Goal: Task Accomplishment & Management: Use online tool/utility

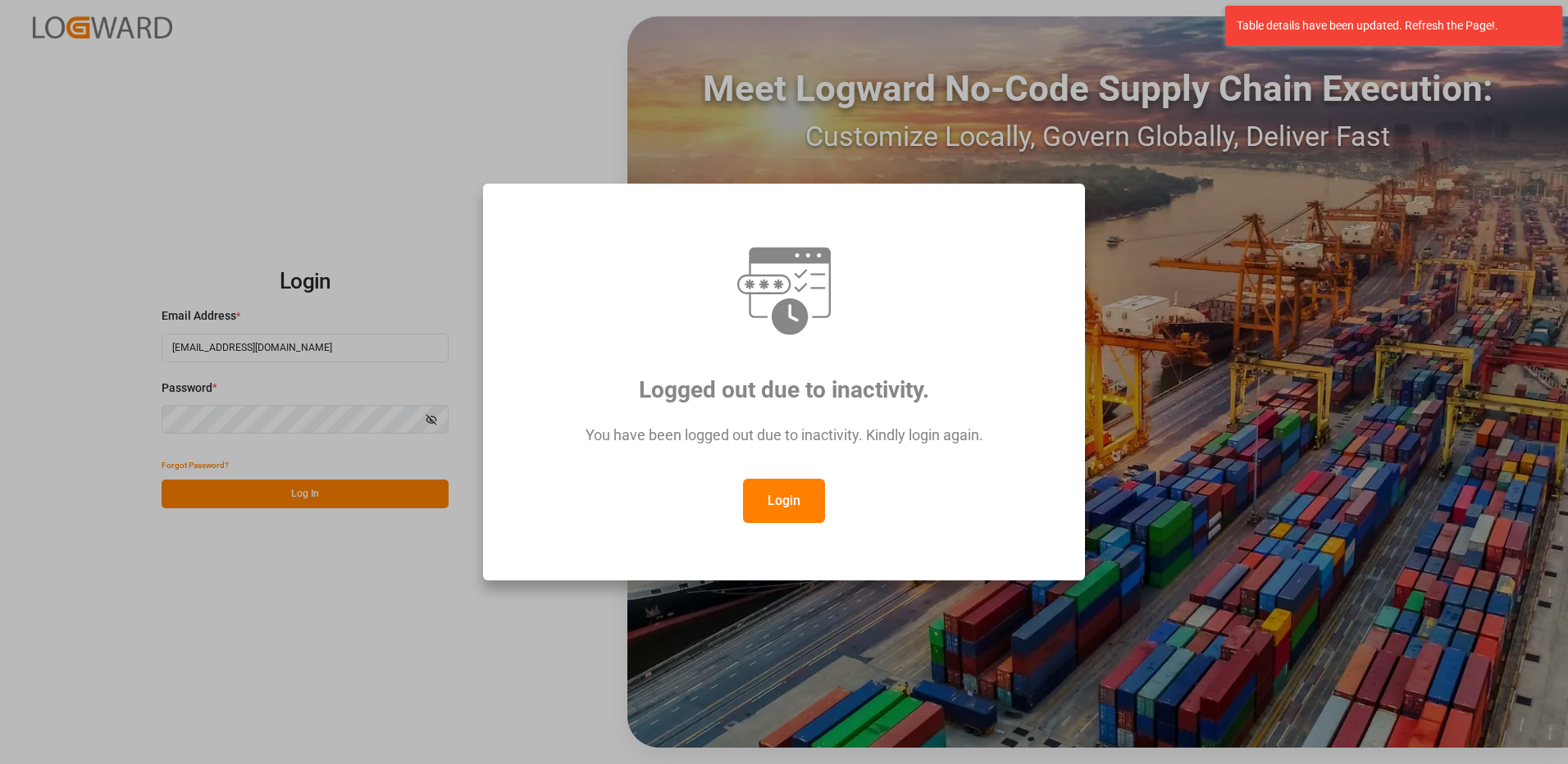
click at [797, 503] on button "Login" at bounding box center [784, 501] width 82 height 45
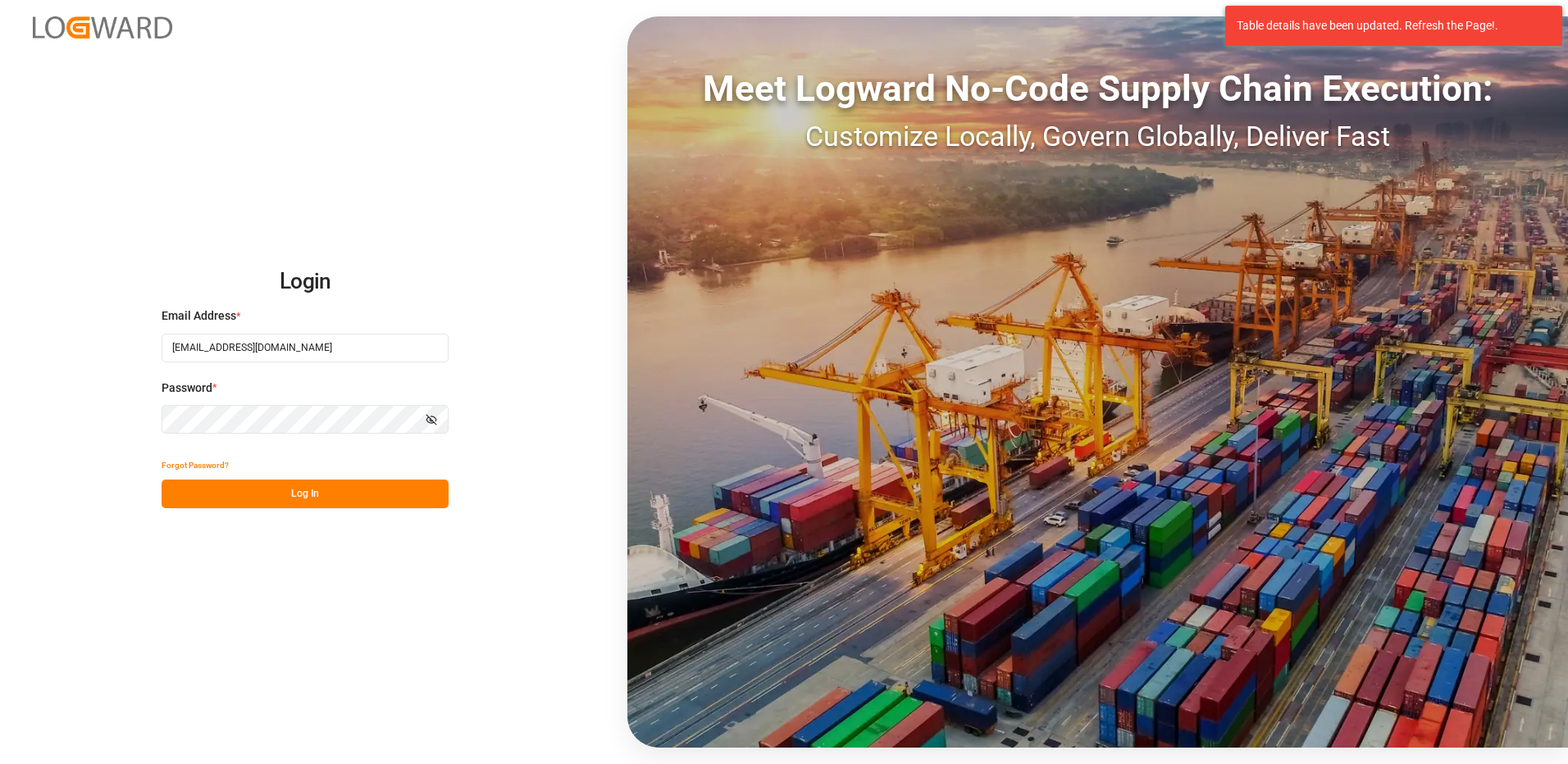
click at [317, 494] on button "Log In" at bounding box center [305, 494] width 287 height 29
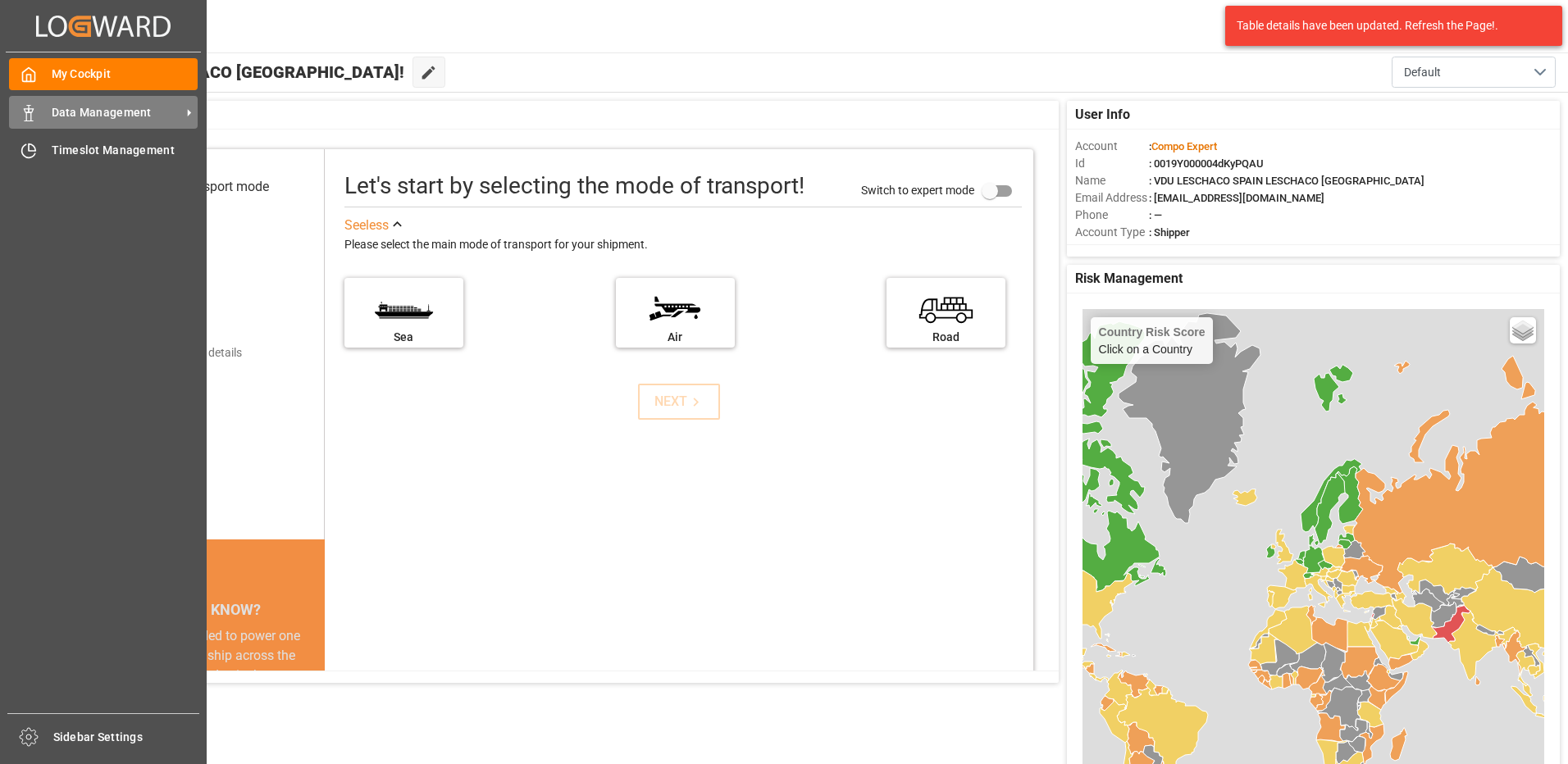
click at [132, 119] on span "Data Management" at bounding box center [116, 112] width 129 height 17
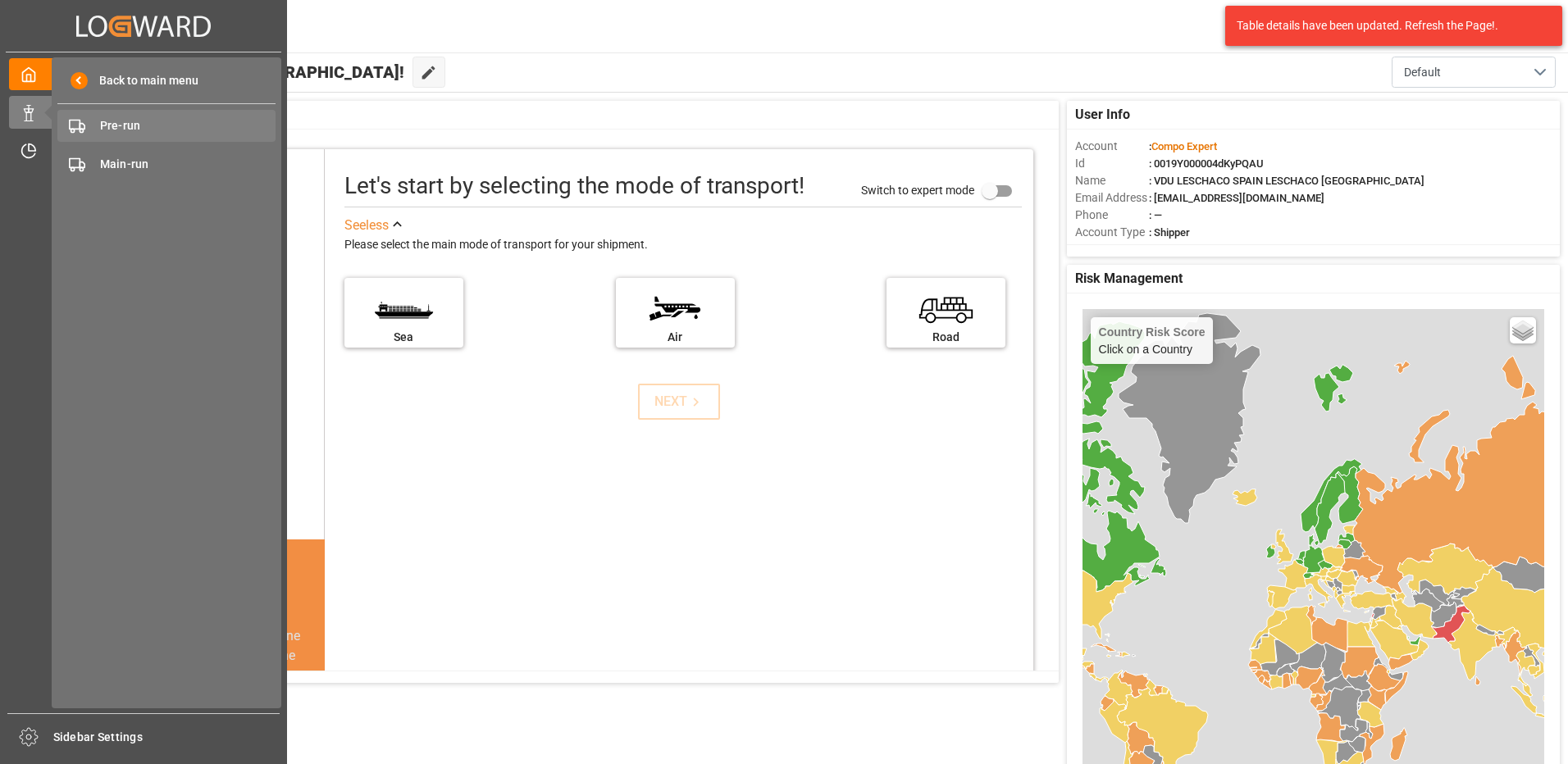
click at [151, 127] on span "Pre-run" at bounding box center [188, 125] width 177 height 17
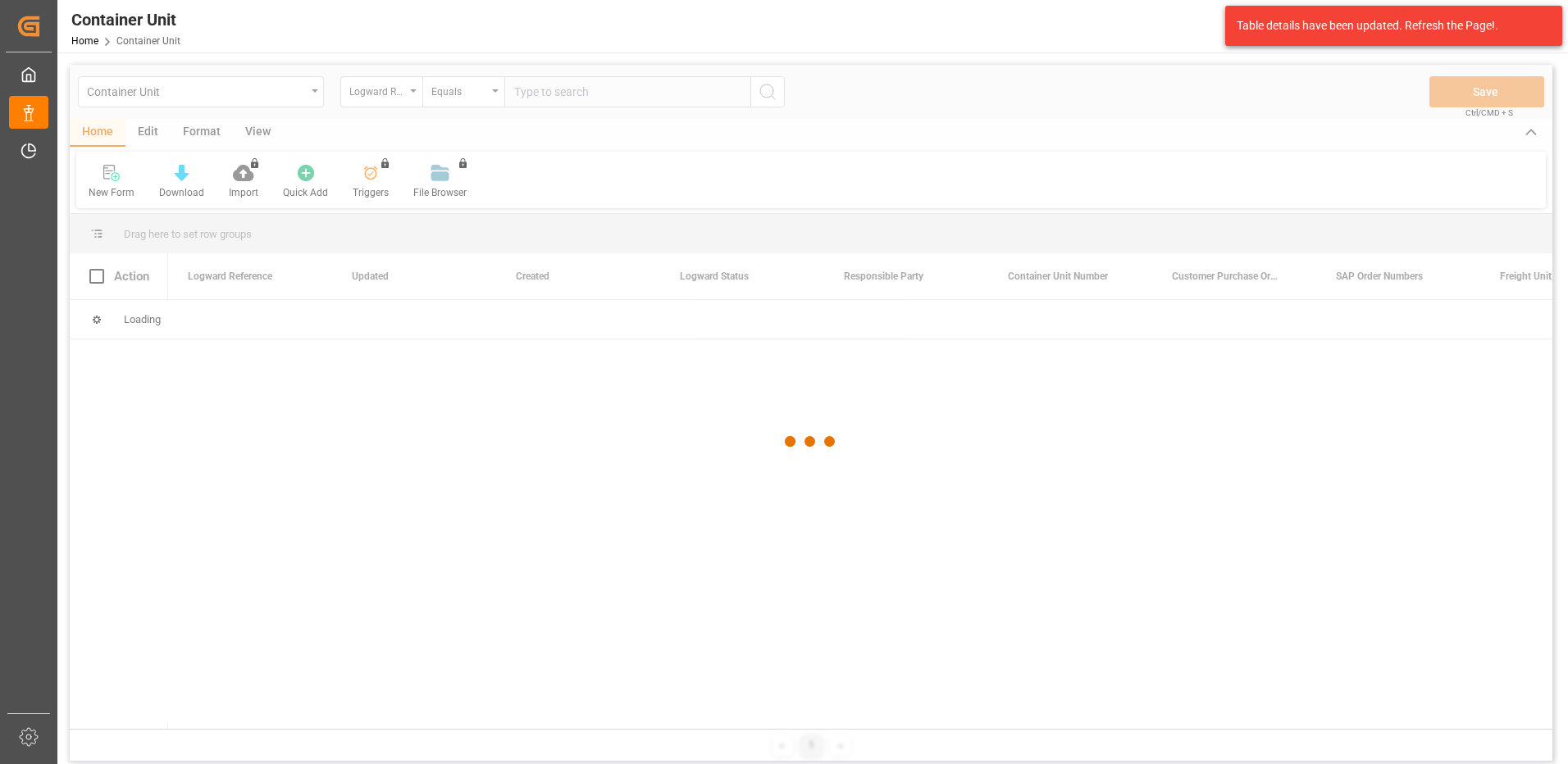
click at [292, 96] on div at bounding box center [811, 442] width 1482 height 754
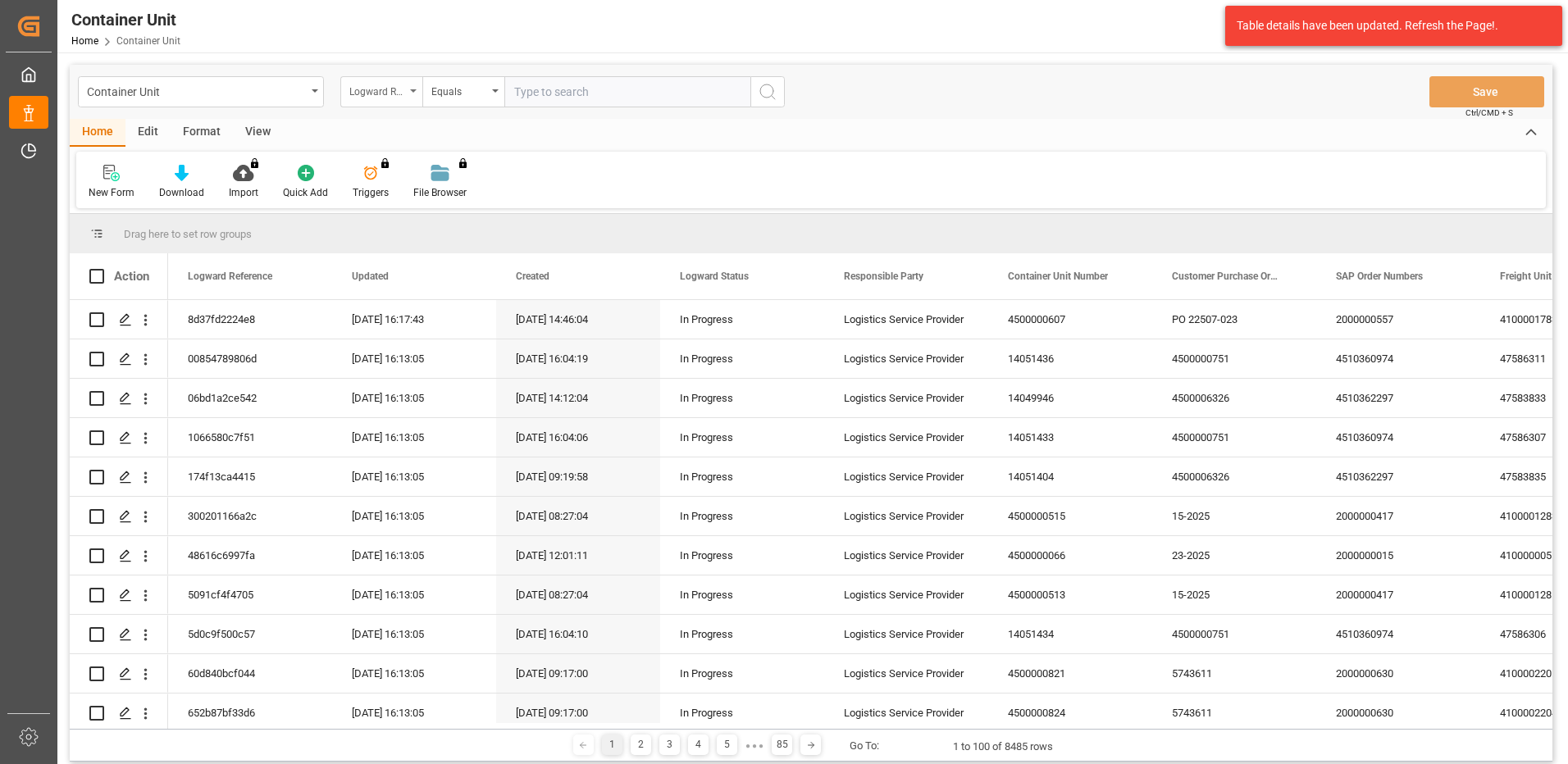
click at [378, 96] on div "Logward Reference" at bounding box center [377, 89] width 56 height 19
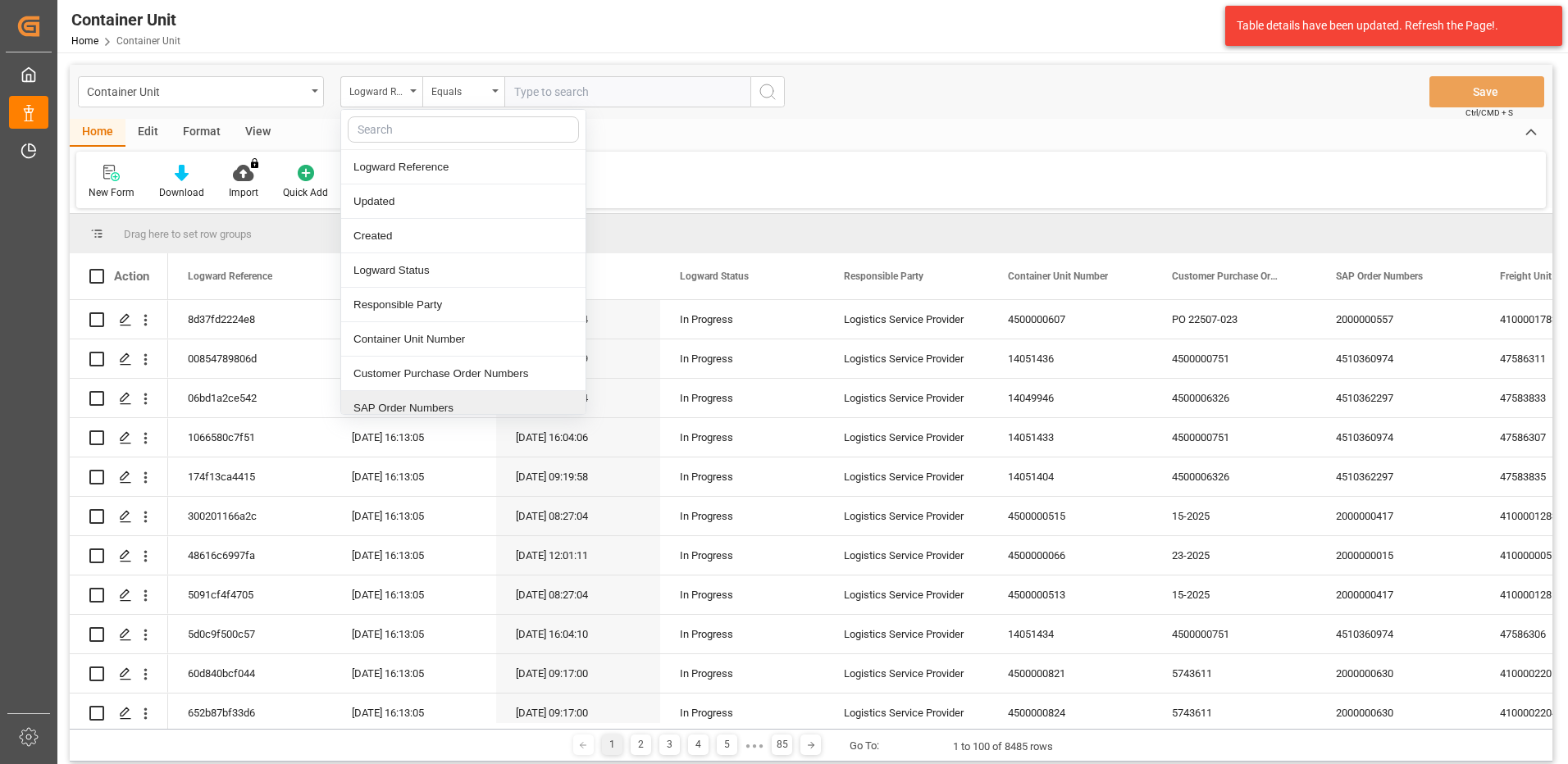
drag, startPoint x: 392, startPoint y: 409, endPoint x: 461, endPoint y: 182, distance: 237.3
click at [392, 407] on div "SAP Order Numbers" at bounding box center [463, 408] width 244 height 35
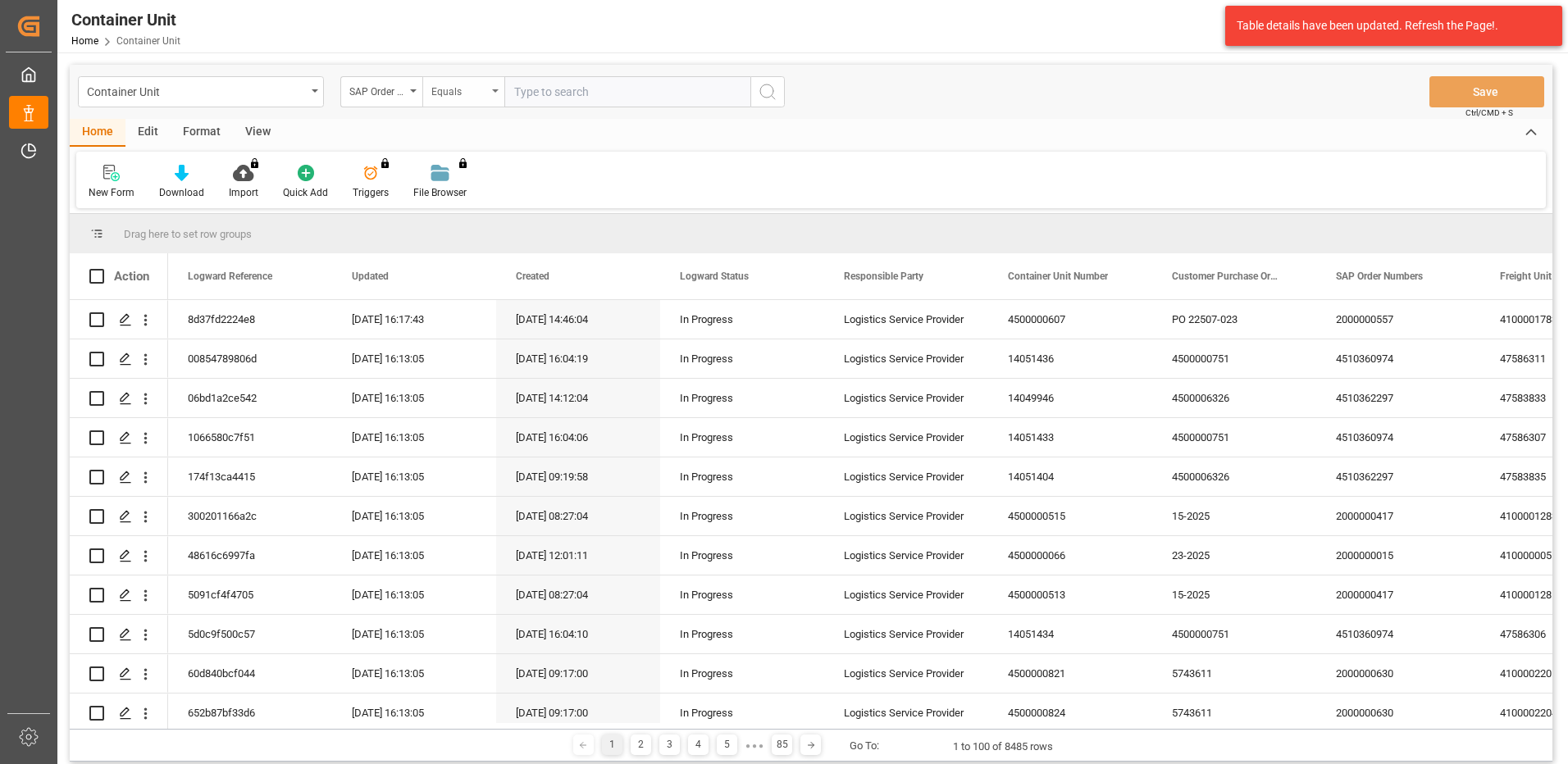
click at [458, 89] on div "Equals" at bounding box center [459, 89] width 56 height 19
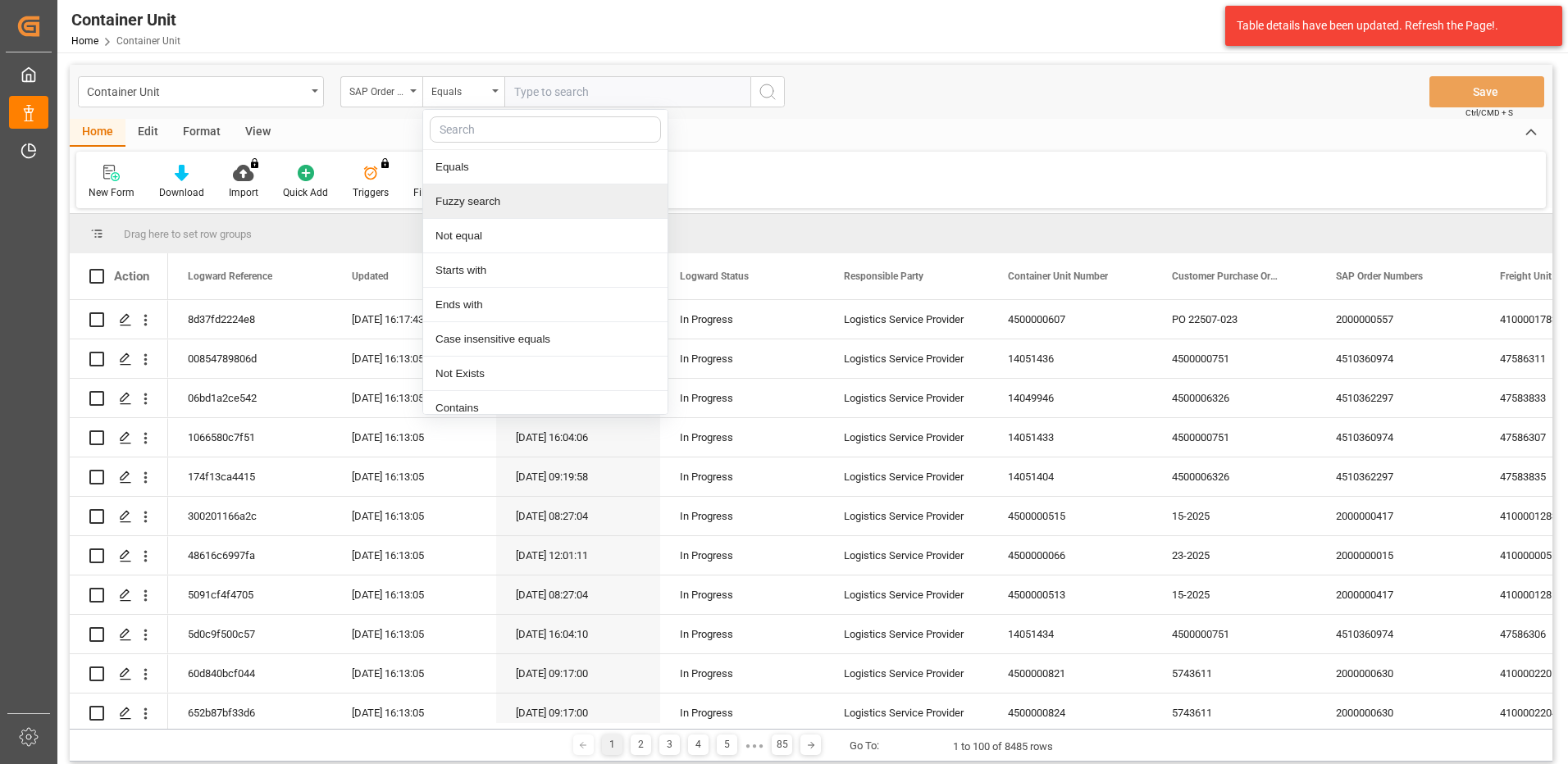
click at [485, 201] on div "Fuzzy search" at bounding box center [545, 201] width 244 height 35
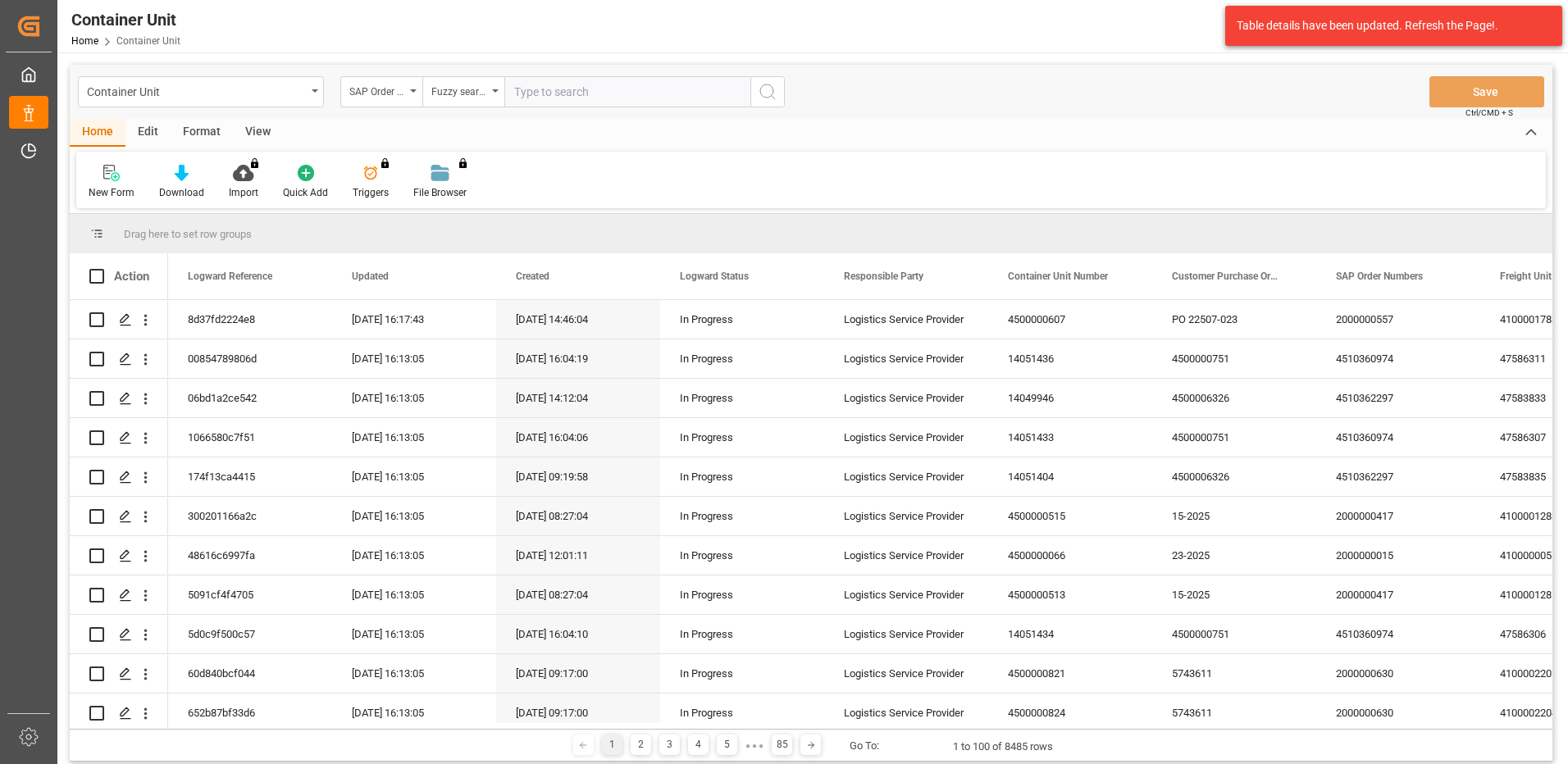
click at [585, 88] on input "text" at bounding box center [627, 91] width 246 height 31
paste input "4510364119"
type input "4510364119"
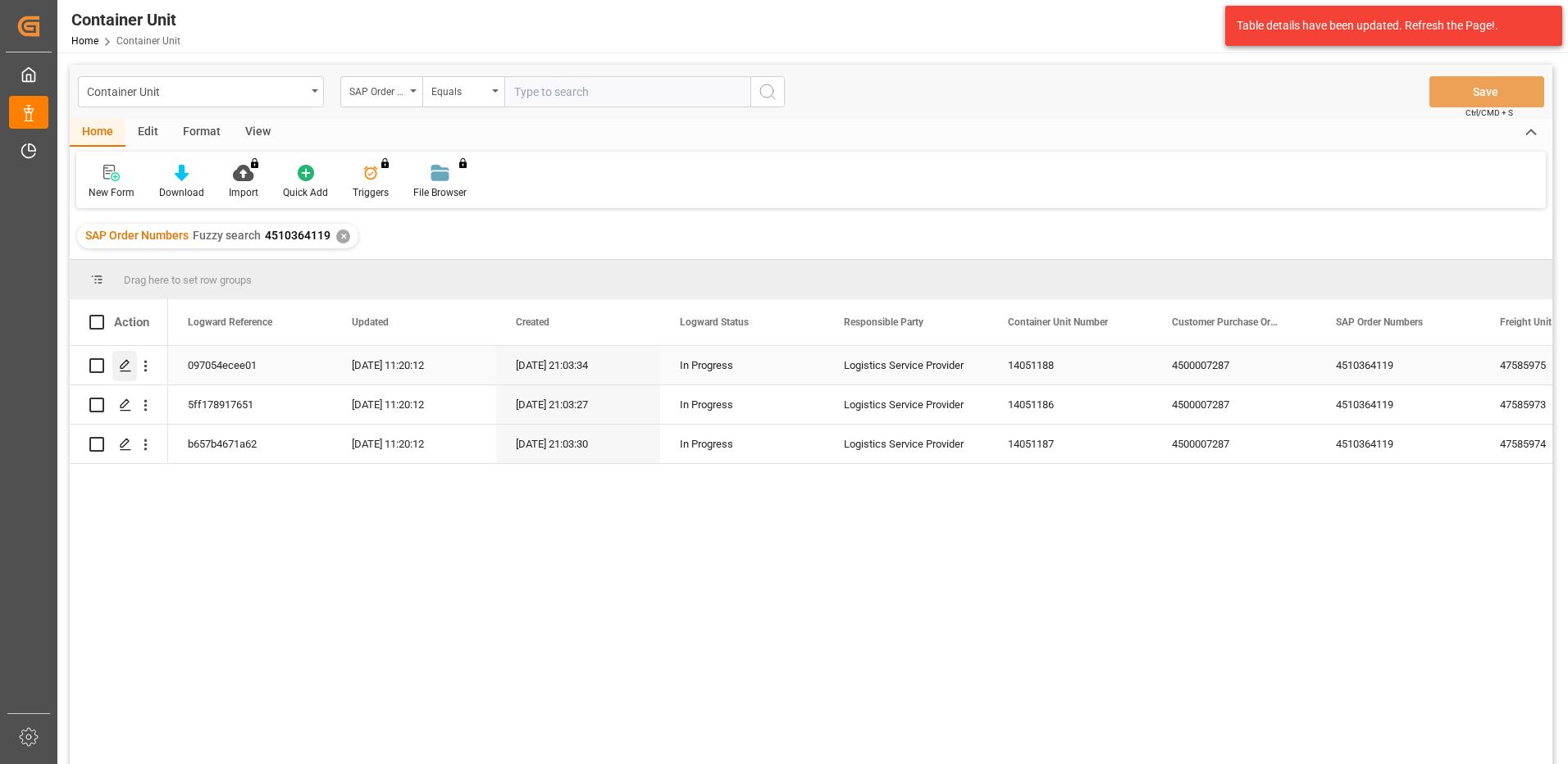
click at [127, 368] on icon "Press SPACE to select this row." at bounding box center [125, 366] width 13 height 13
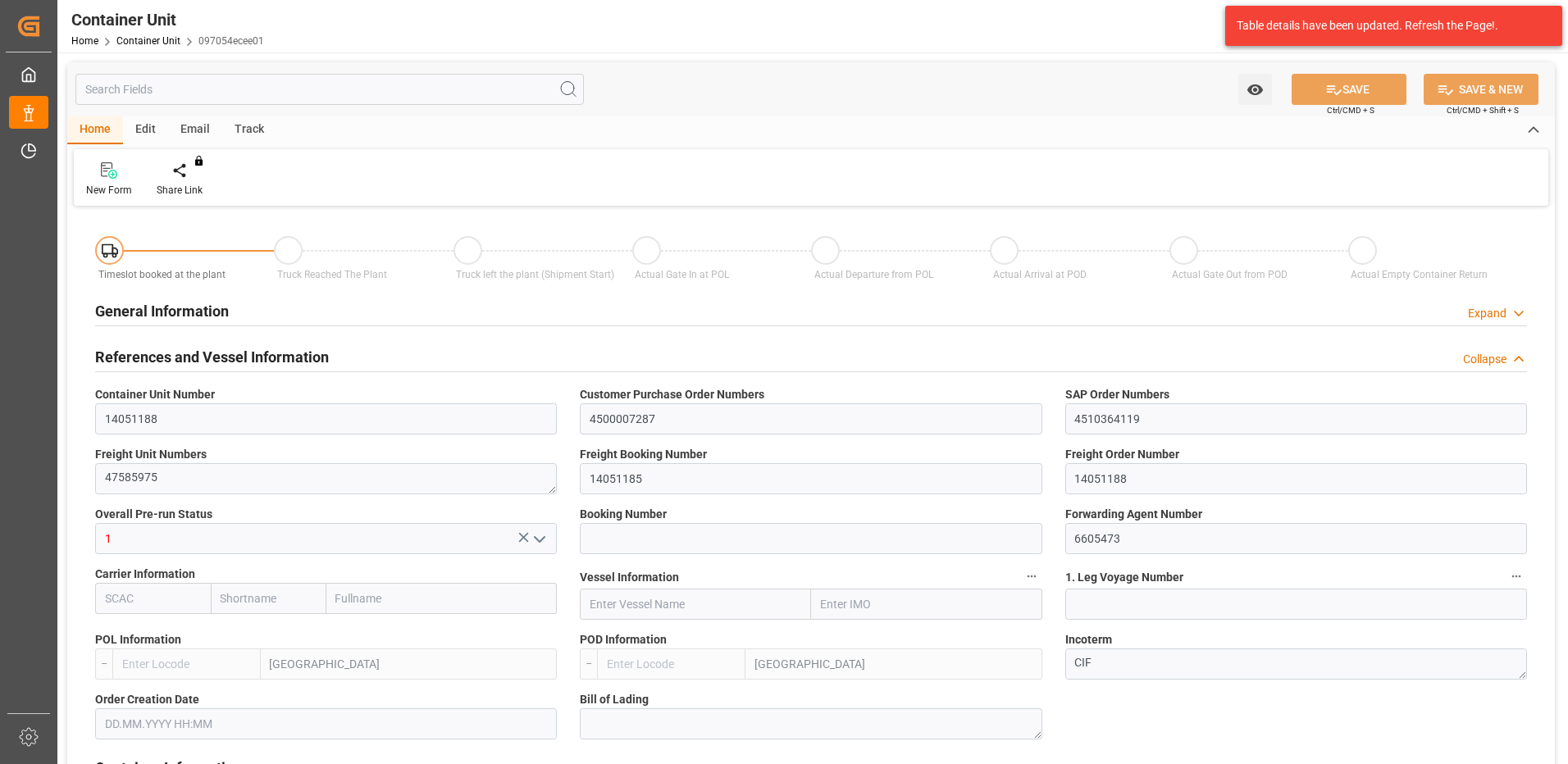
type input "ESVLC"
type input "ECGYE"
type input "9"
type input "0"
type input "9"
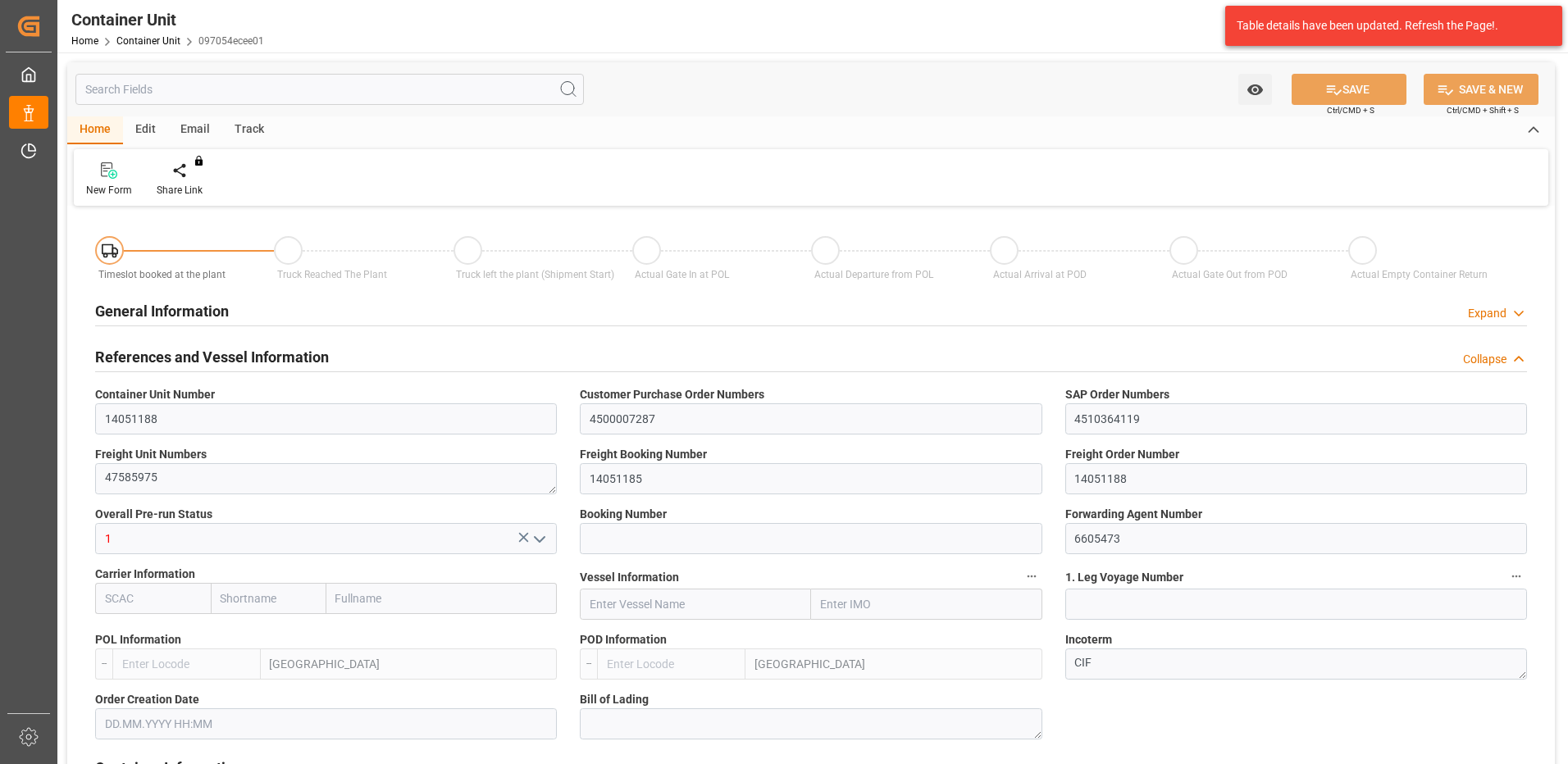
type input "0"
type input "60"
type input "24576"
type input "[DATE] 21:02"
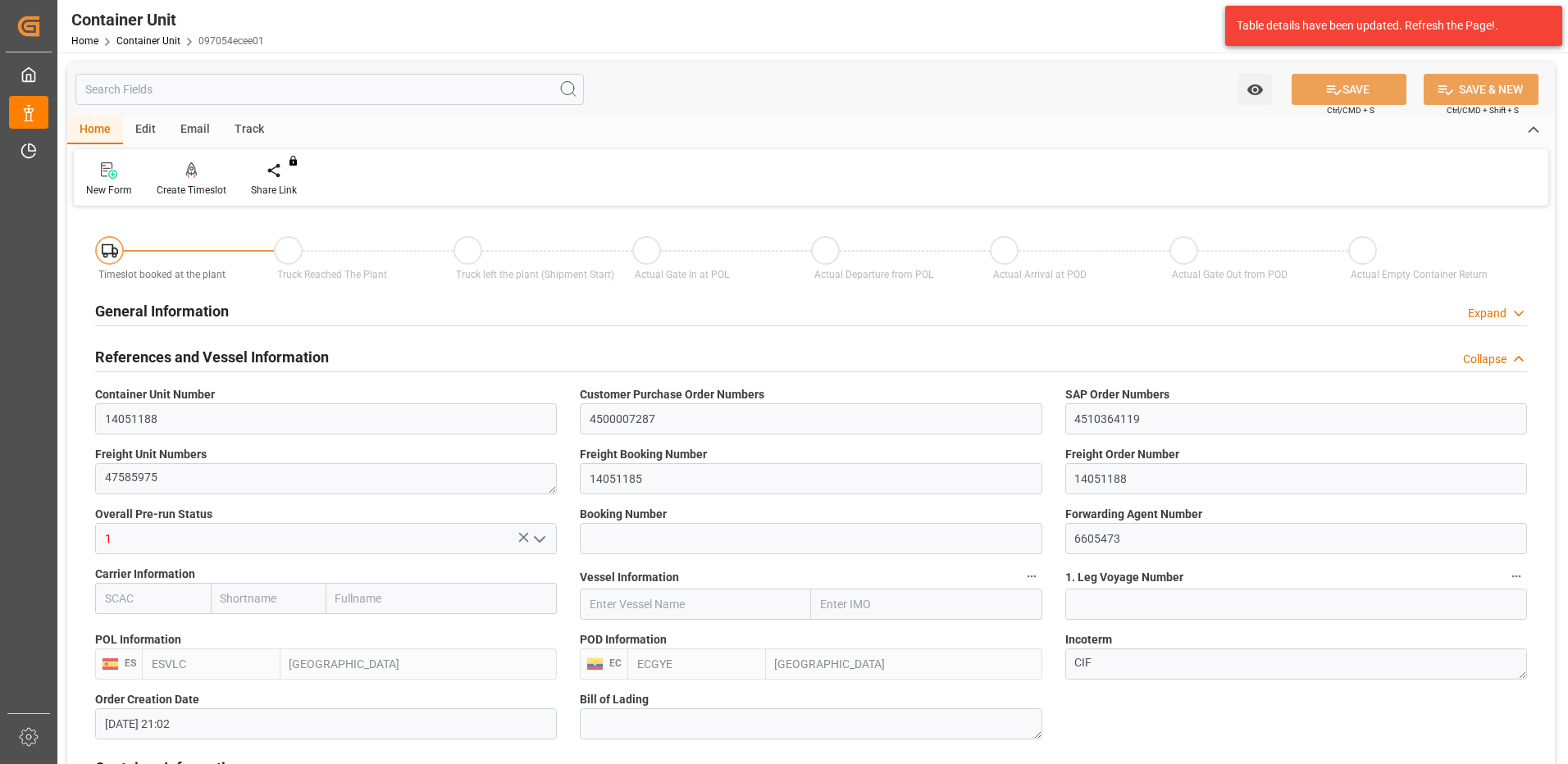
type input "15.09.2025"
click at [208, 180] on div "Create Timeslot" at bounding box center [192, 179] width 95 height 36
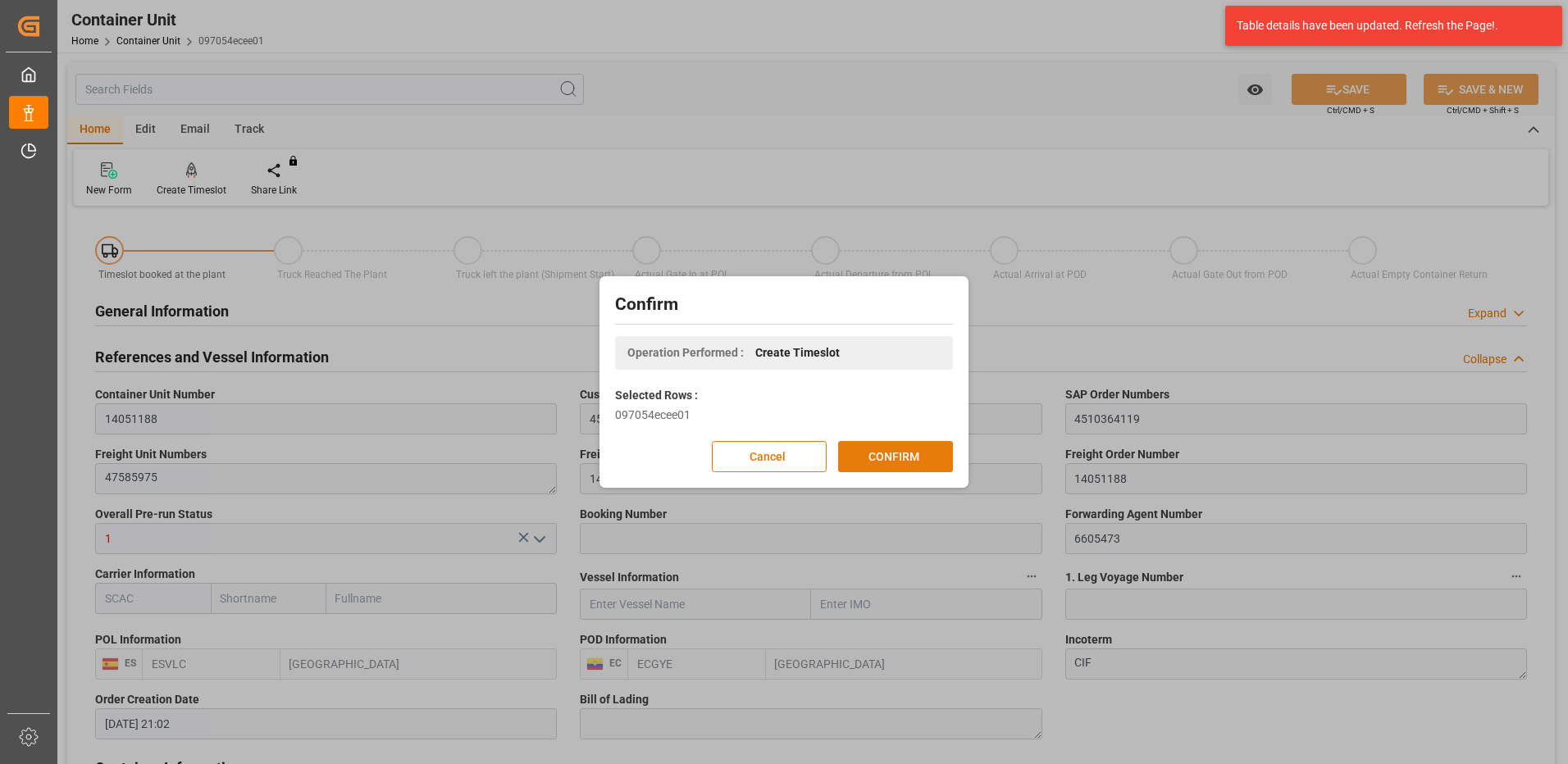
click at [875, 464] on button "CONFIRM" at bounding box center [895, 456] width 115 height 31
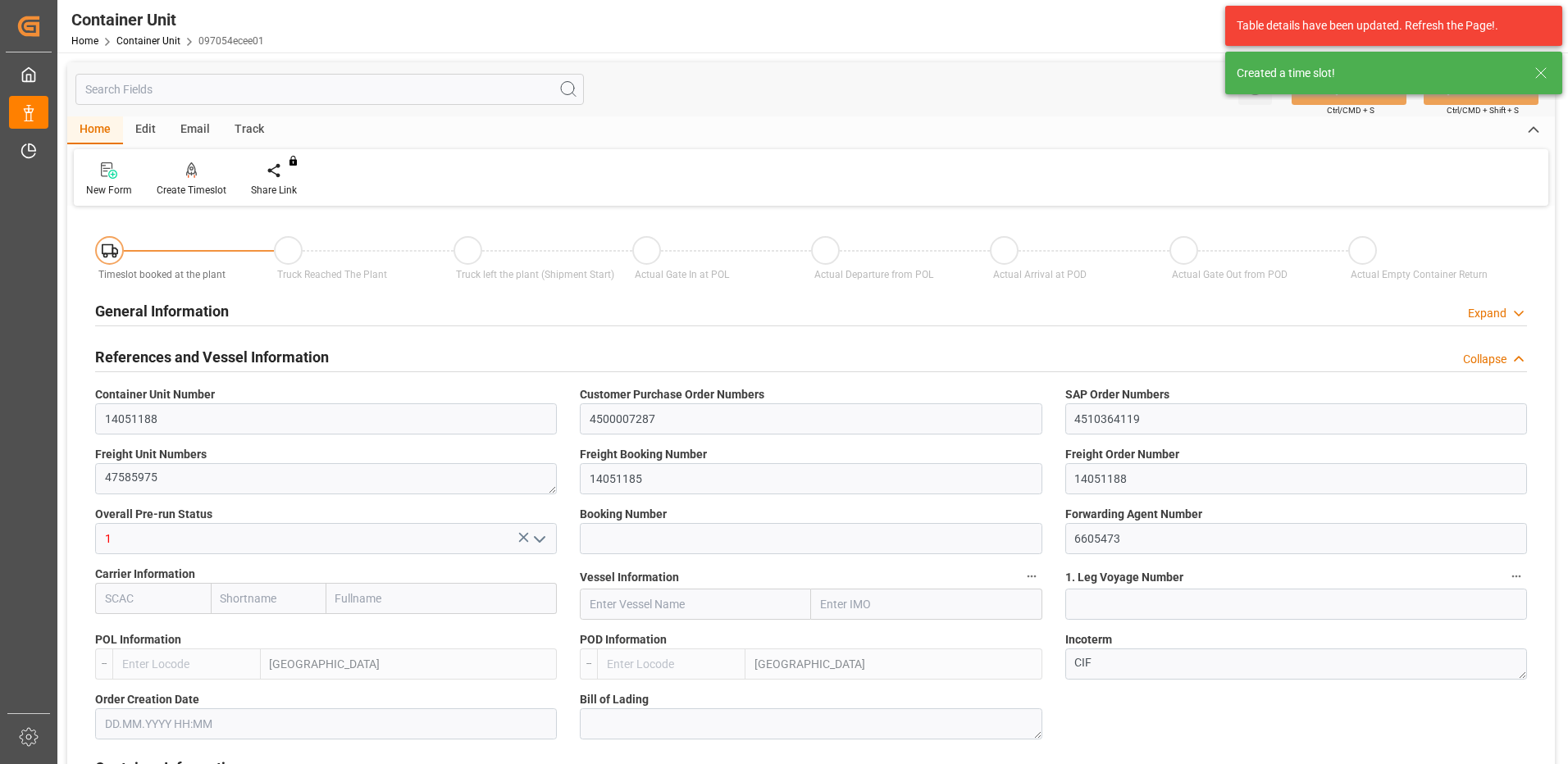
type input "ESVLC"
type input "ECGYE"
type input "9"
type input "0"
type input "9"
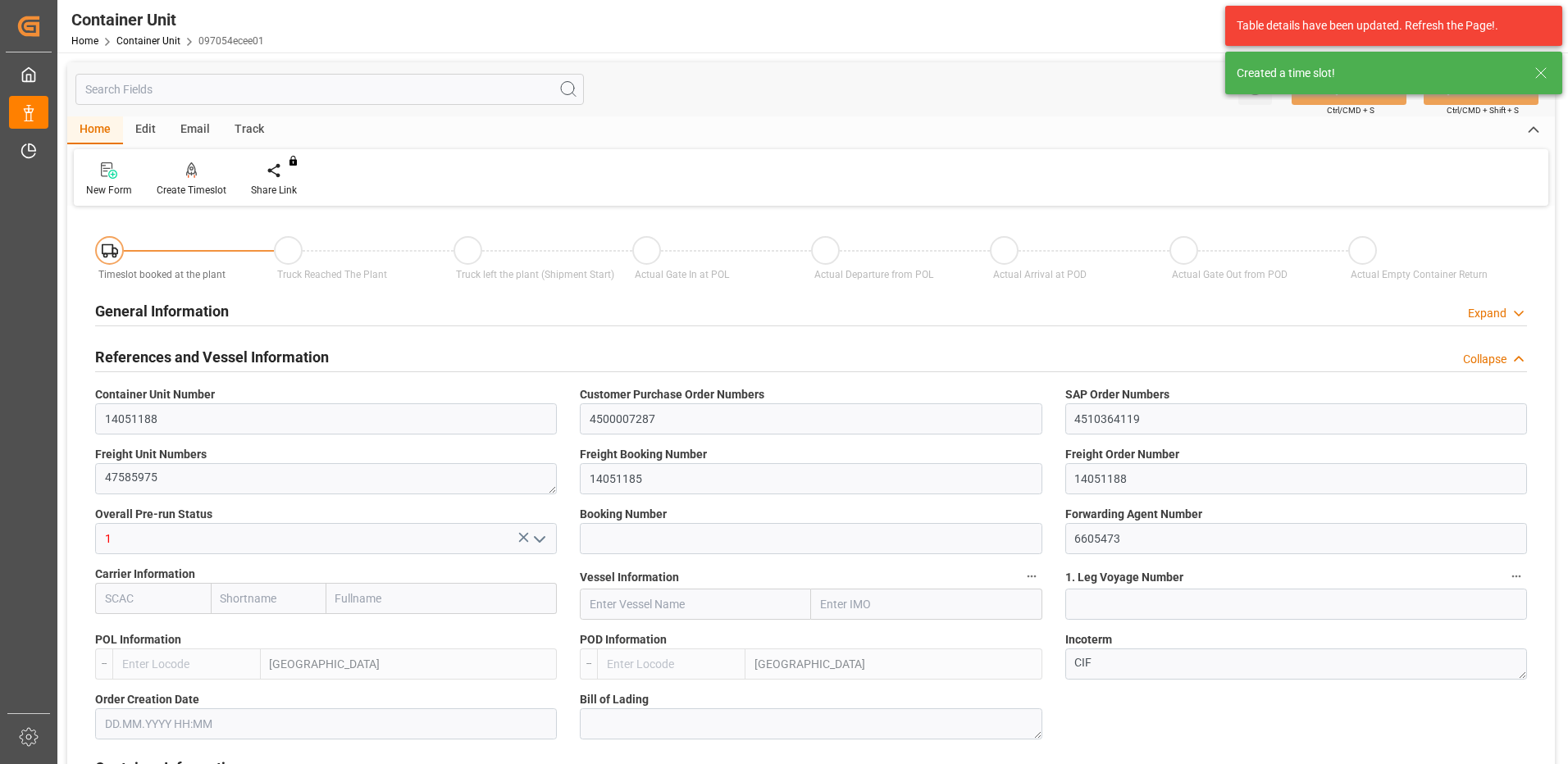
type input "0"
type input "60"
type input "24576"
type input "[DATE] 21:02"
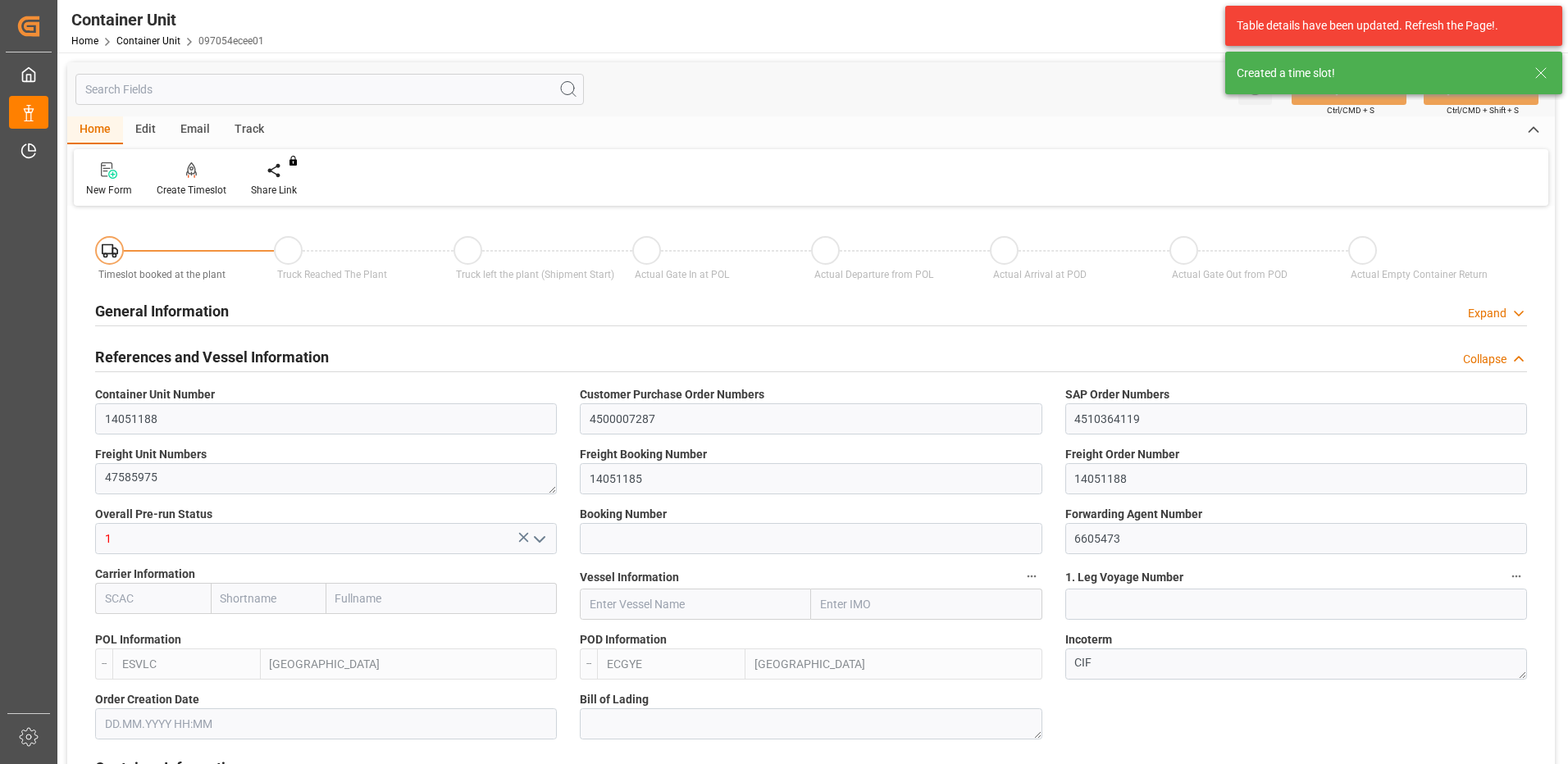
type input "15.09.2025"
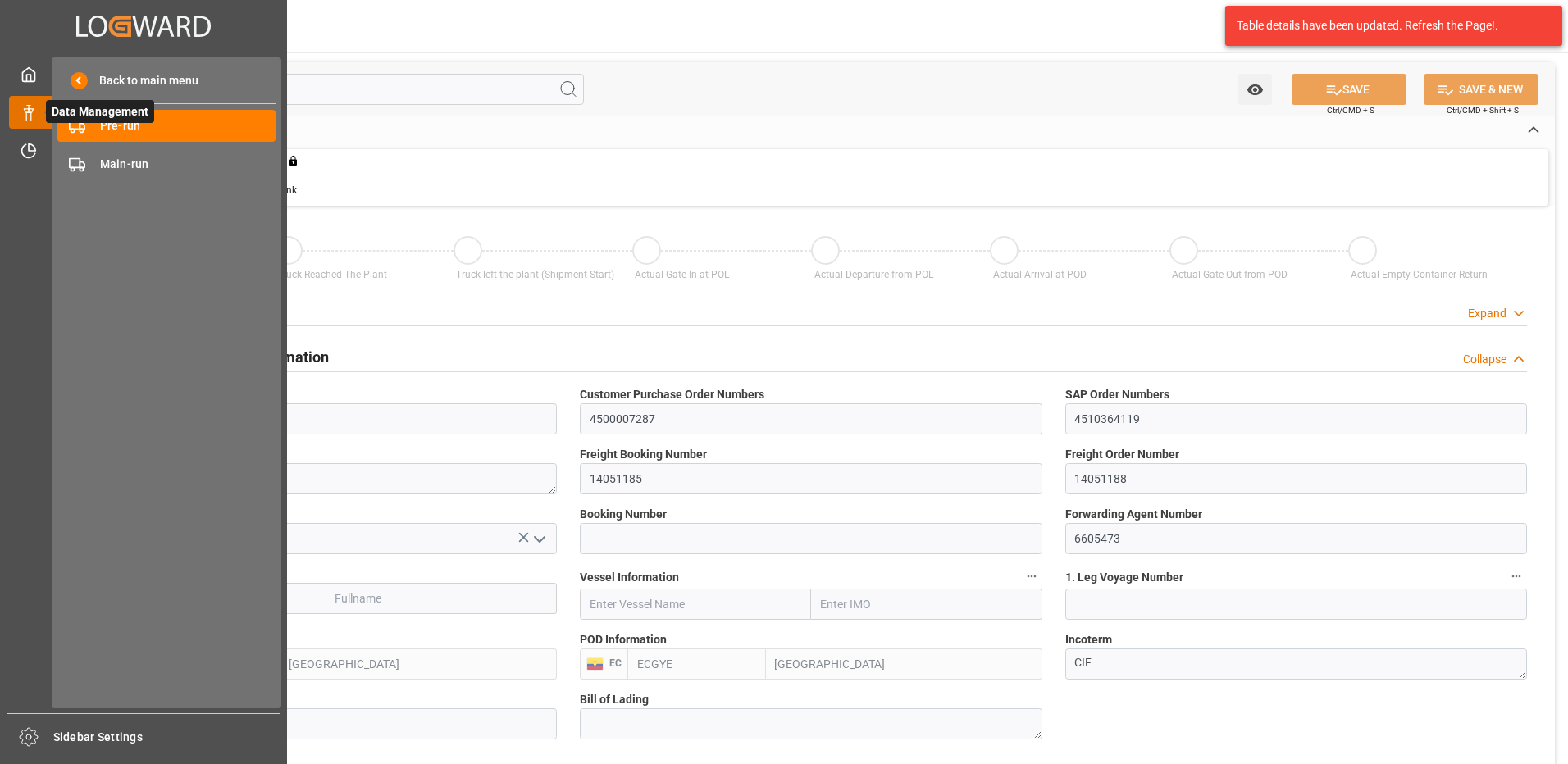
click at [36, 113] on icon at bounding box center [48, 112] width 35 height 35
click at [130, 129] on span "Pre-run" at bounding box center [188, 125] width 177 height 17
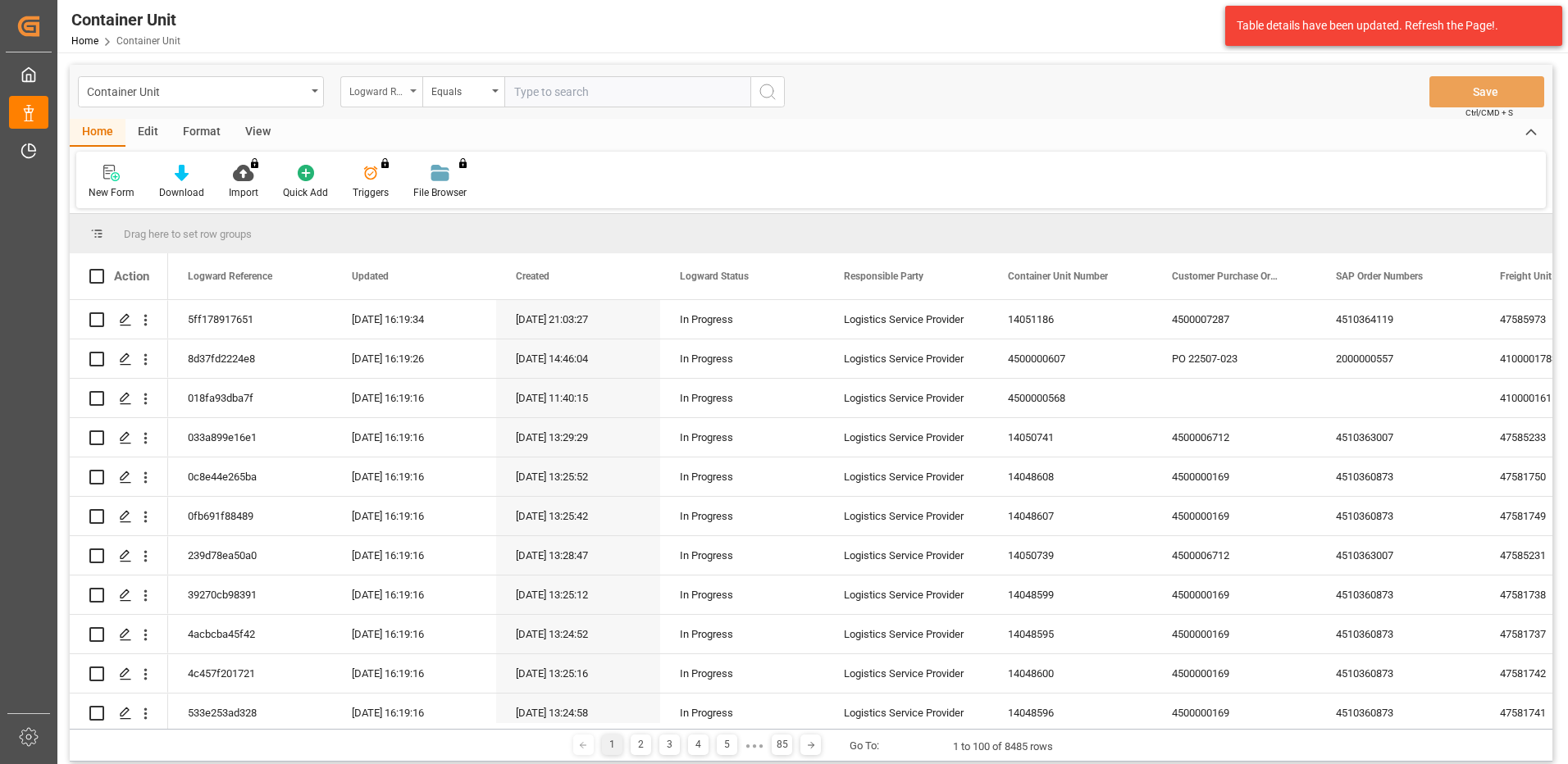
click at [409, 100] on div "Logward Reference" at bounding box center [382, 91] width 82 height 31
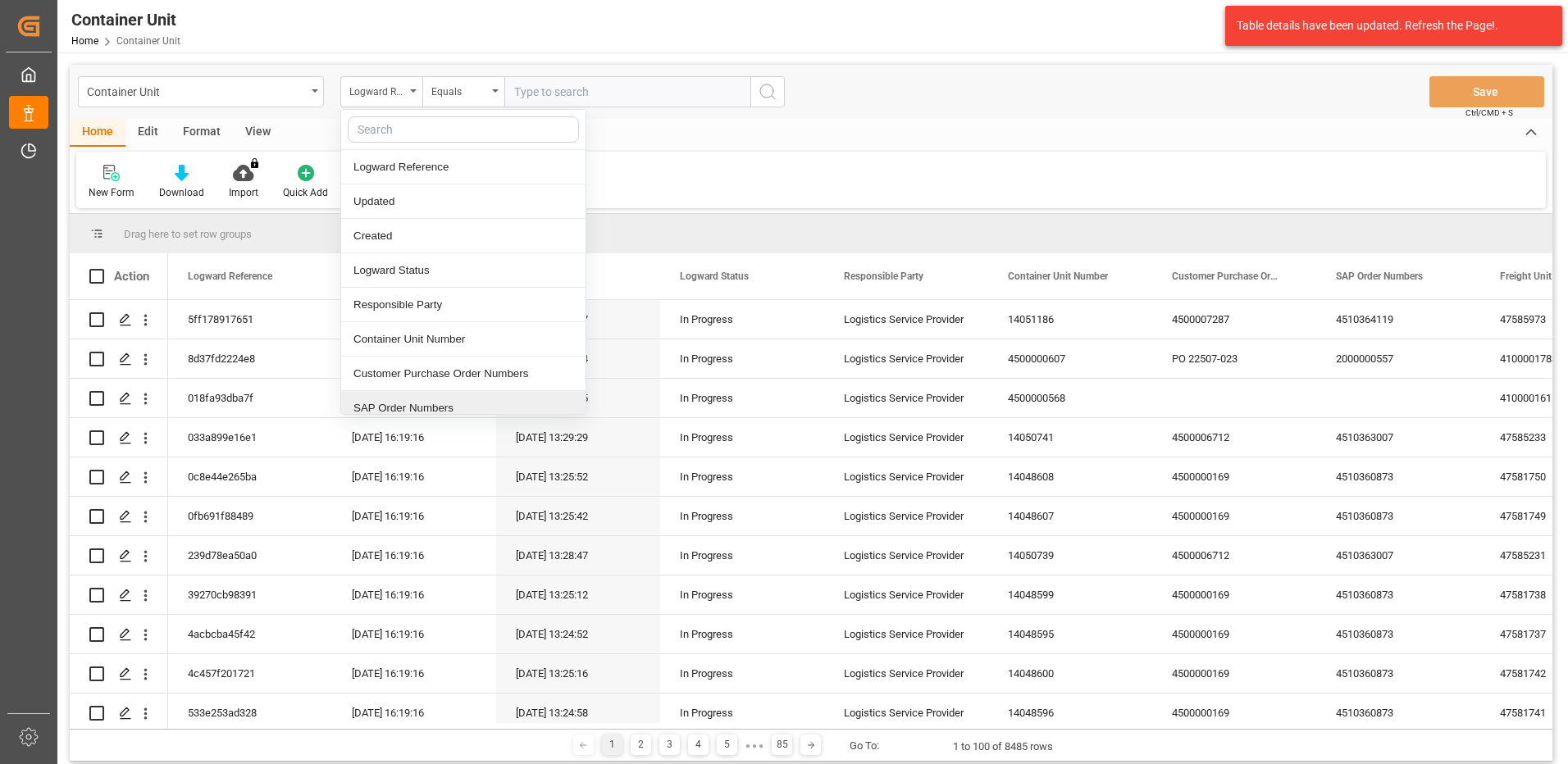
click at [442, 407] on div "SAP Order Numbers" at bounding box center [463, 408] width 244 height 35
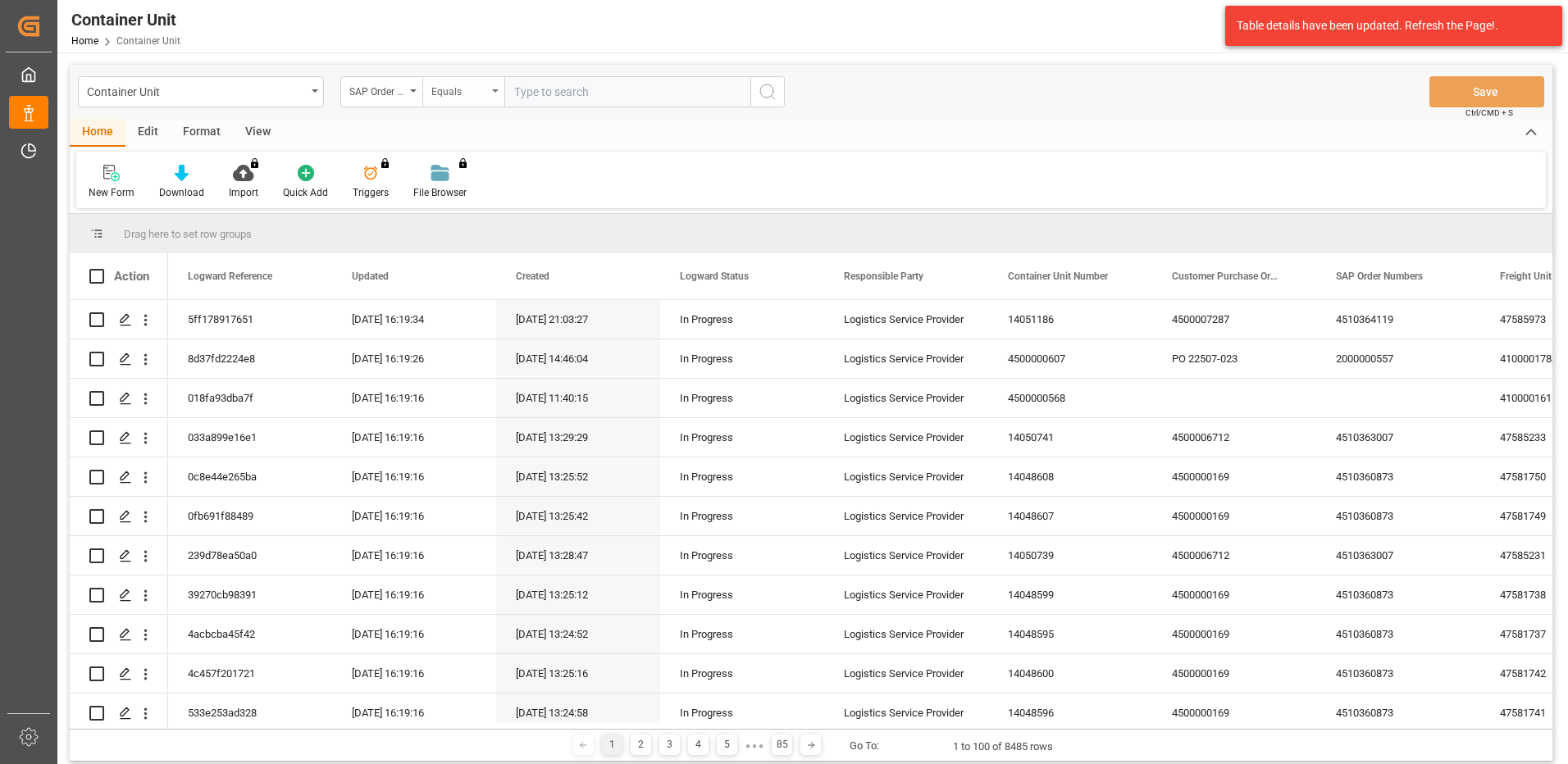
click at [472, 102] on div "Equals" at bounding box center [463, 91] width 82 height 31
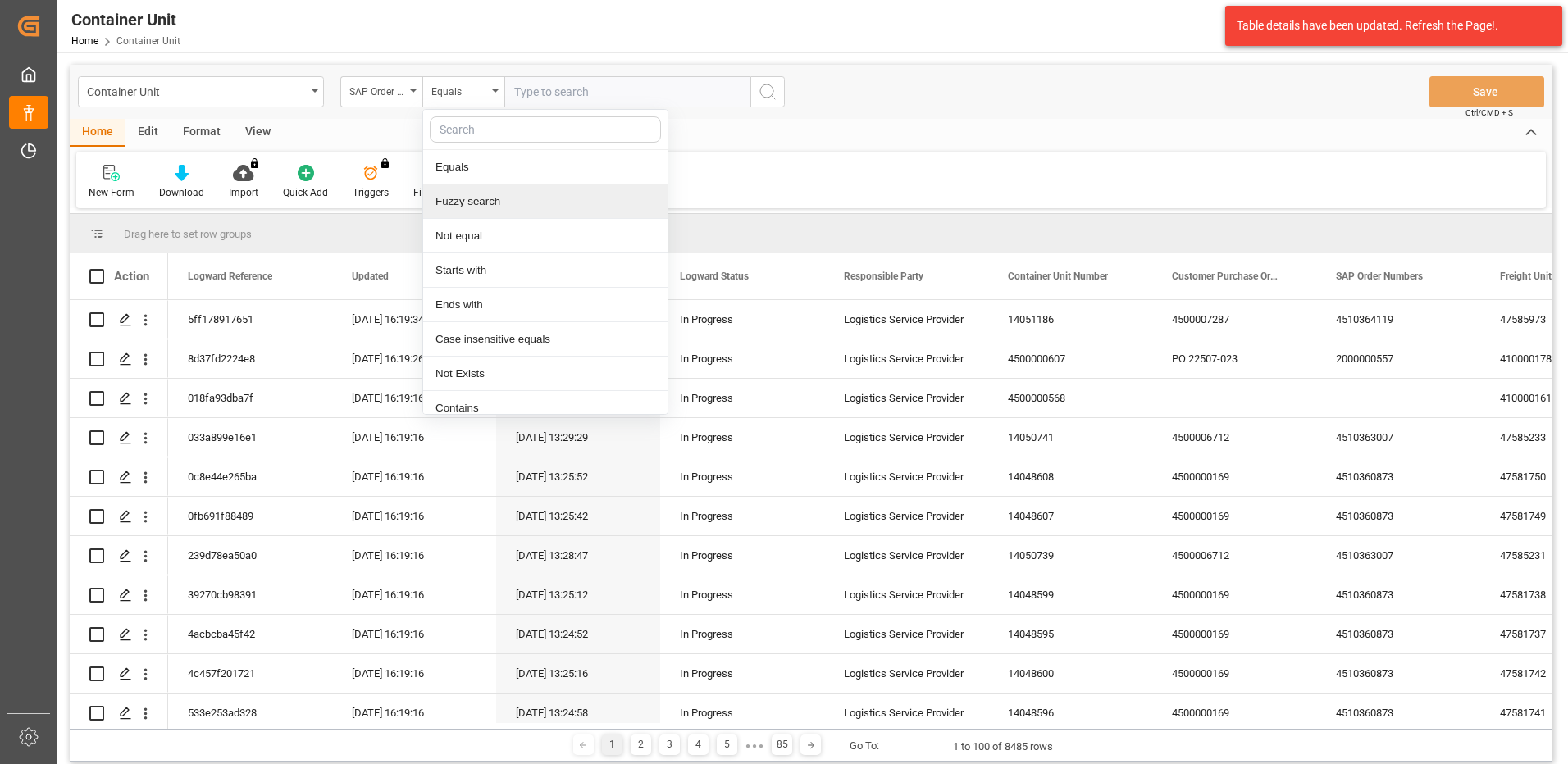
click at [487, 198] on div "Fuzzy search" at bounding box center [545, 201] width 244 height 35
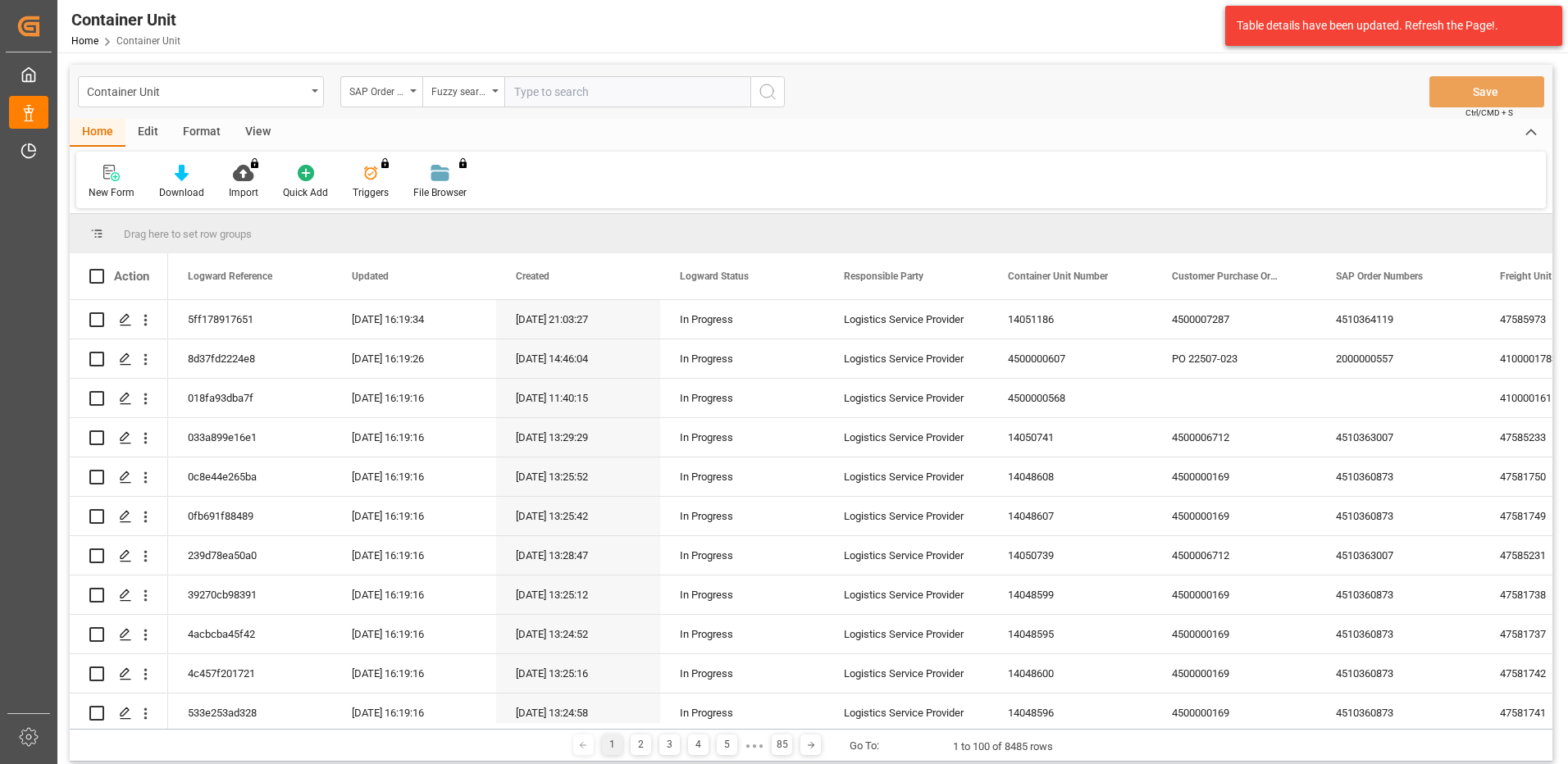
click at [574, 82] on input "text" at bounding box center [627, 91] width 246 height 31
paste input "4510364119"
type input "4510364119"
click at [766, 92] on icon "search button" at bounding box center [767, 92] width 20 height 20
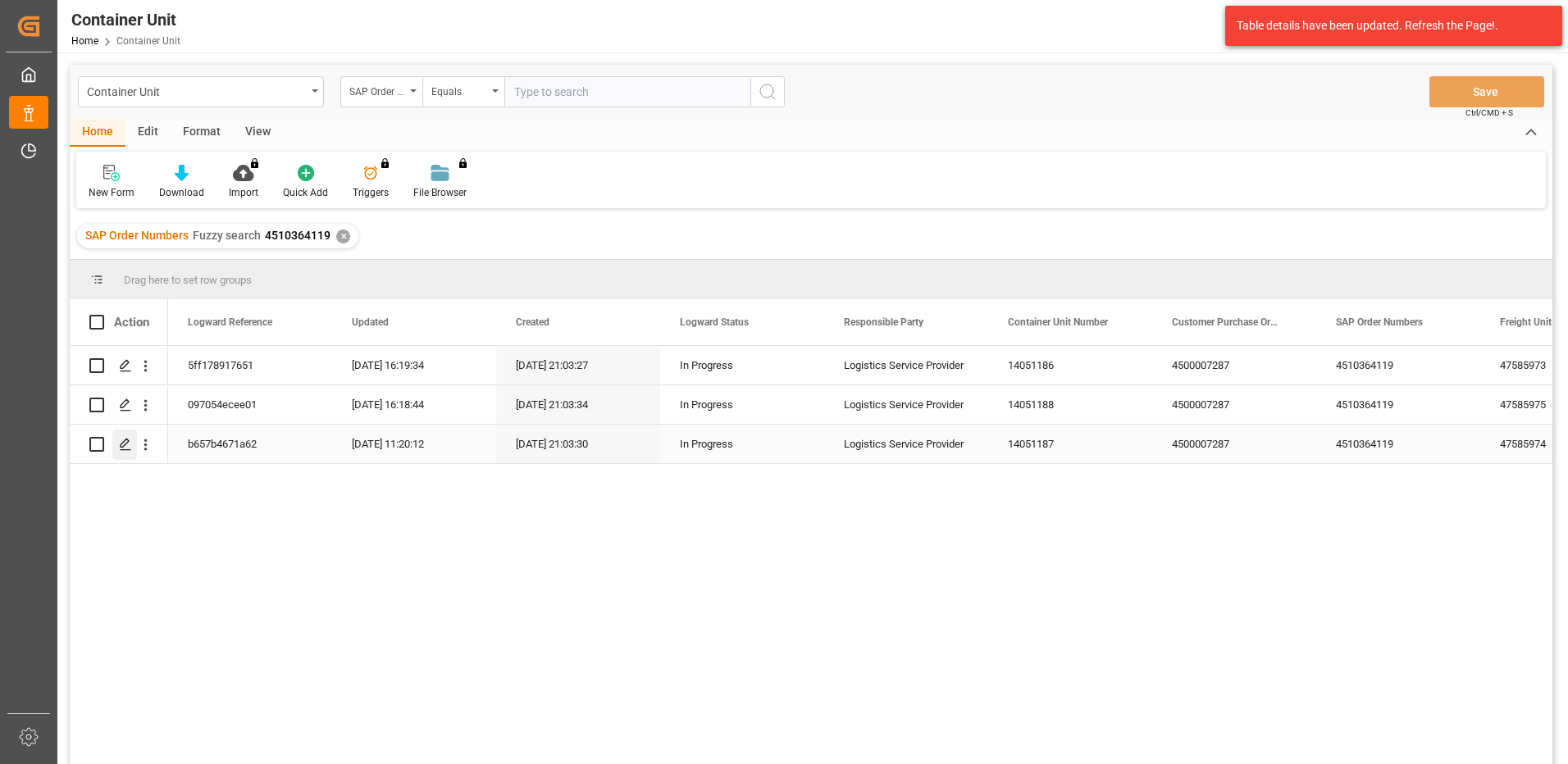
click at [130, 445] on icon "Press SPACE to select this row." at bounding box center [125, 444] width 13 height 13
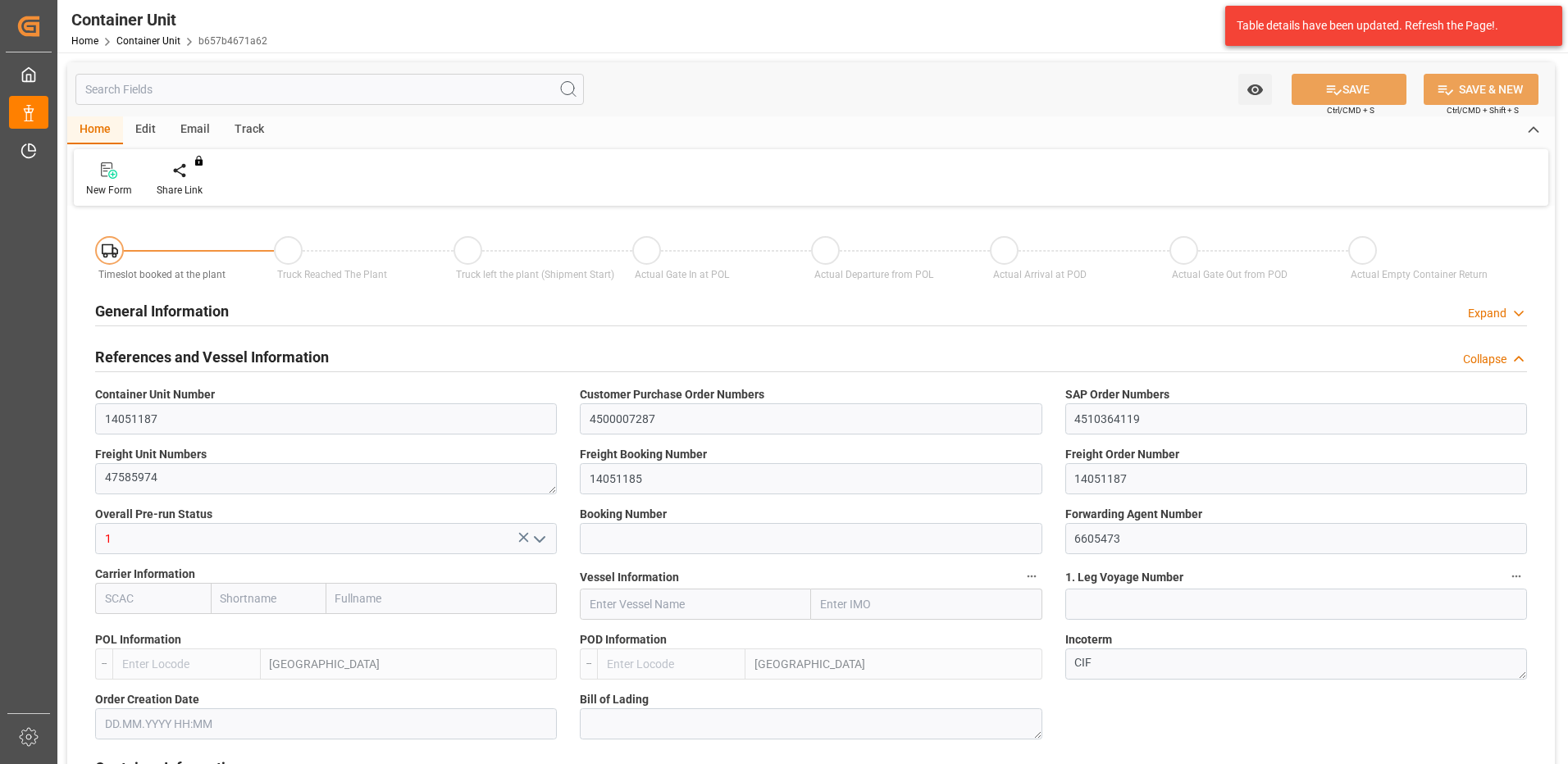
type input "ESVLC"
type input "ECGYE"
type input "9"
type input "0"
type input "9"
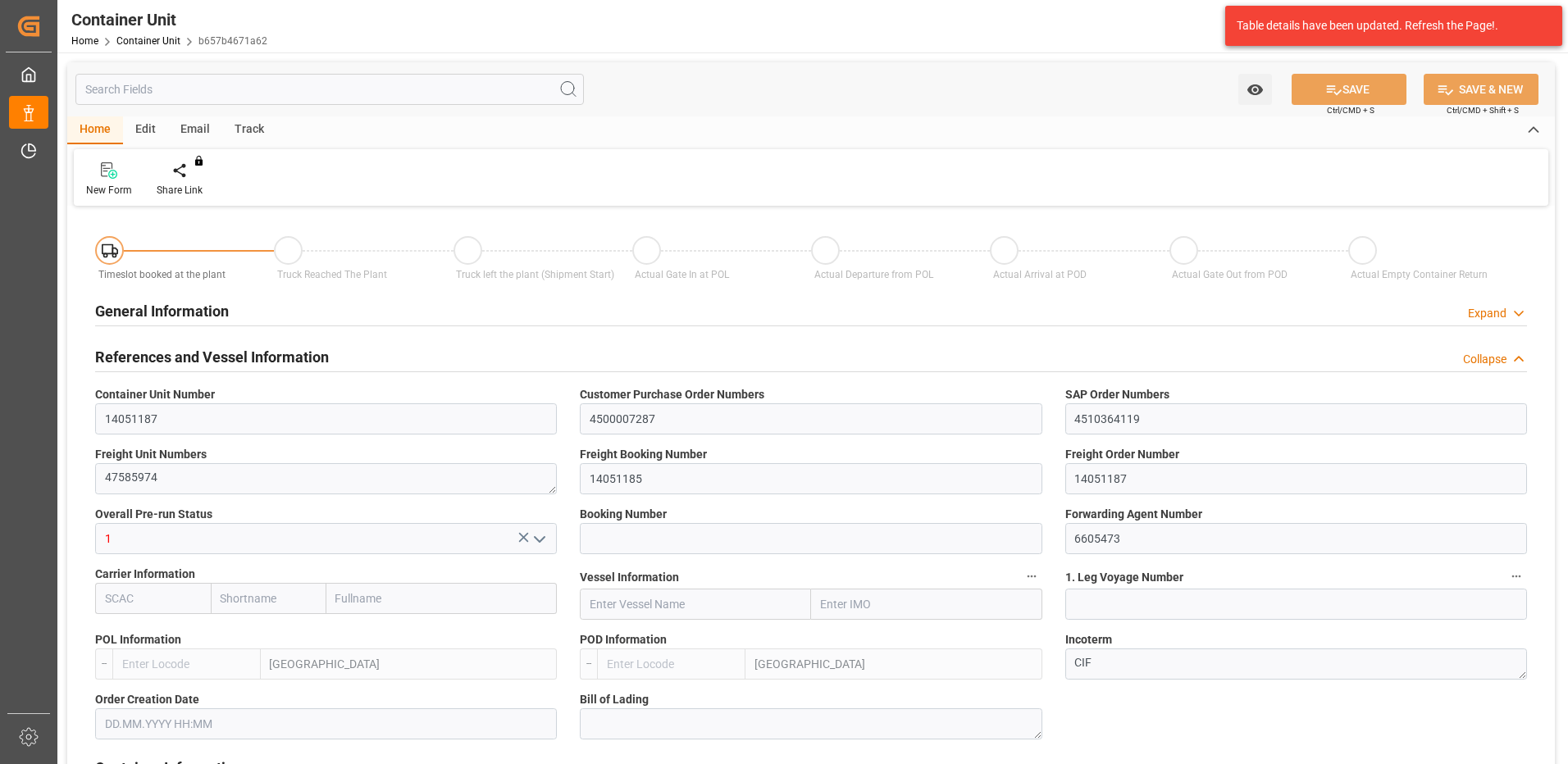
type input "0"
type input "60"
type input "24576"
type input "[DATE] 21:02"
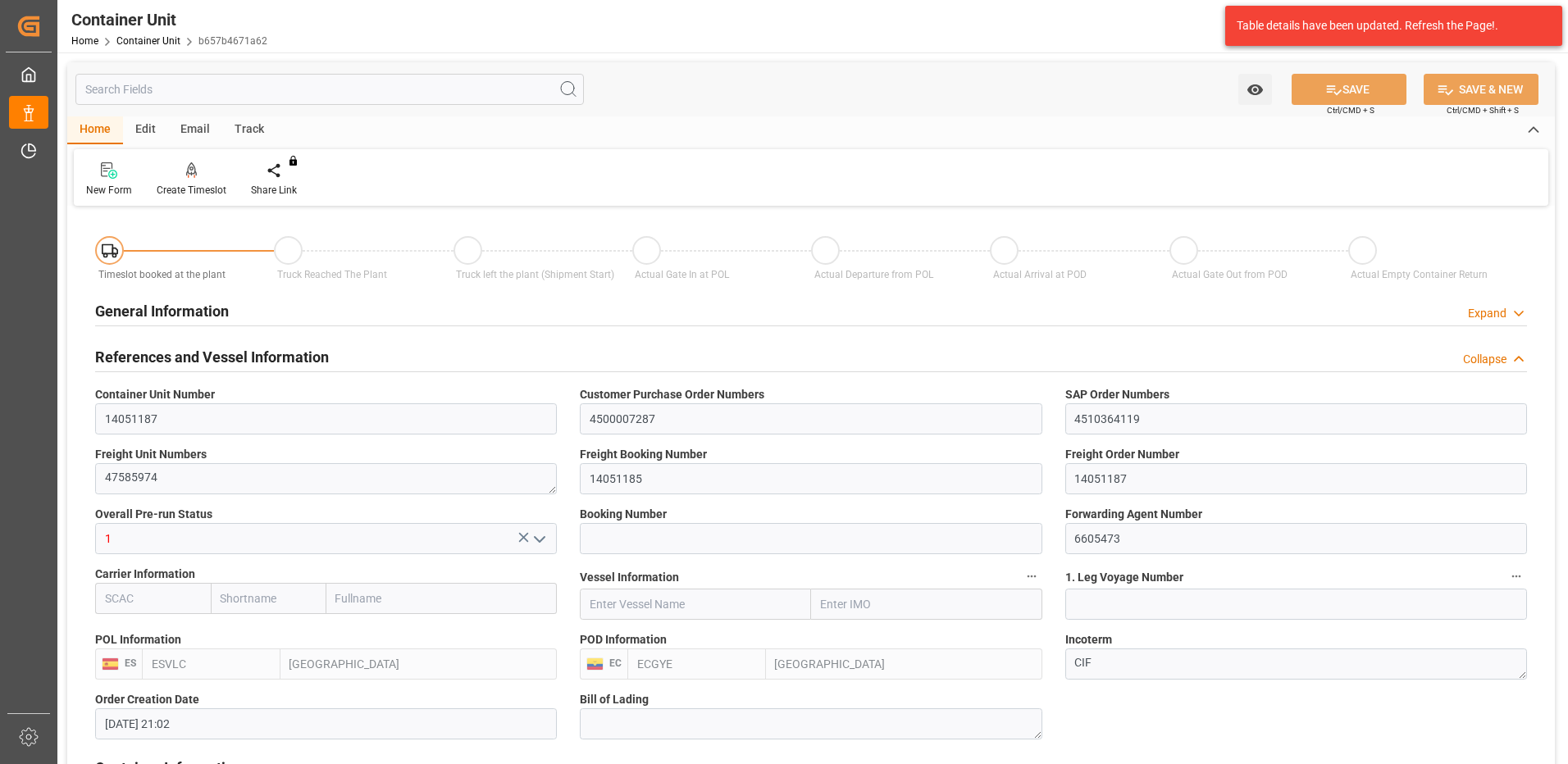
type input "15.09.2025"
click at [177, 190] on div "Create Timeslot" at bounding box center [192, 190] width 70 height 15
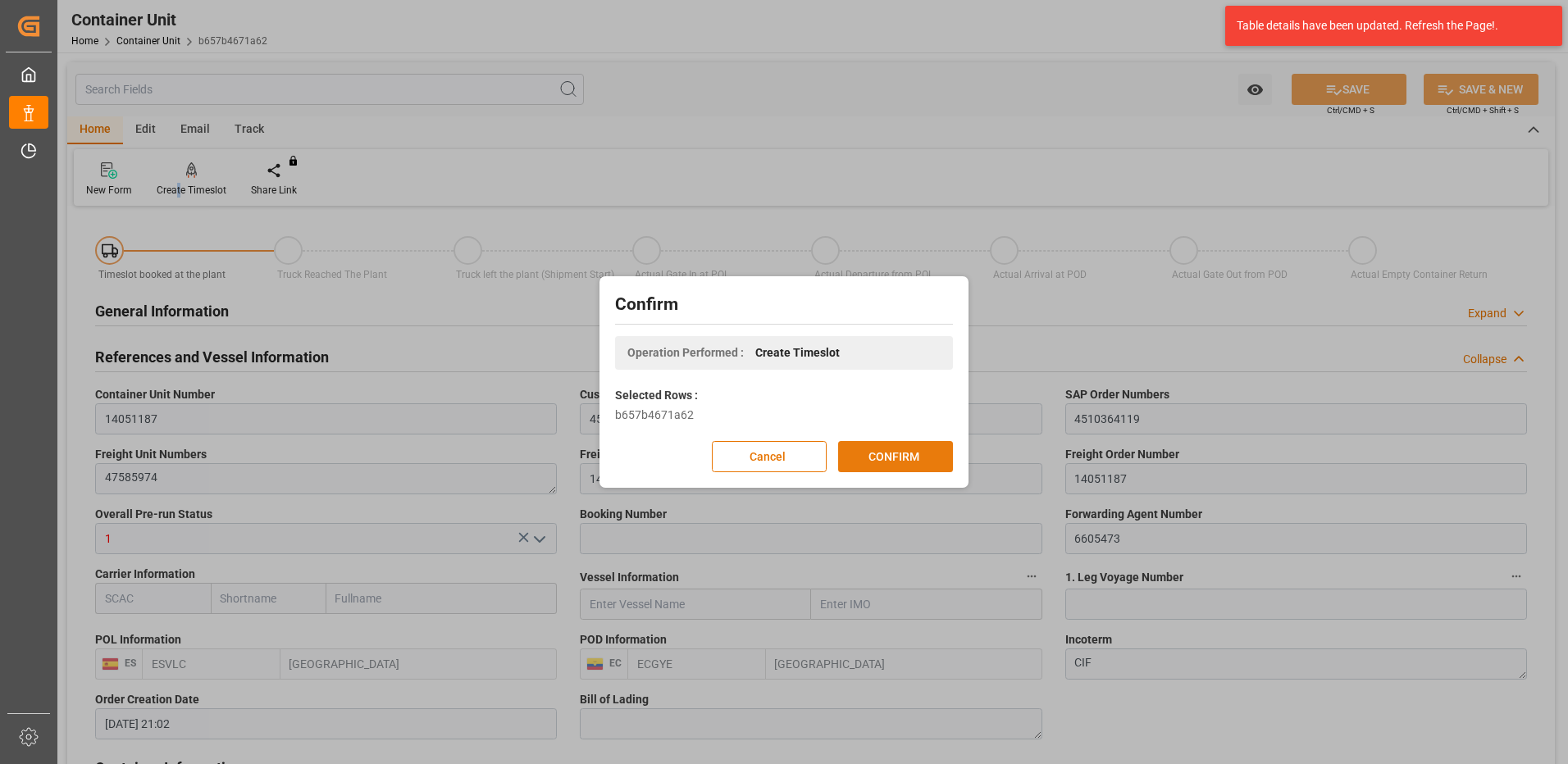
click at [896, 462] on button "CONFIRM" at bounding box center [895, 456] width 115 height 31
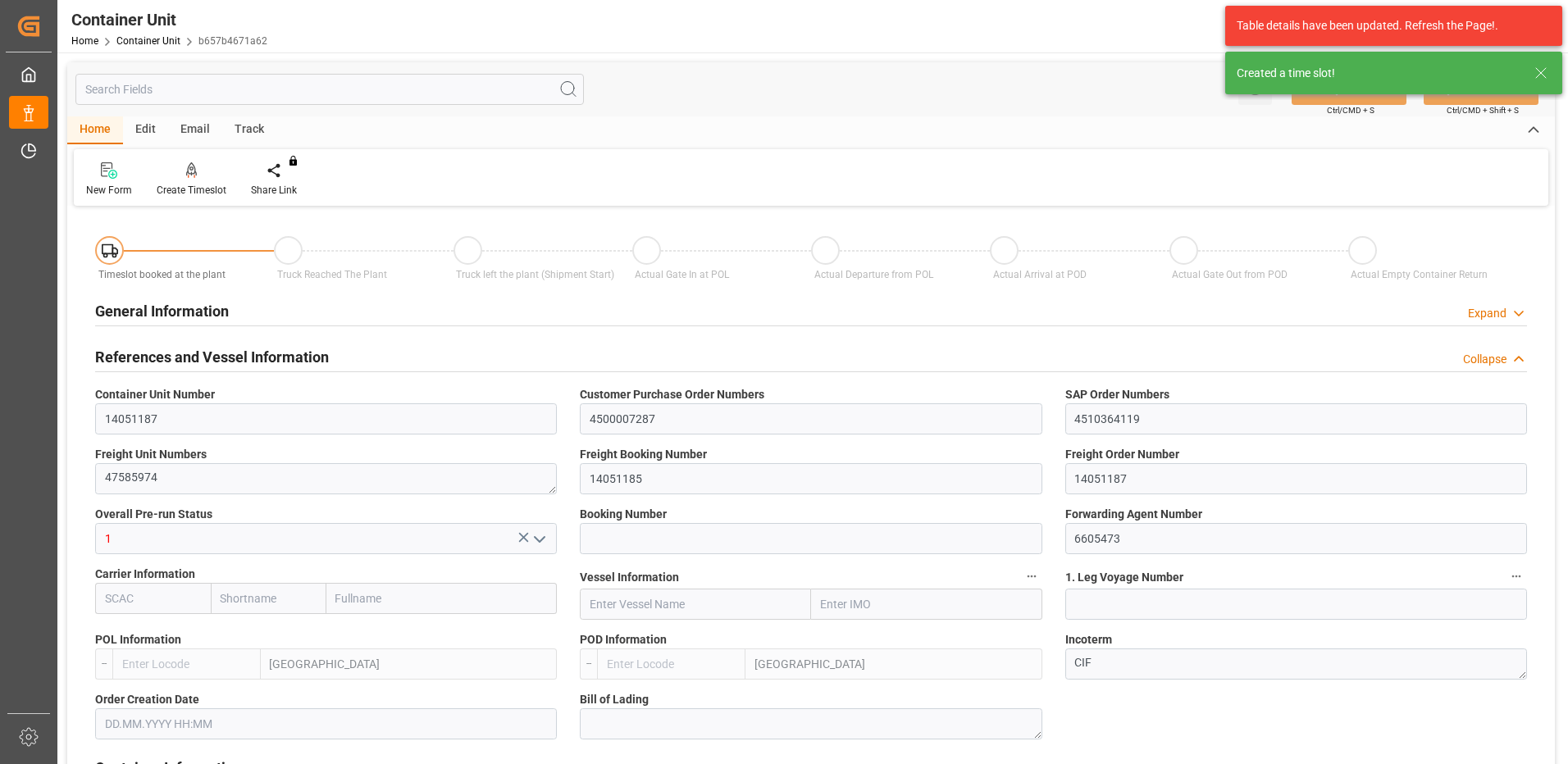
type input "ESVLC"
type input "ECGYE"
type input "9"
type input "0"
type input "9"
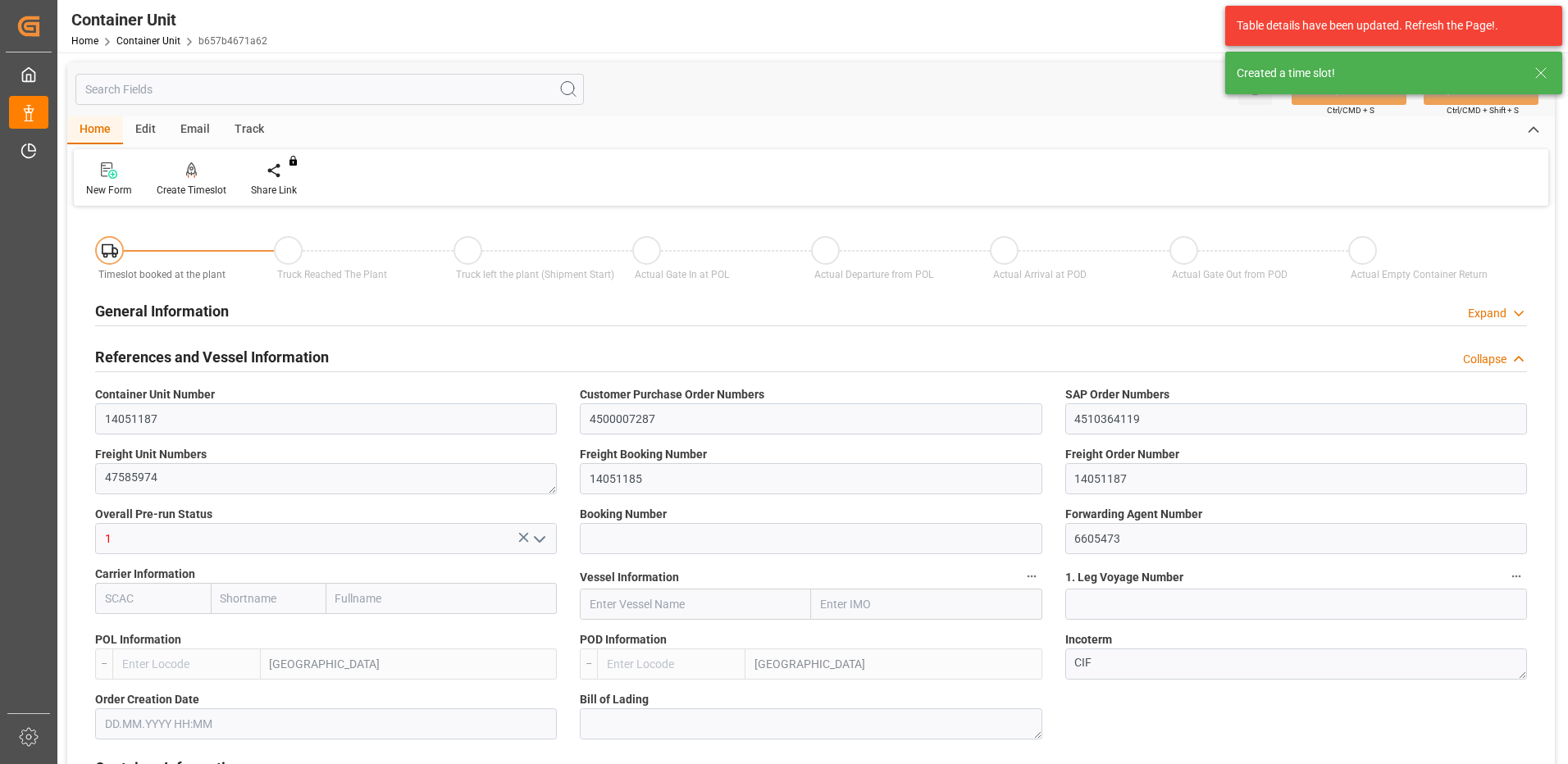
type input "0"
type input "60"
type input "24576"
type input "[DATE] 21:02"
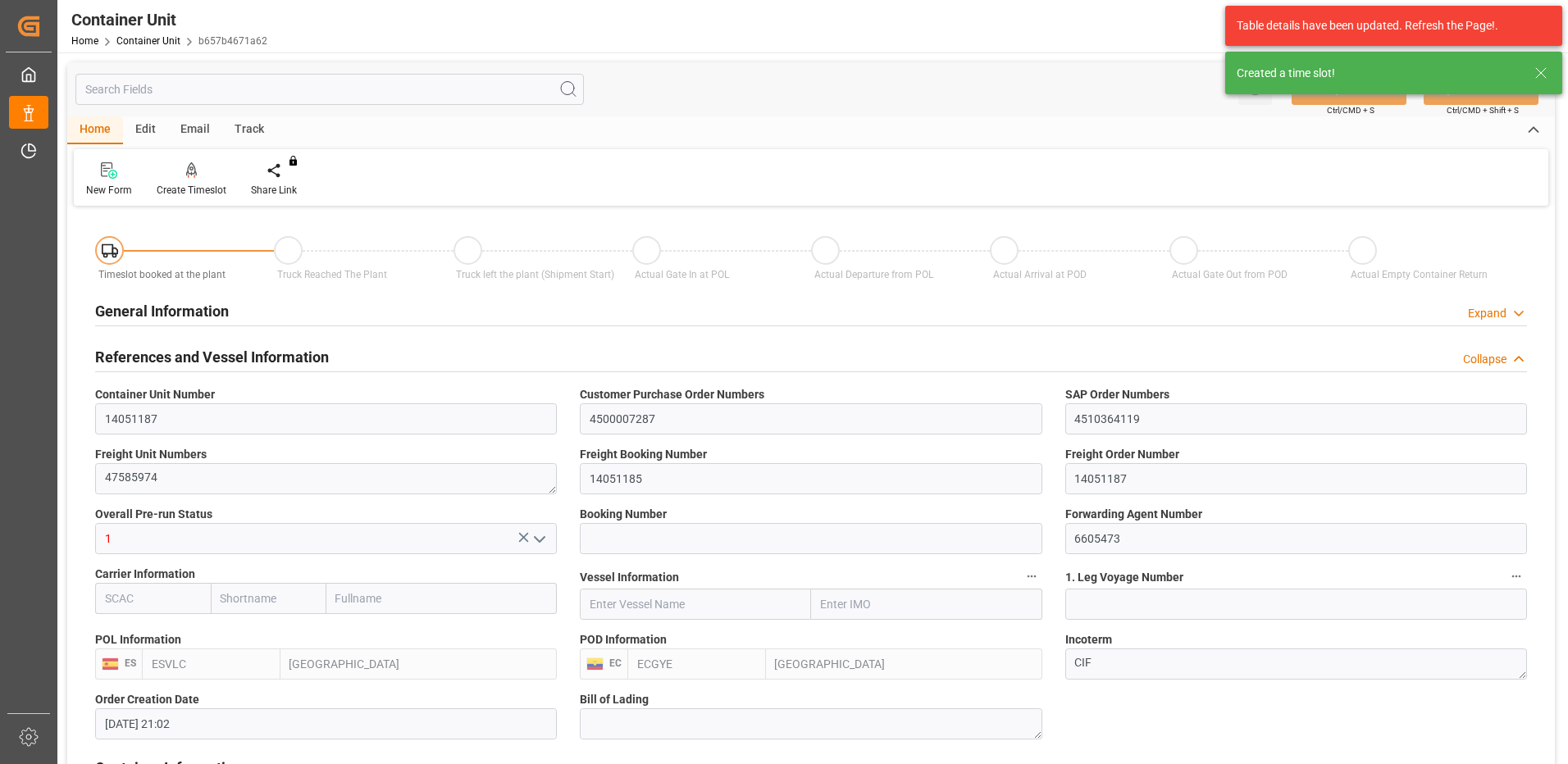
type input "15.09.2025"
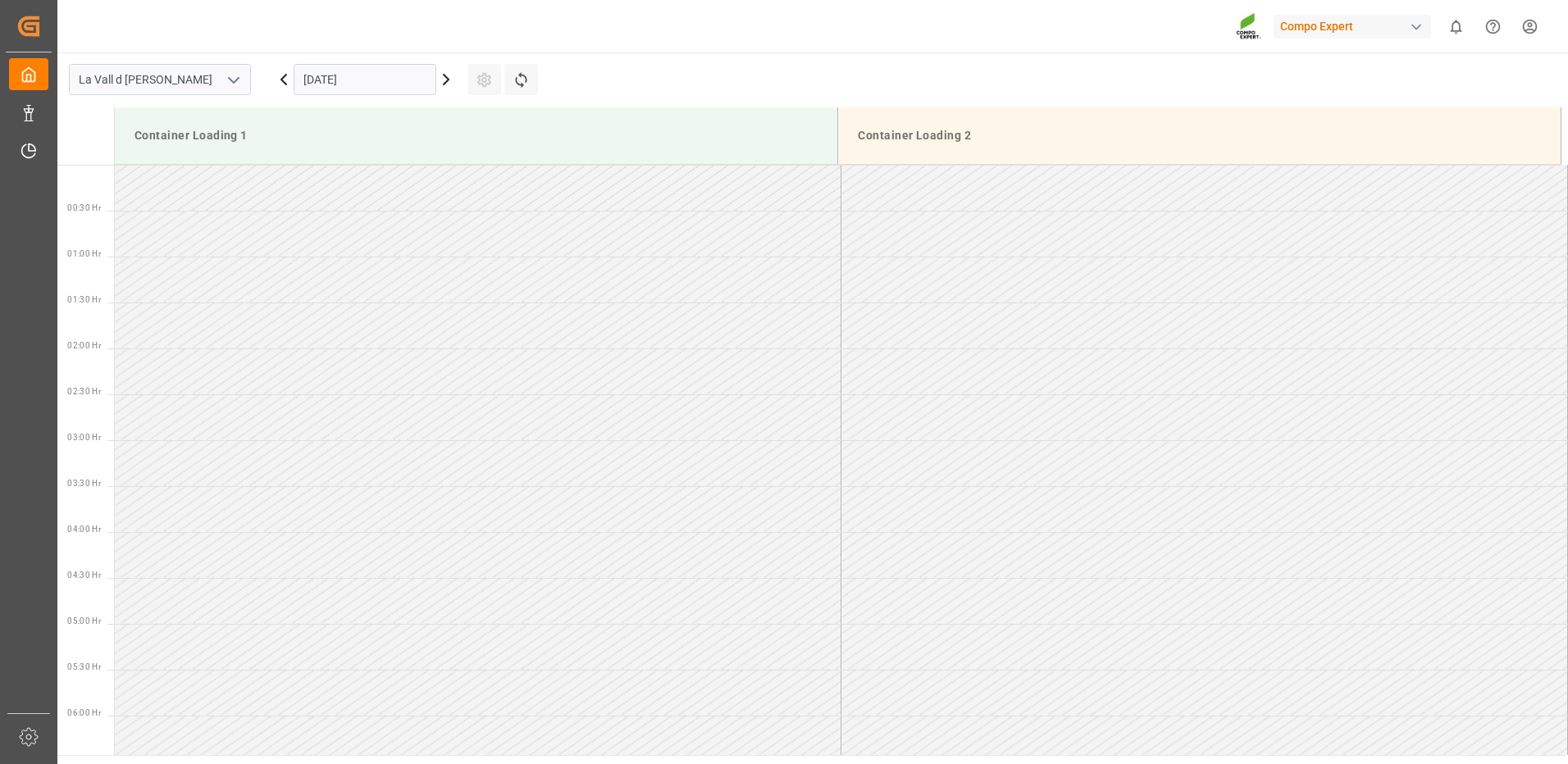
scroll to position [1366, 0]
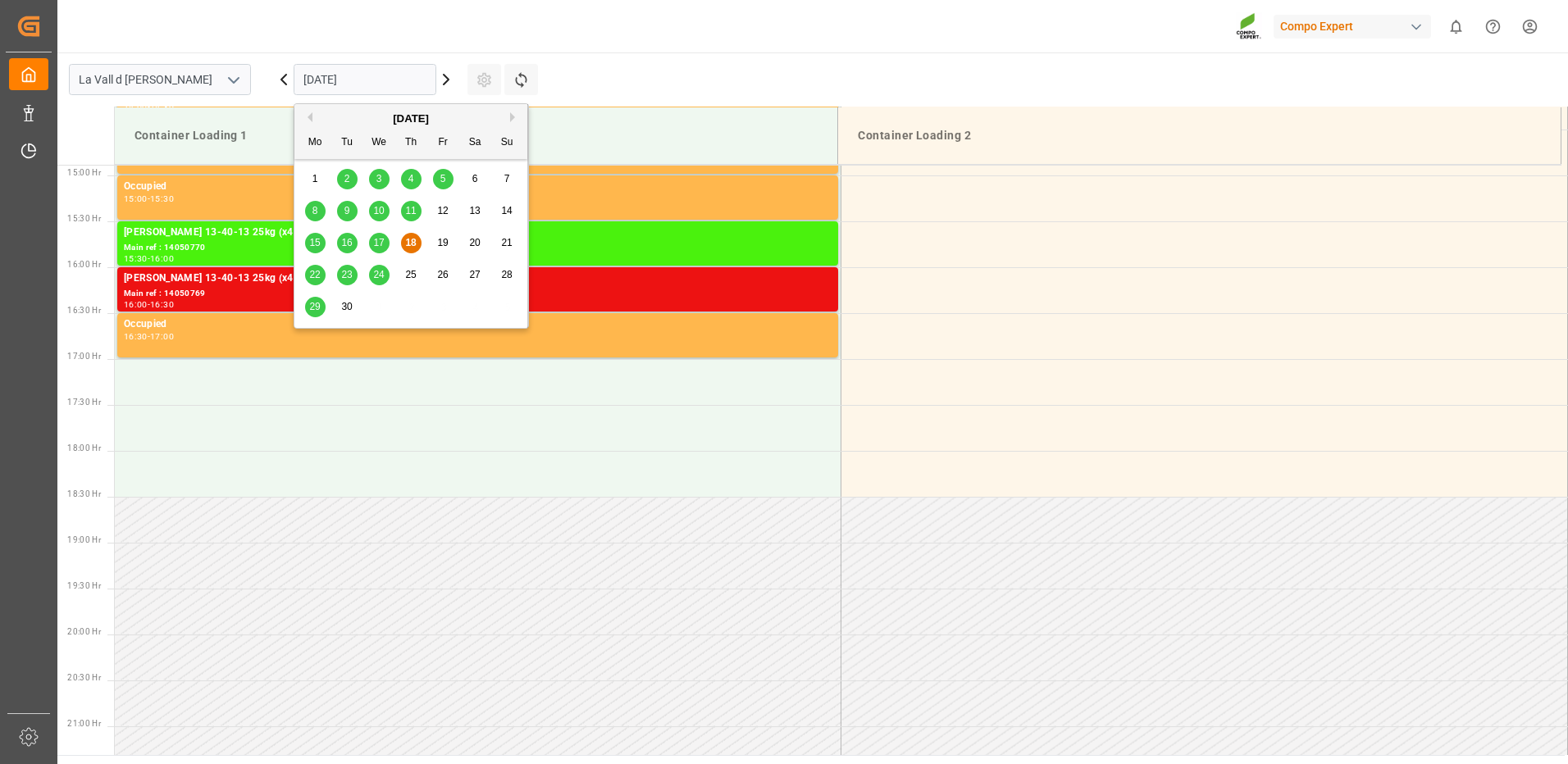
click at [374, 76] on input "18.09.2025" at bounding box center [365, 79] width 143 height 31
click at [349, 312] on span "30" at bounding box center [346, 306] width 11 height 12
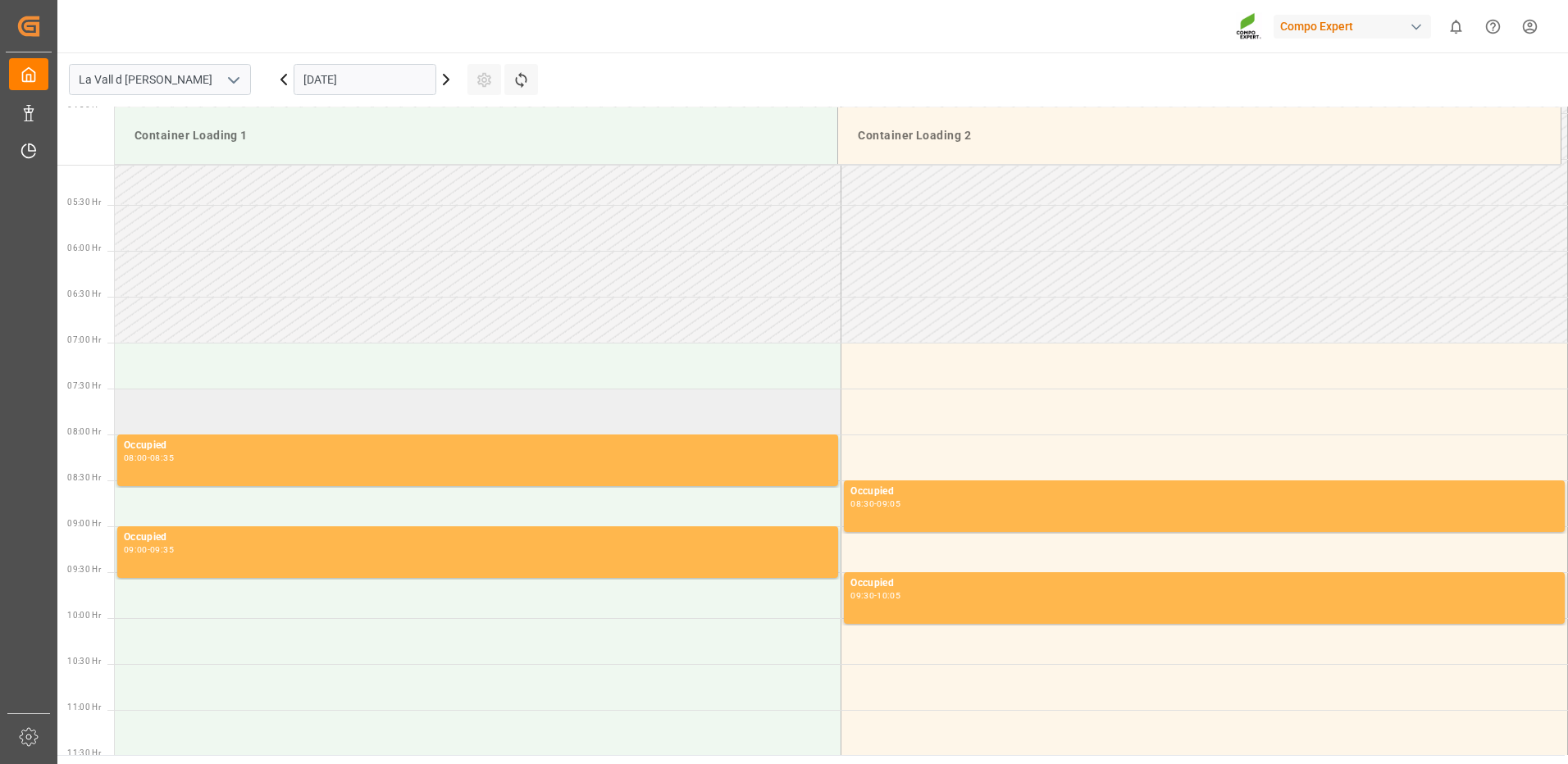
scroll to position [793, 0]
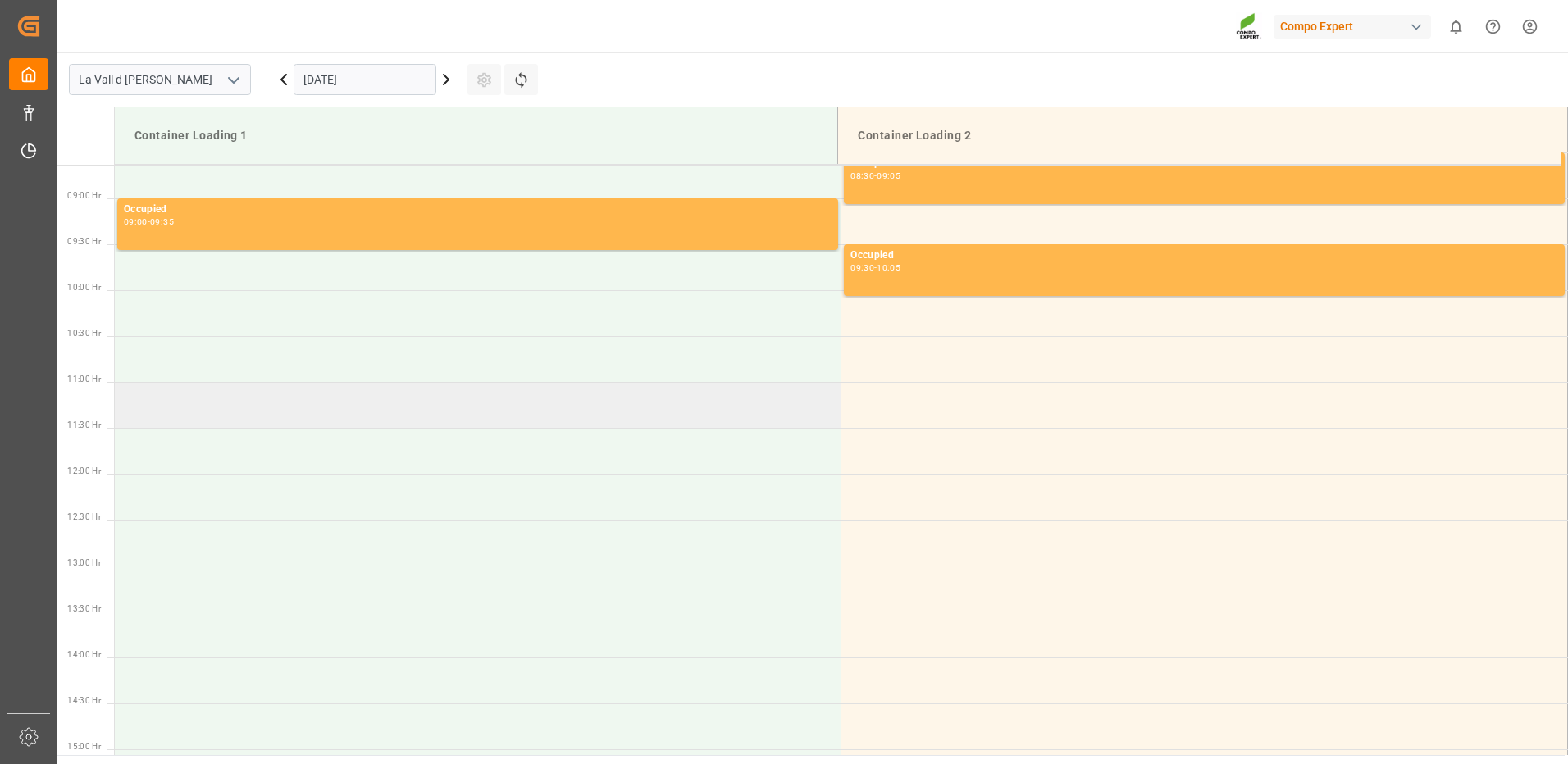
click at [312, 415] on td at bounding box center [478, 404] width 726 height 45
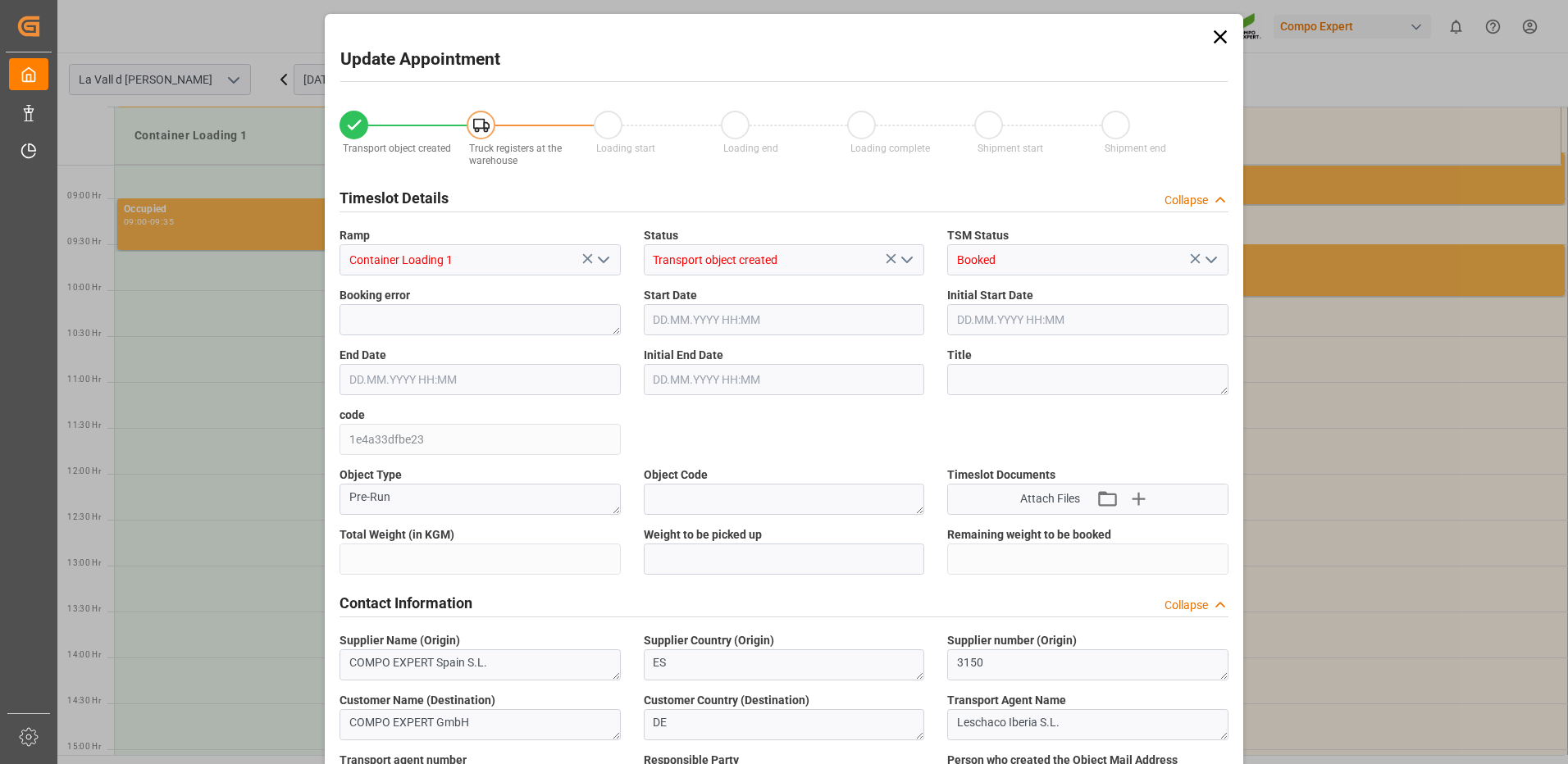
type input "24576"
type input "60"
type input "30.09.2025 11:00"
type input "[DATE] 11:30"
type input "[DATE] 21:02"
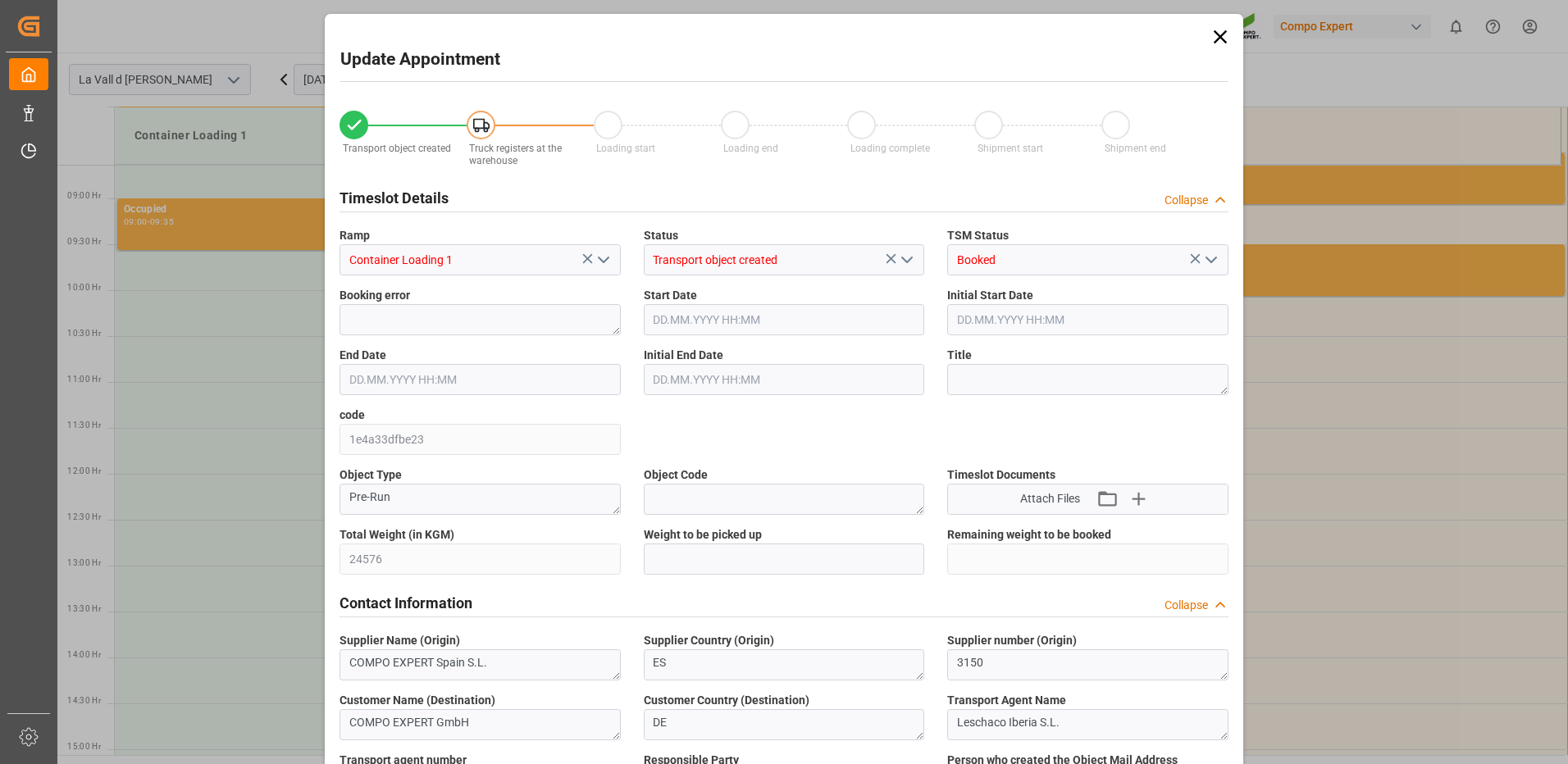
type input "18.09.2025 16:18"
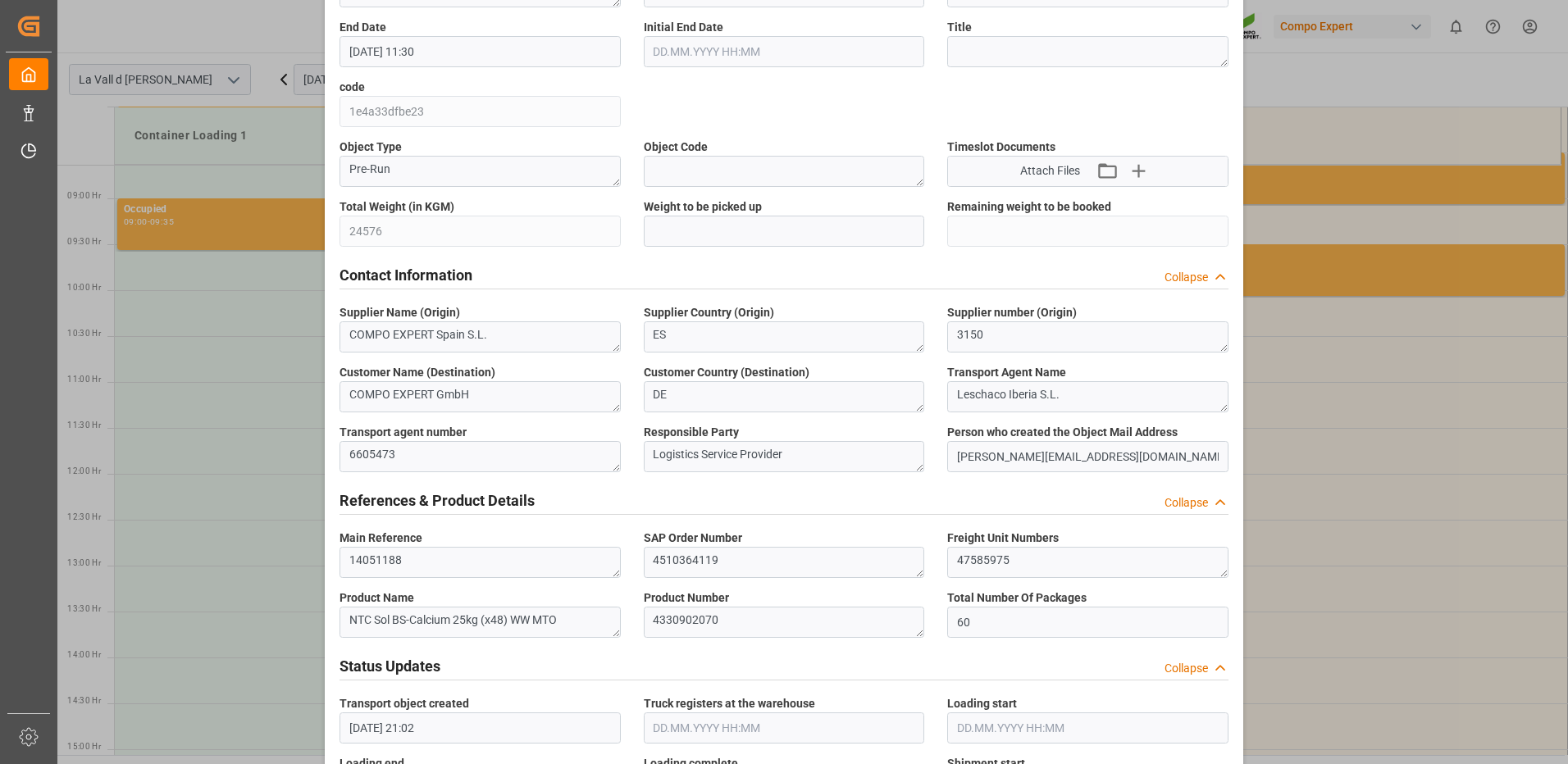
scroll to position [246, 0]
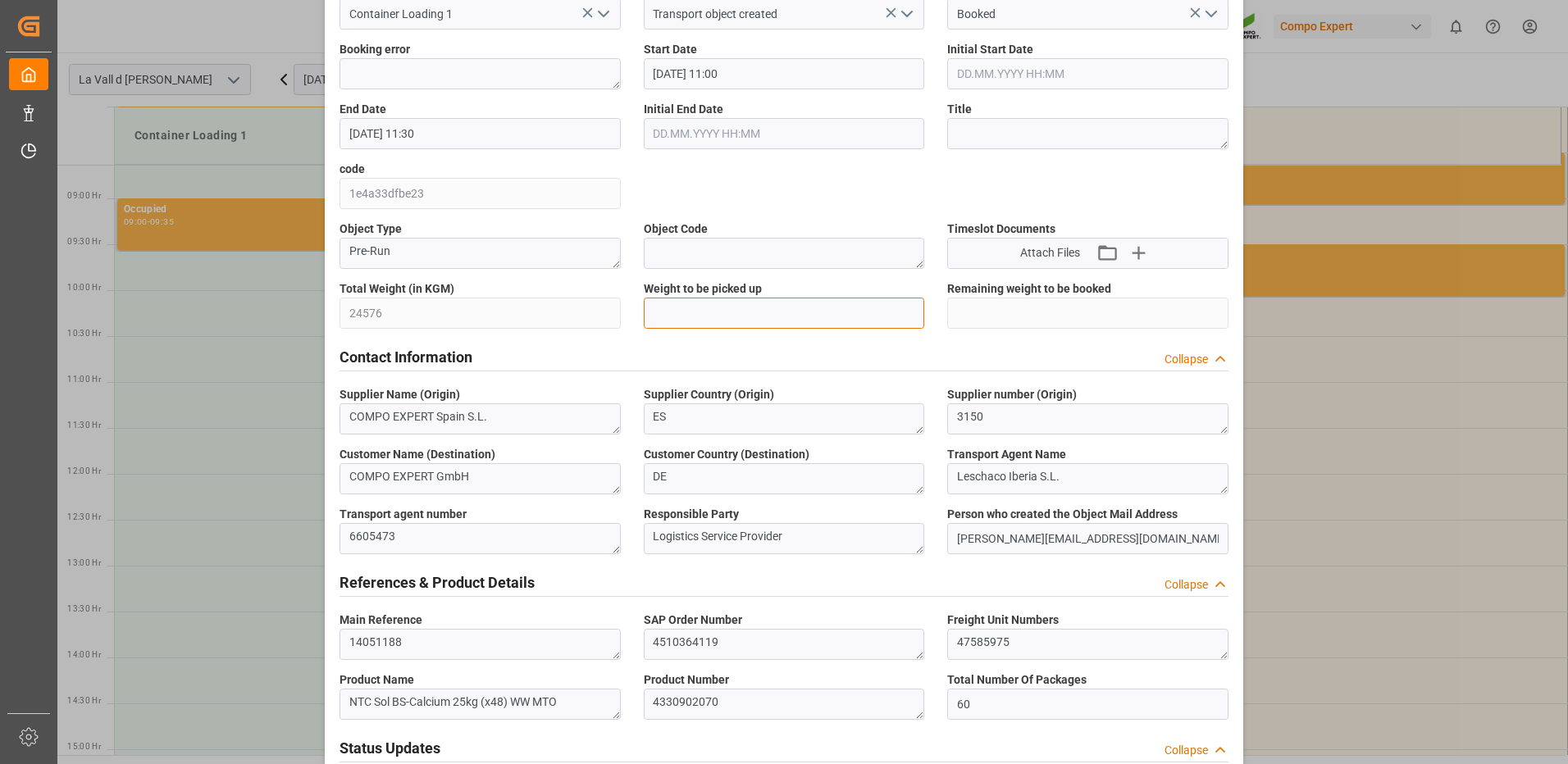
click at [710, 302] on input "text" at bounding box center [784, 313] width 281 height 31
type input "24576"
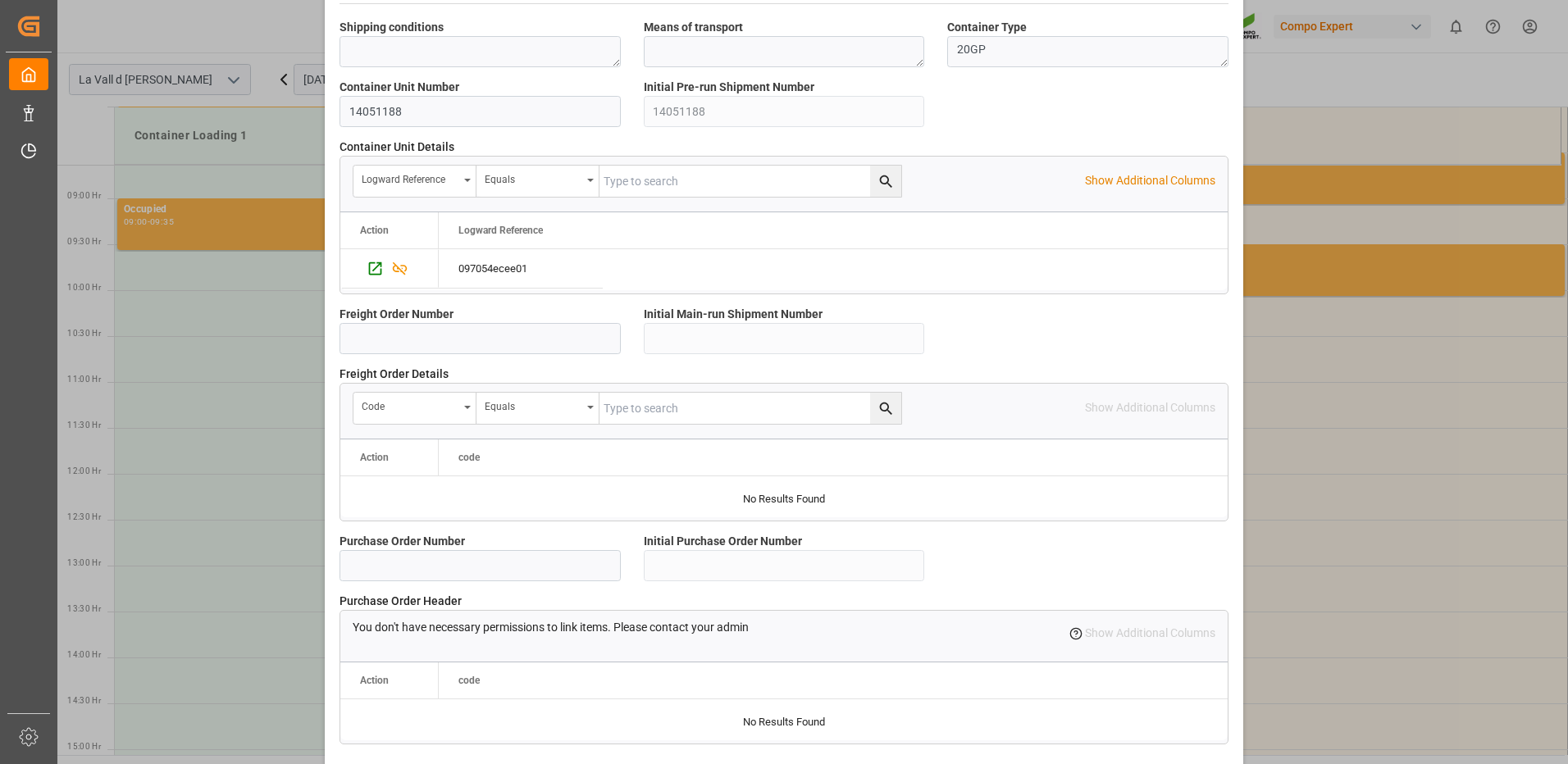
scroll to position [1397, 0]
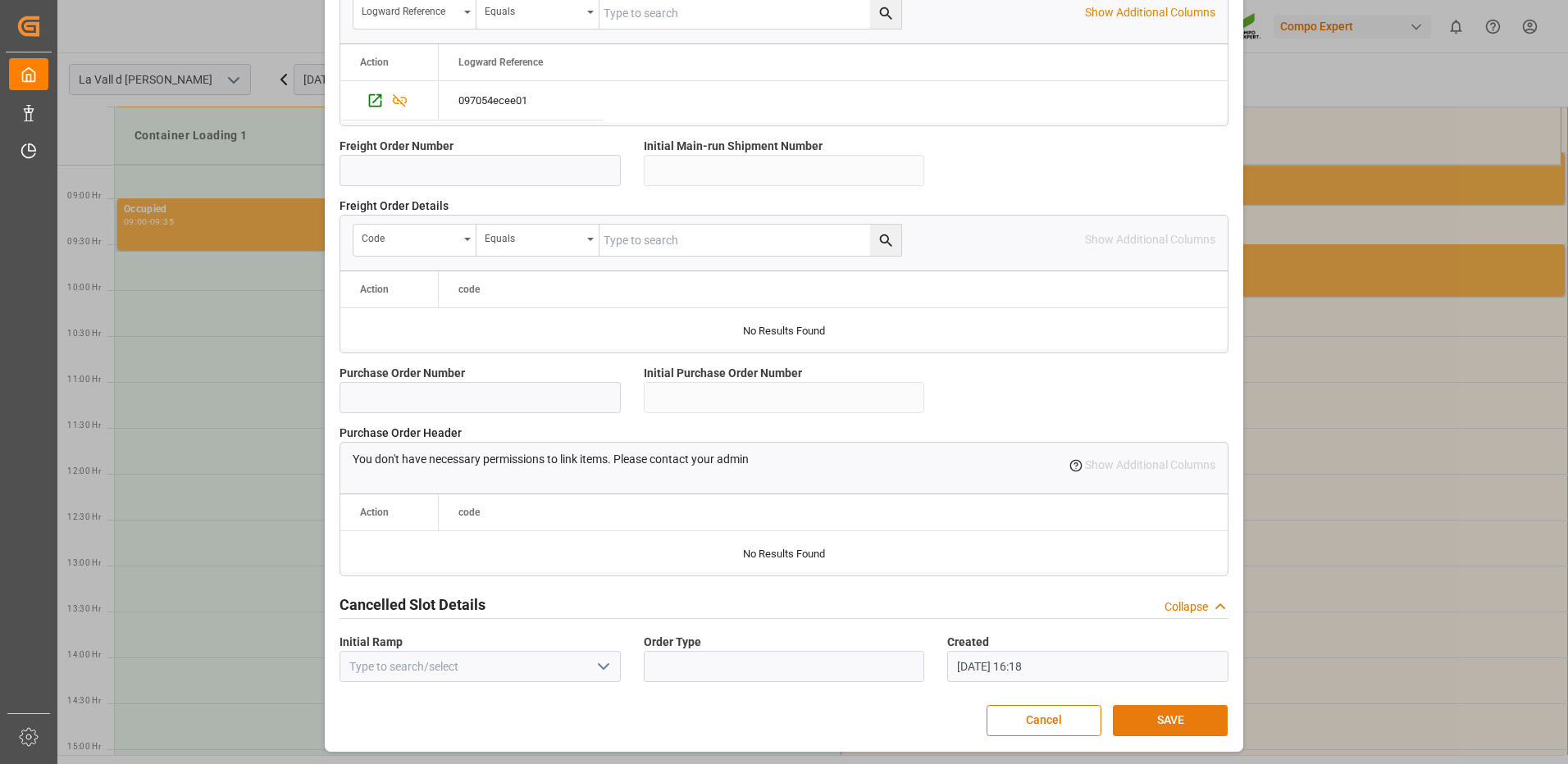
click at [1179, 716] on button "SAVE" at bounding box center [1169, 720] width 115 height 31
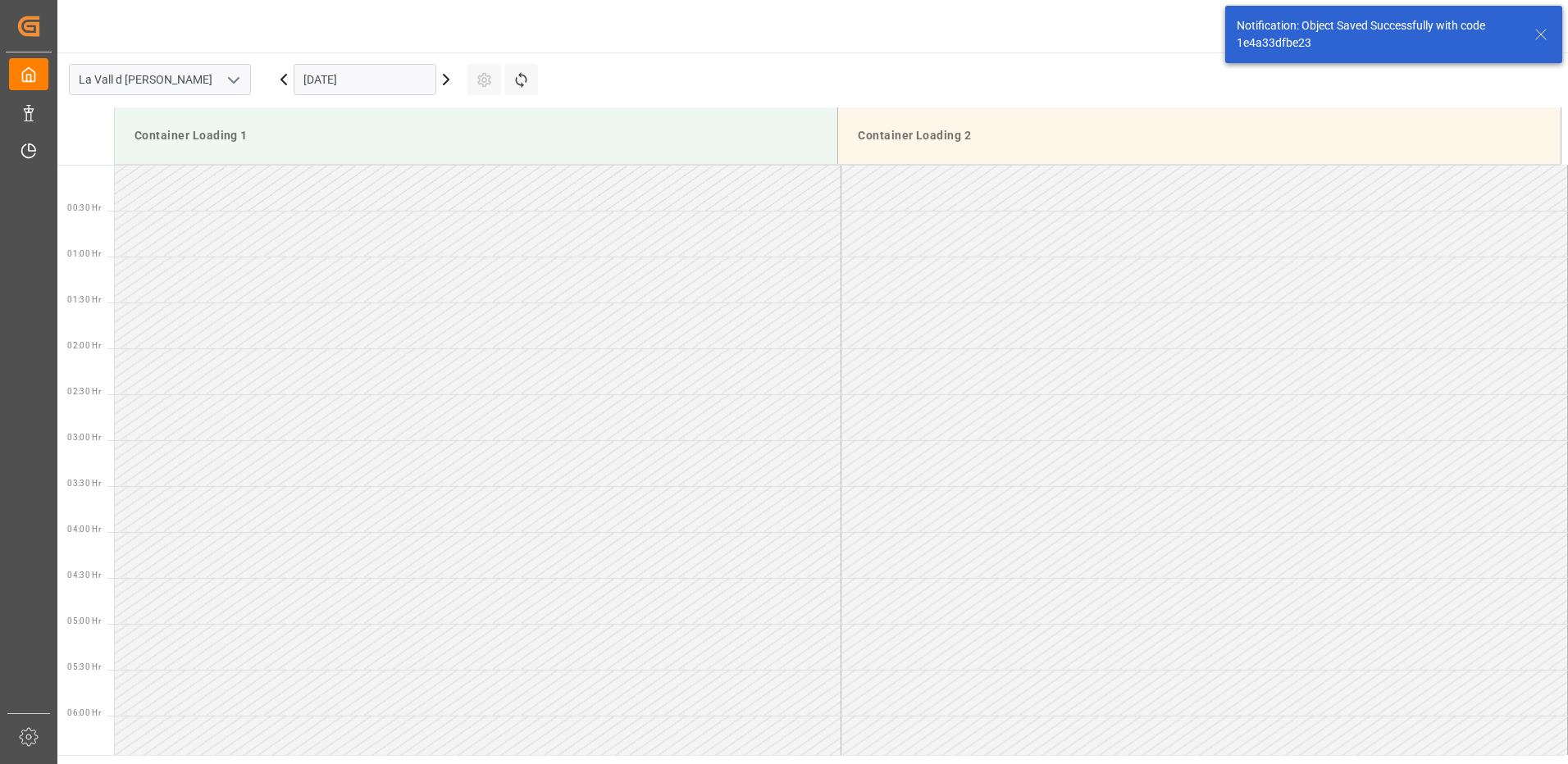
scroll to position [908, 0]
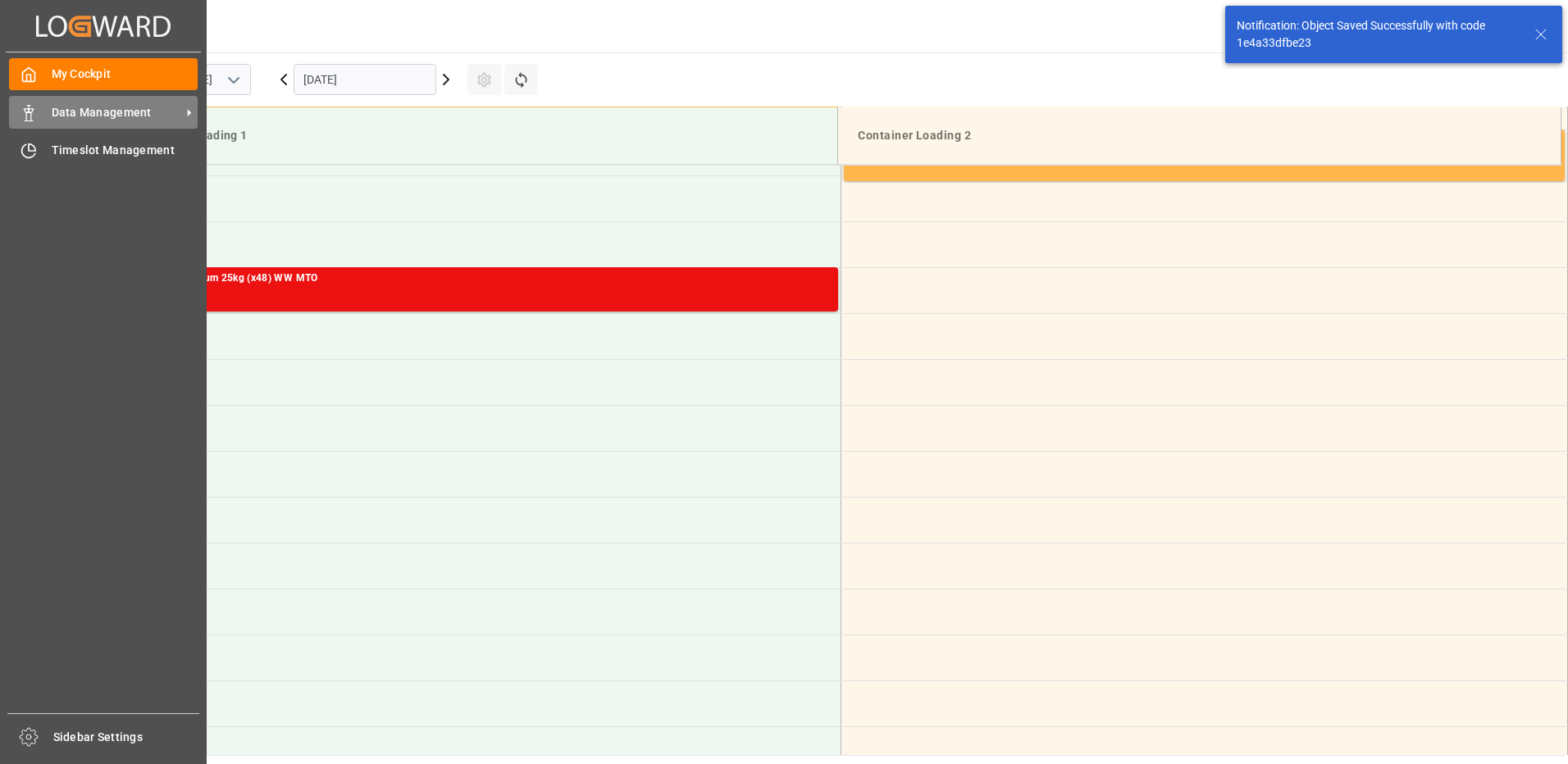
click at [26, 111] on icon at bounding box center [29, 113] width 16 height 16
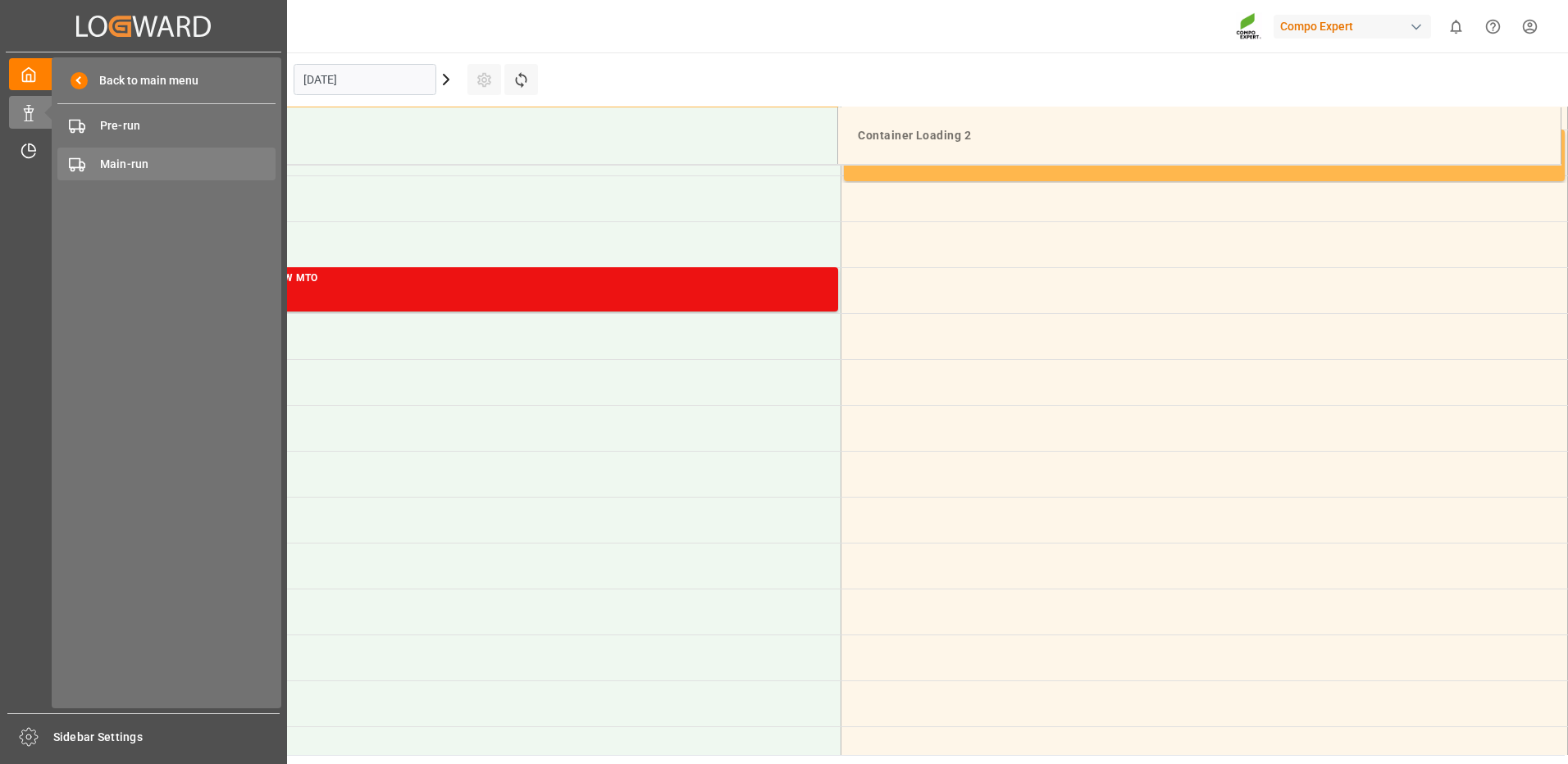
click at [145, 168] on span "Main-run" at bounding box center [188, 164] width 177 height 17
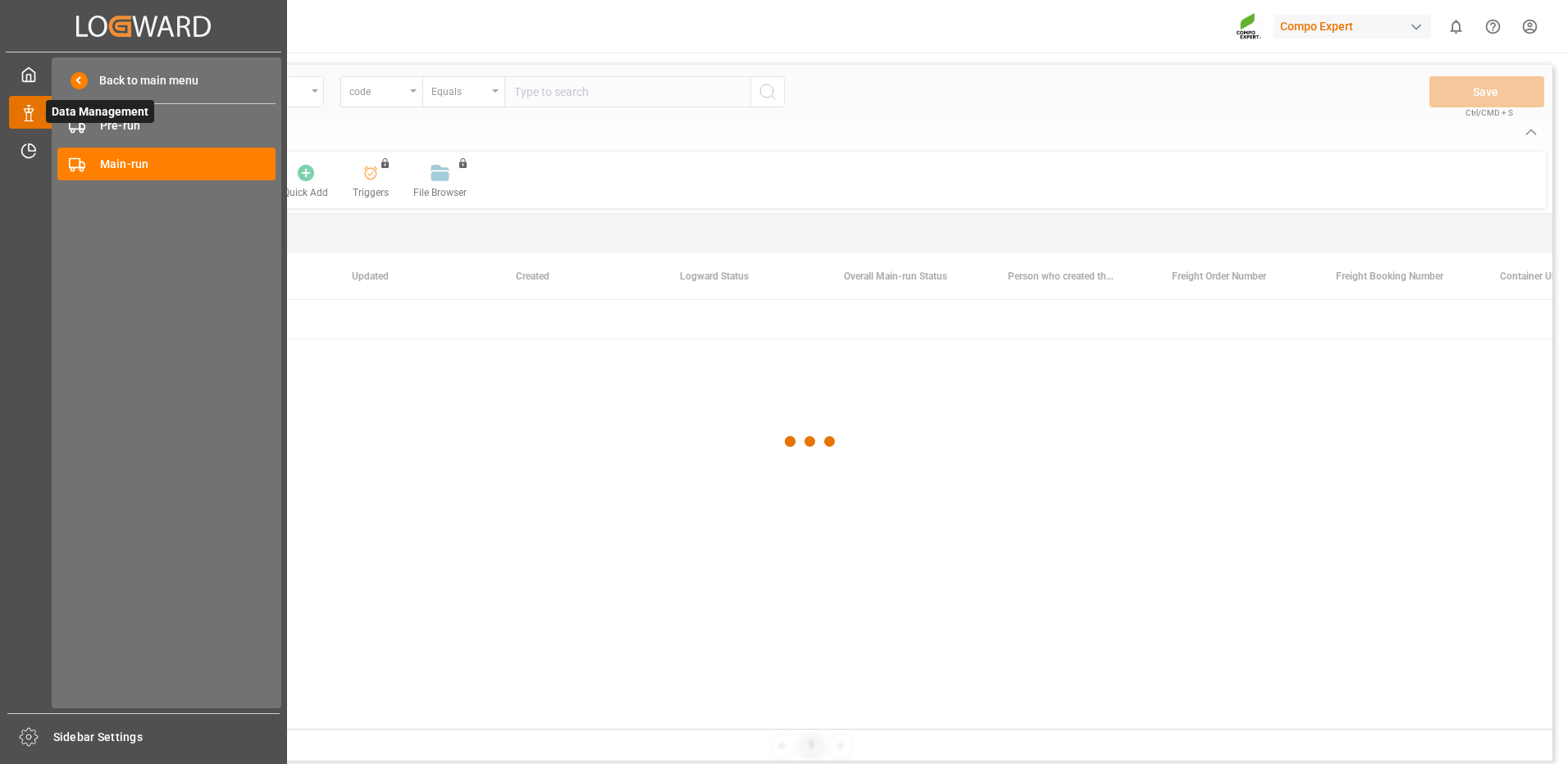
click at [46, 105] on span "Data Management" at bounding box center [99, 111] width 108 height 23
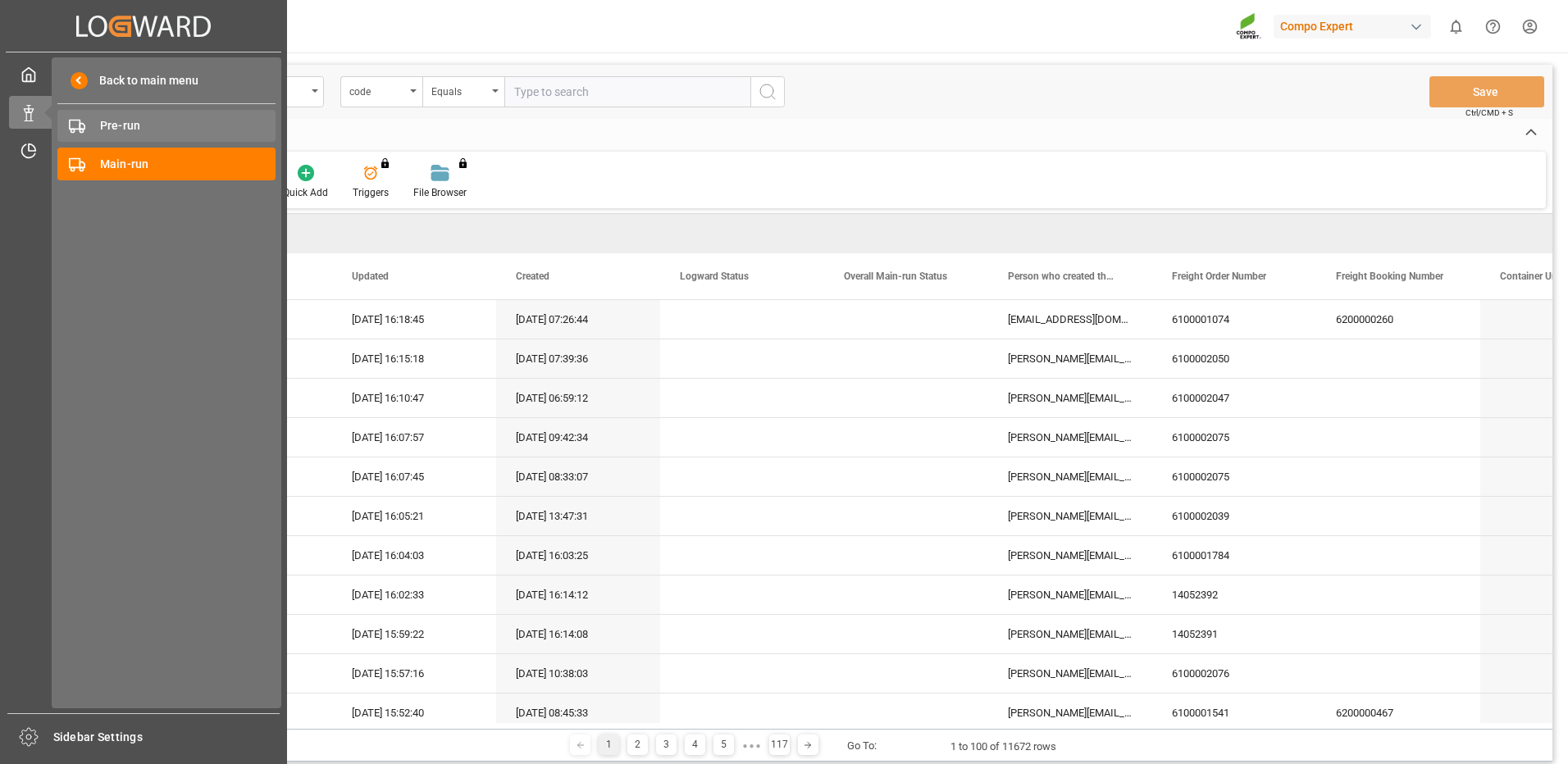
click at [96, 129] on div "Pre-run Pre-run" at bounding box center [166, 126] width 219 height 32
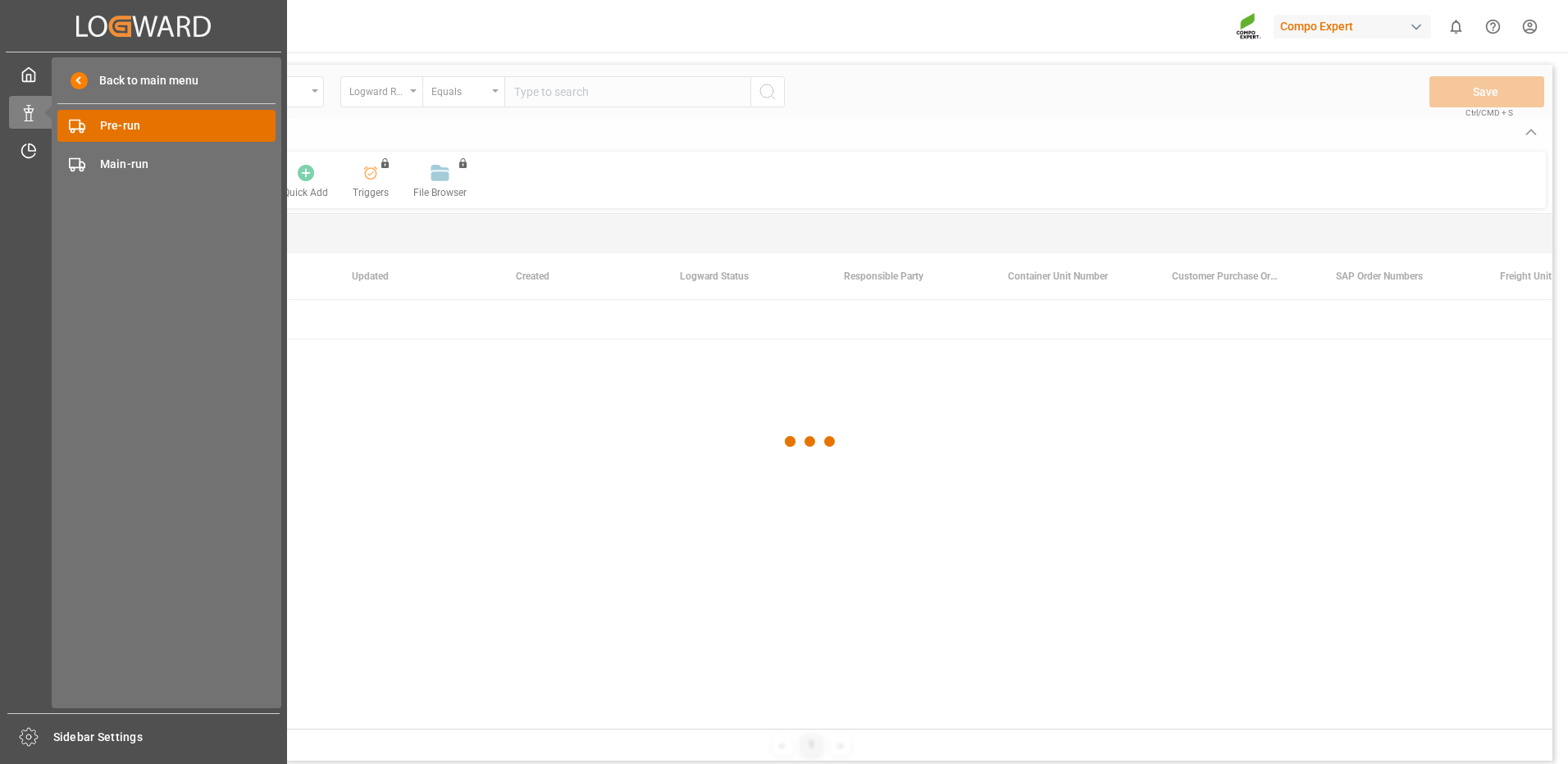
click at [132, 127] on span "Pre-run" at bounding box center [188, 125] width 177 height 17
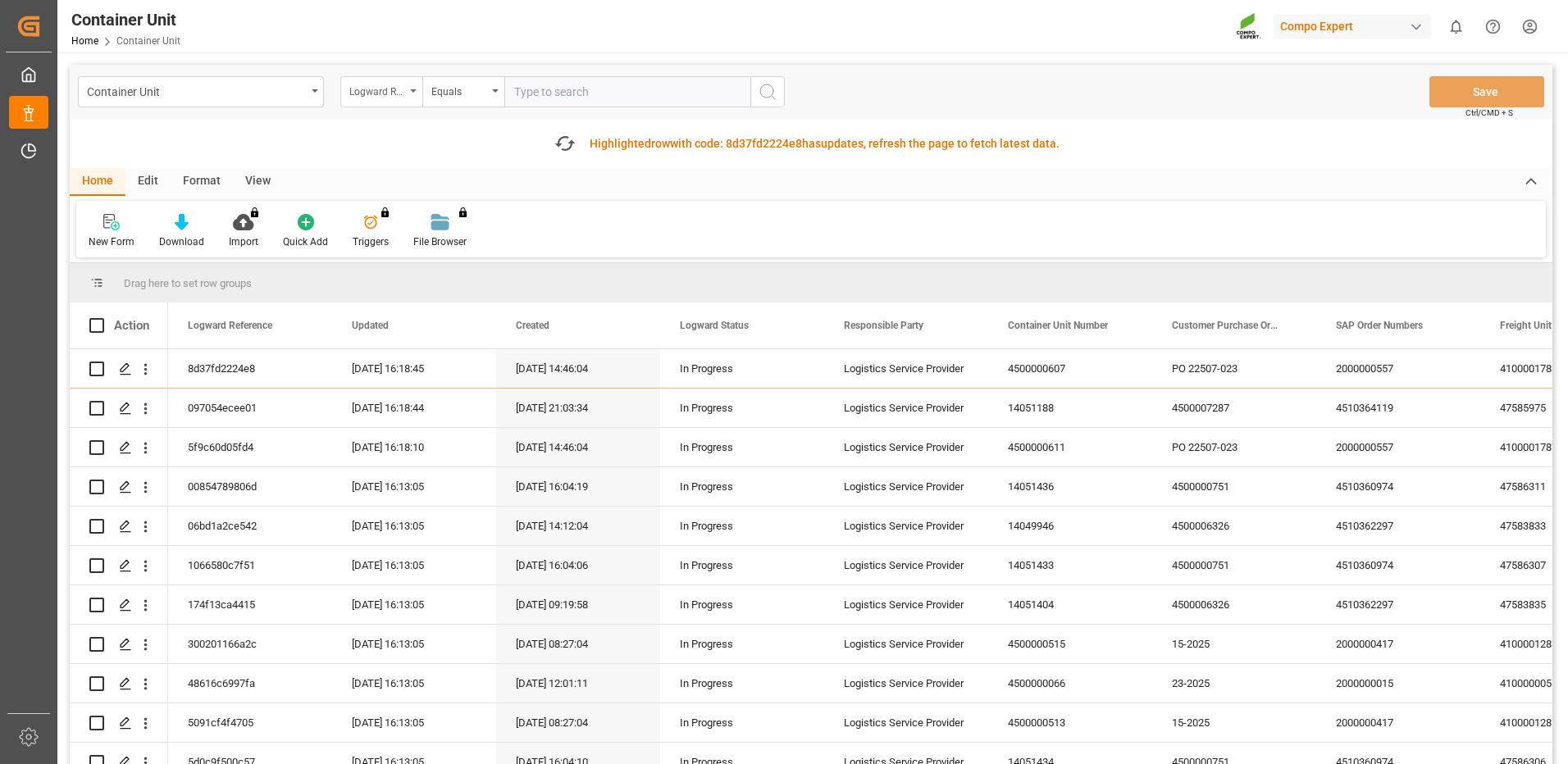
click at [398, 92] on div "Logward Reference" at bounding box center [377, 89] width 56 height 19
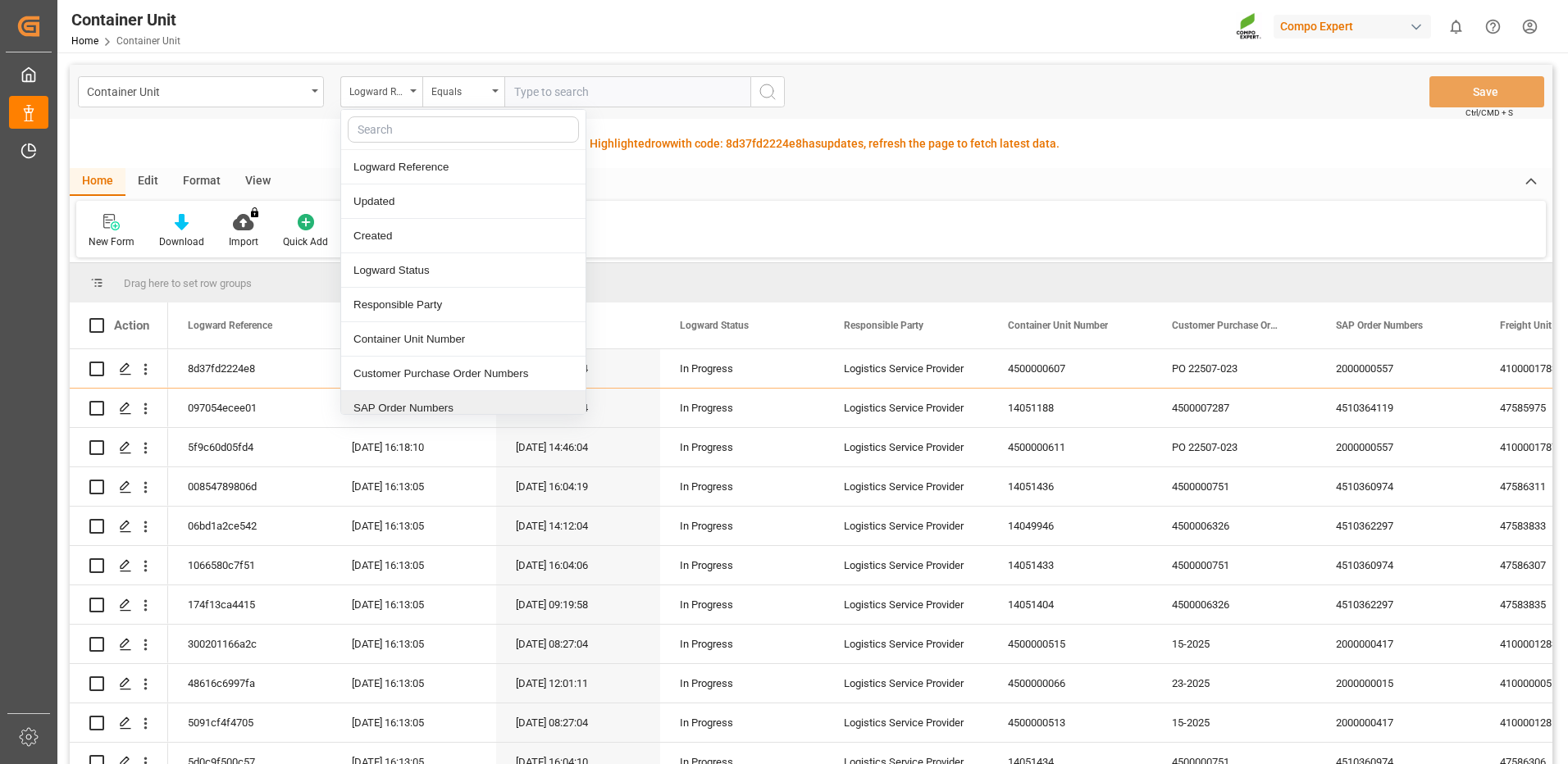
drag, startPoint x: 413, startPoint y: 408, endPoint x: 442, endPoint y: 348, distance: 66.6
click at [417, 408] on div "SAP Order Numbers" at bounding box center [463, 408] width 244 height 35
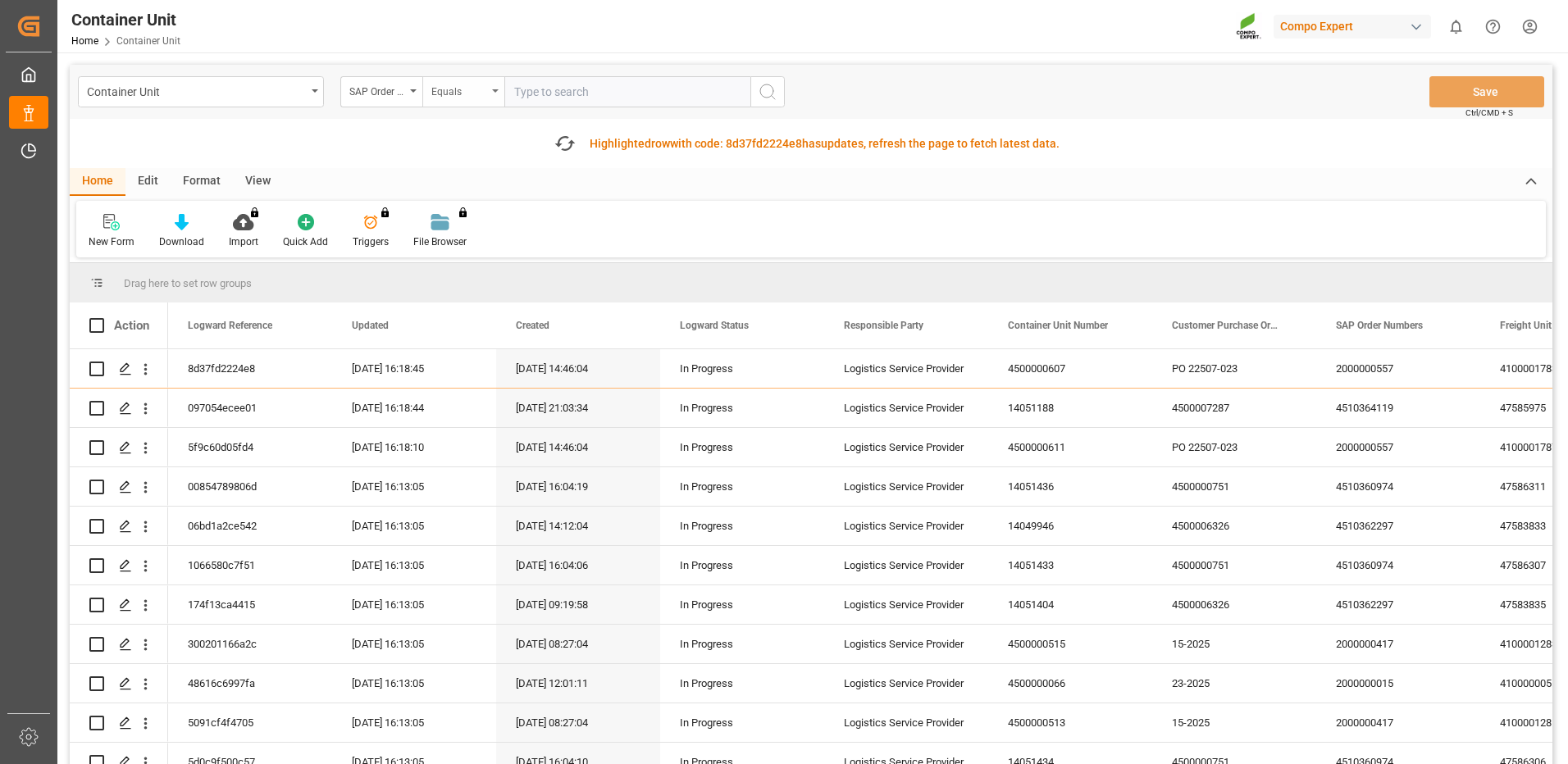
click at [447, 95] on div "Equals" at bounding box center [459, 89] width 56 height 19
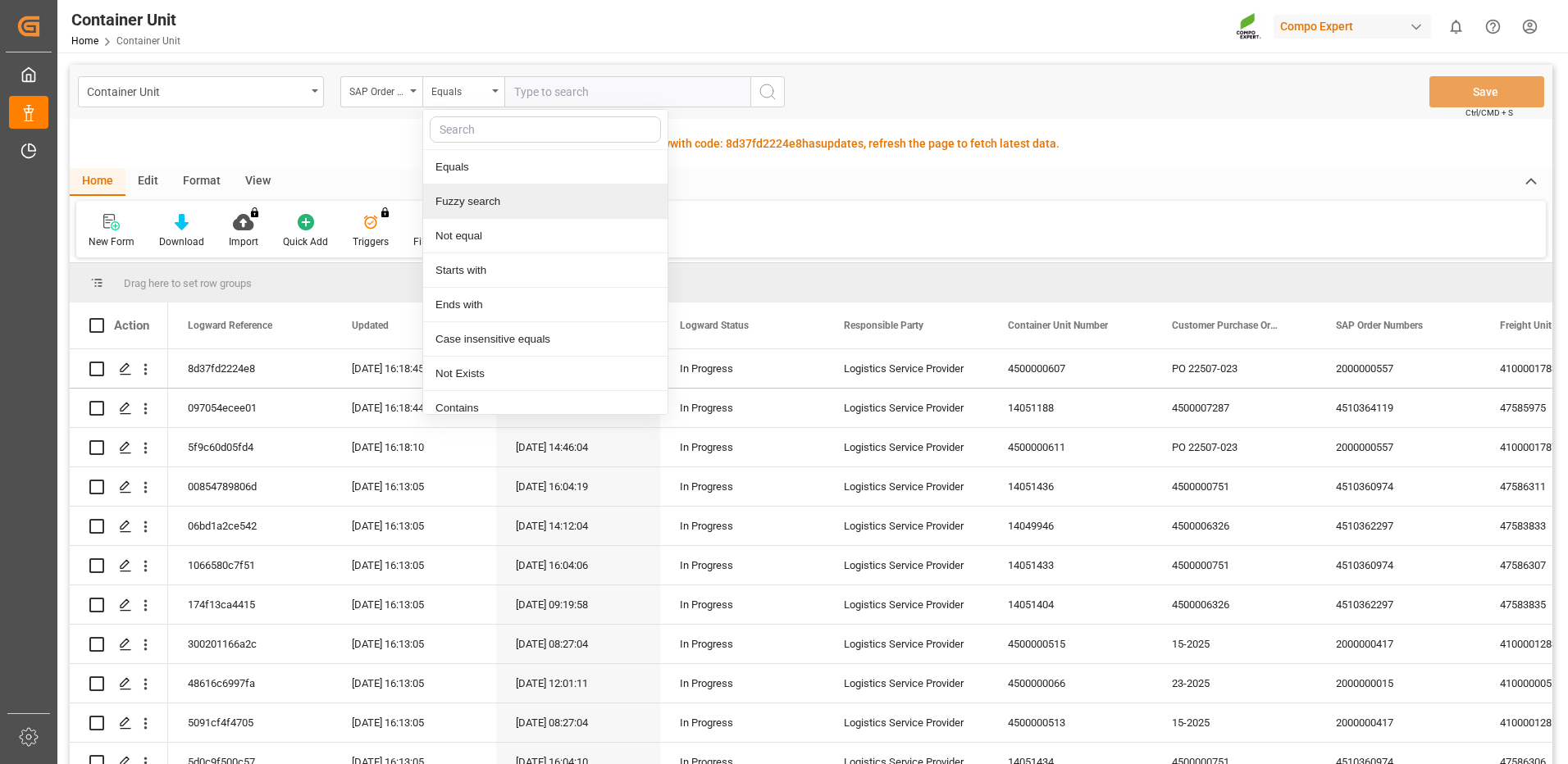
drag, startPoint x: 476, startPoint y: 198, endPoint x: 551, endPoint y: 122, distance: 106.8
click at [478, 197] on div "Fuzzy search" at bounding box center [545, 201] width 244 height 35
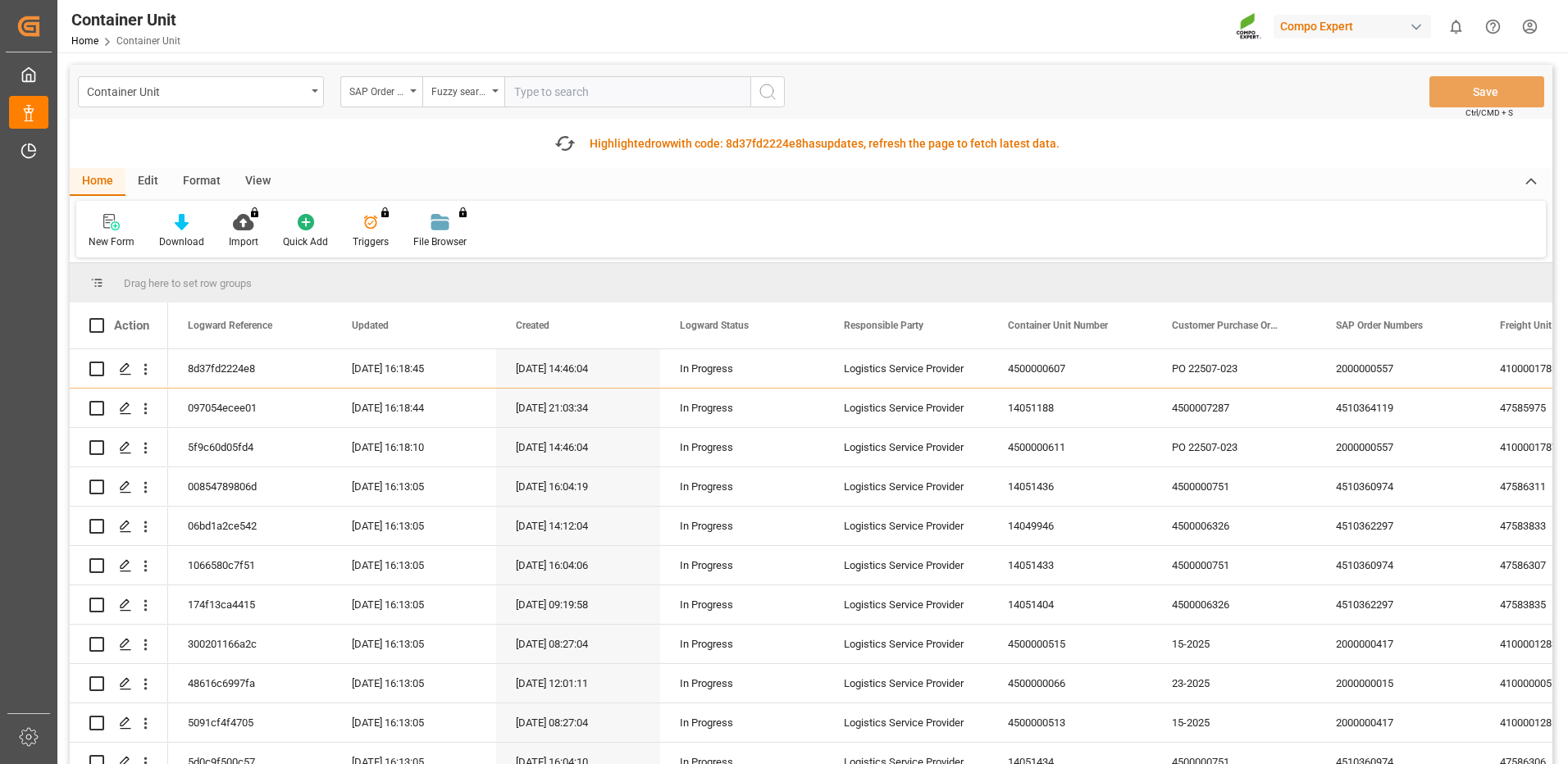
click at [574, 92] on input "text" at bounding box center [627, 91] width 246 height 31
paste input "4510364119"
type input "4510364119"
click at [777, 89] on icon "search button" at bounding box center [767, 92] width 20 height 20
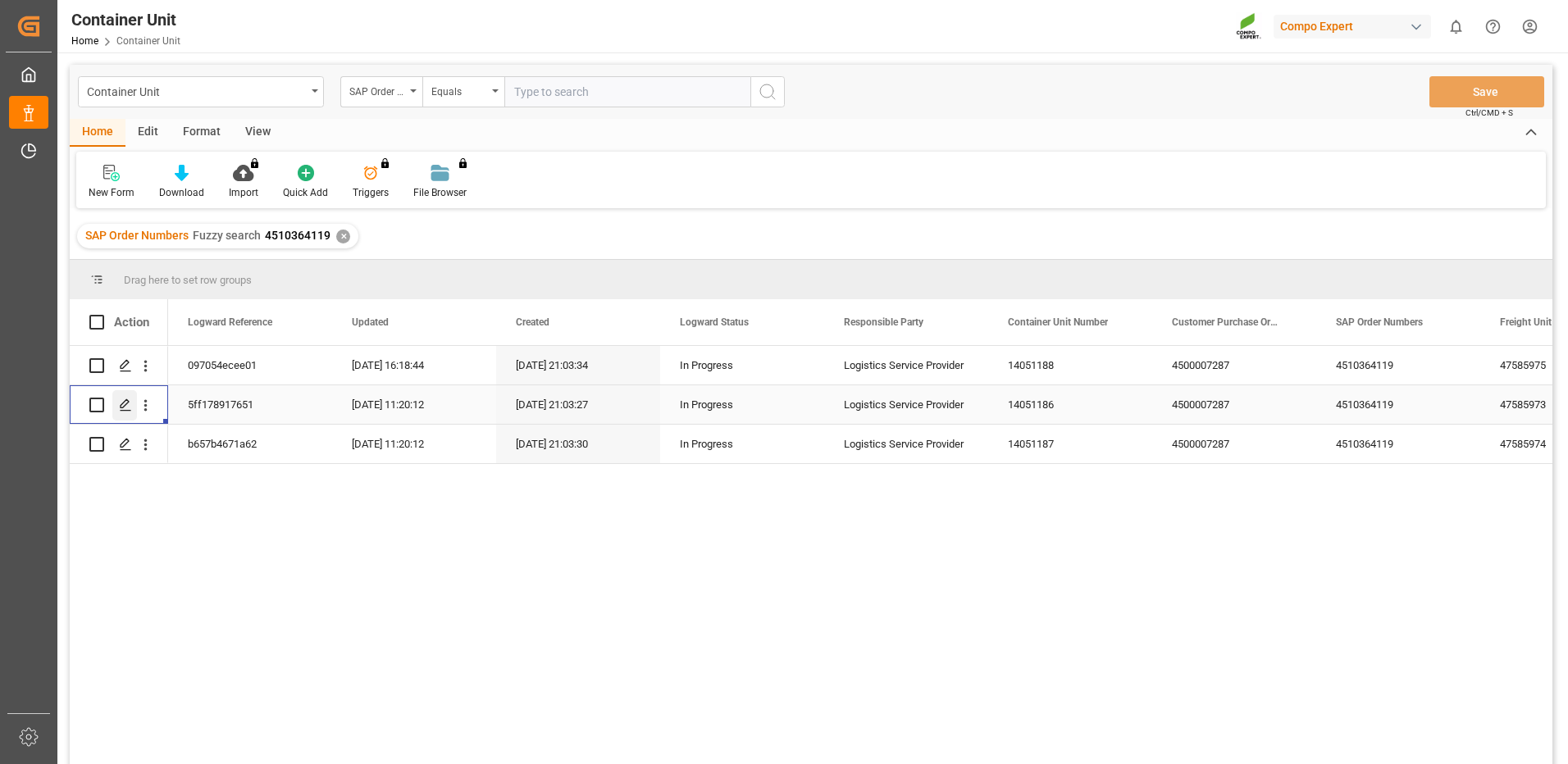
click at [116, 402] on div "Press SPACE to select this row." at bounding box center [125, 406] width 25 height 30
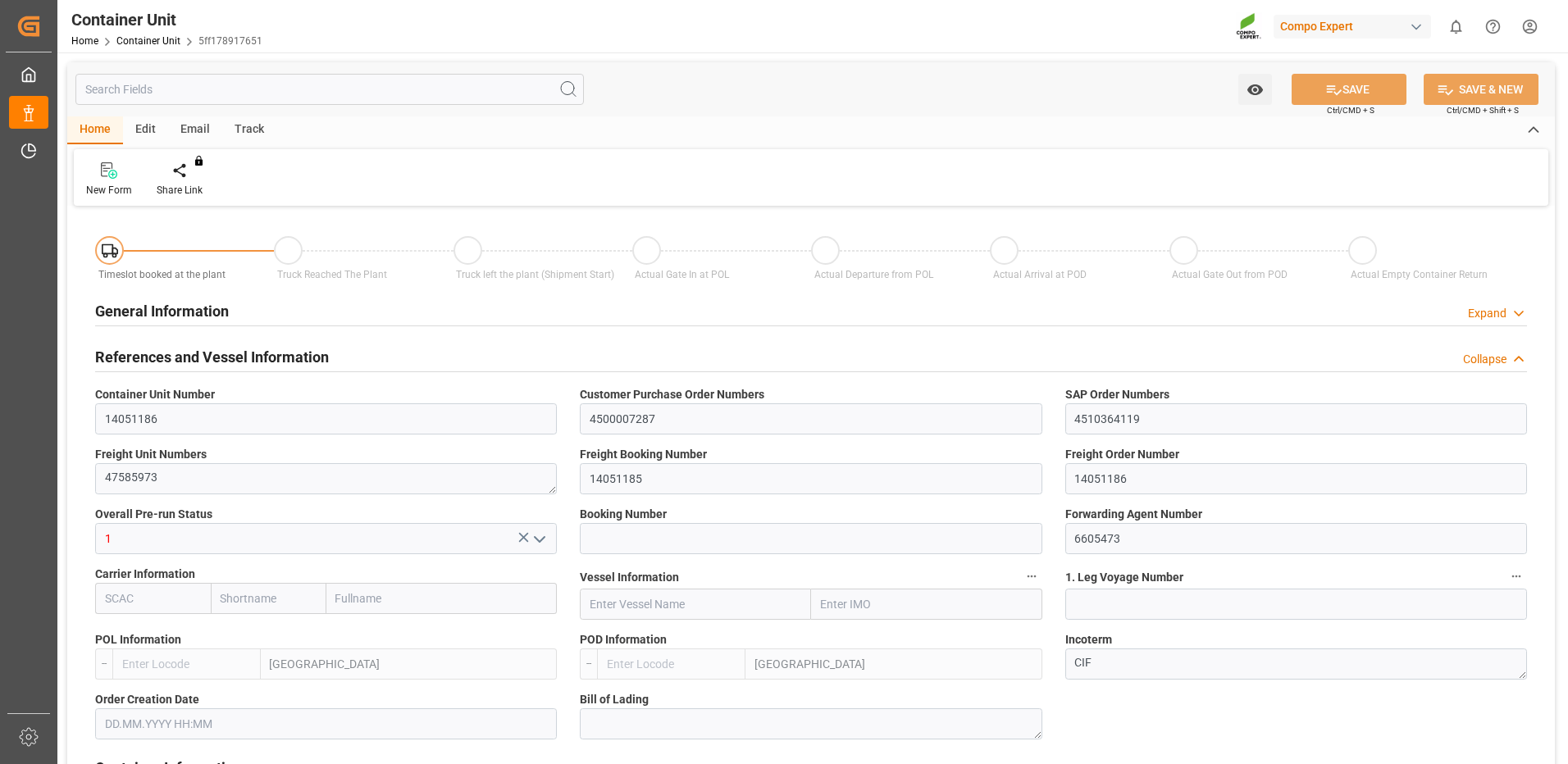
type input "ESVLC"
type input "ECGYE"
type input "9"
type input "0"
type input "9"
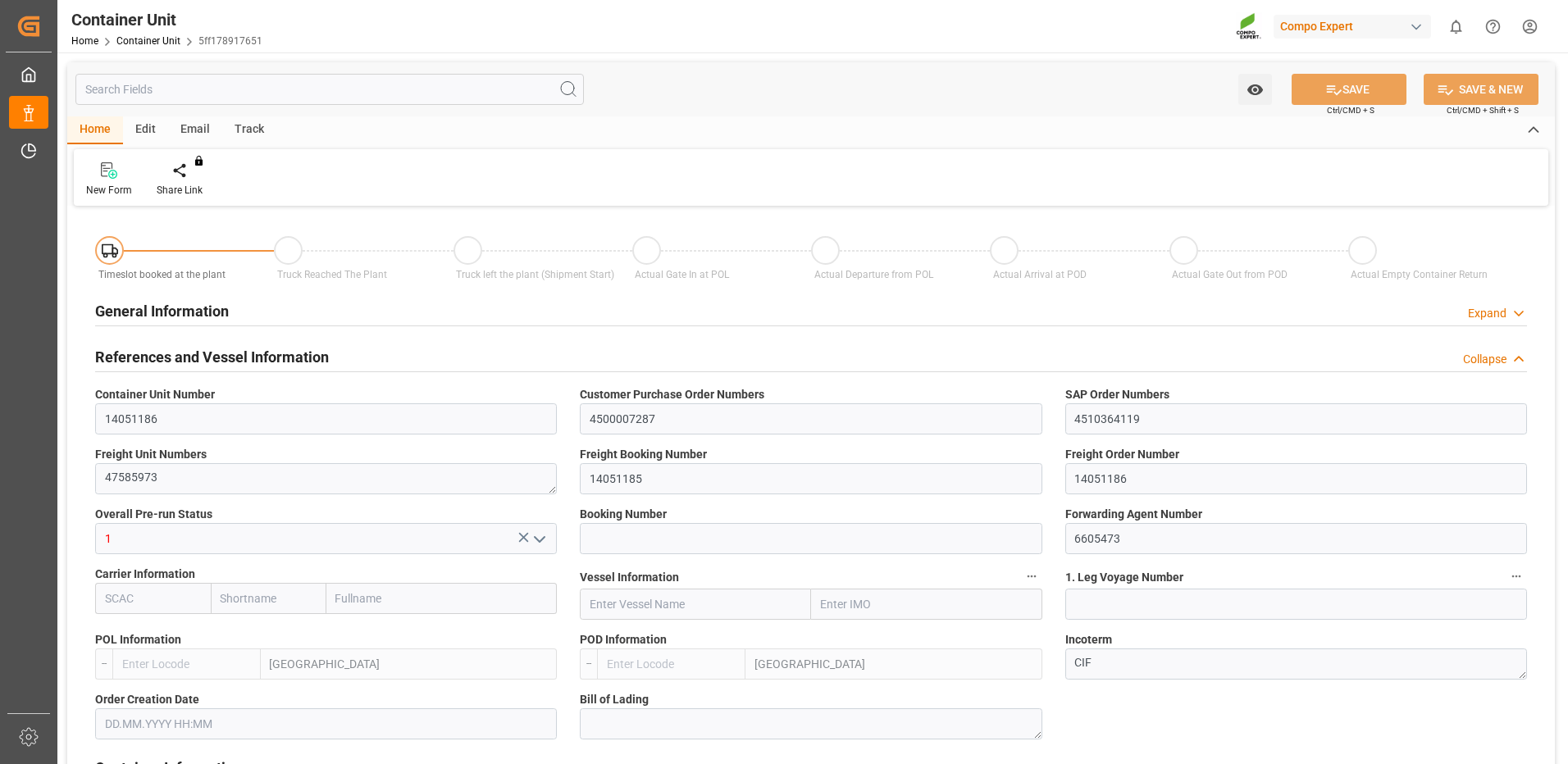
type input "0"
type input "60"
type input "24576"
type input "[DATE] 21:02"
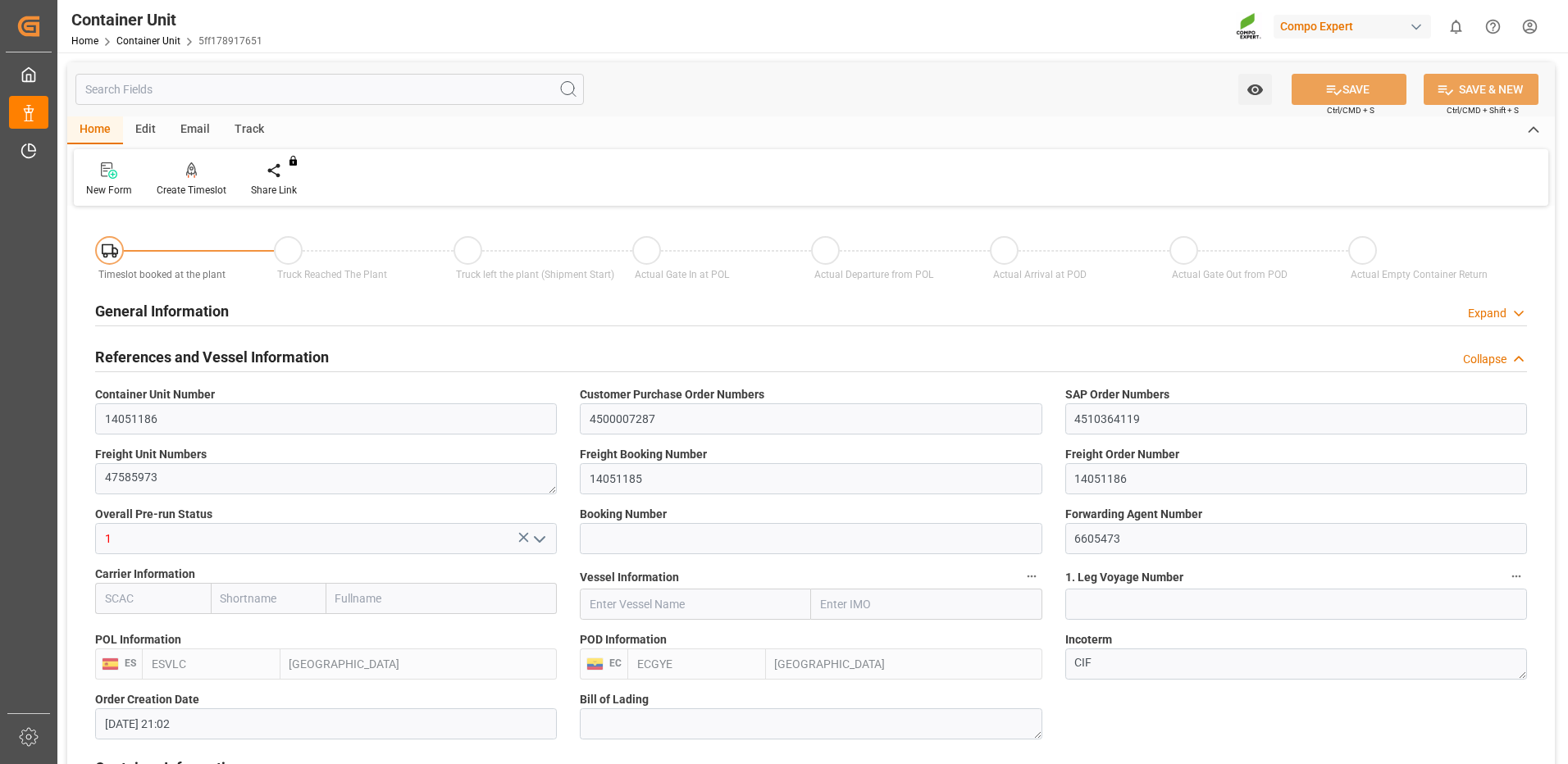
type input "15.09.2025"
click at [192, 180] on div "Create Timeslot" at bounding box center [192, 179] width 95 height 36
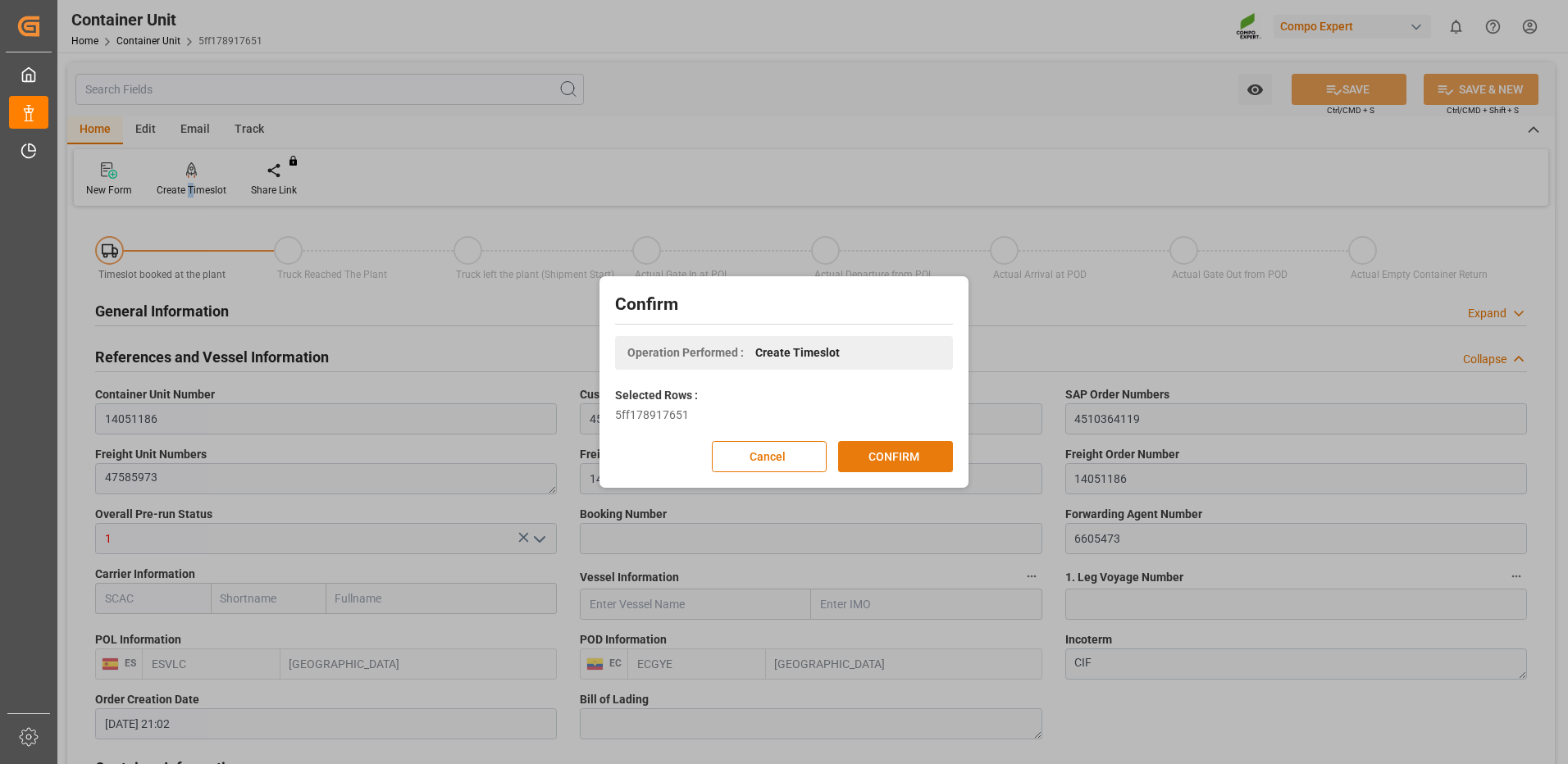
click at [912, 464] on button "CONFIRM" at bounding box center [895, 456] width 115 height 31
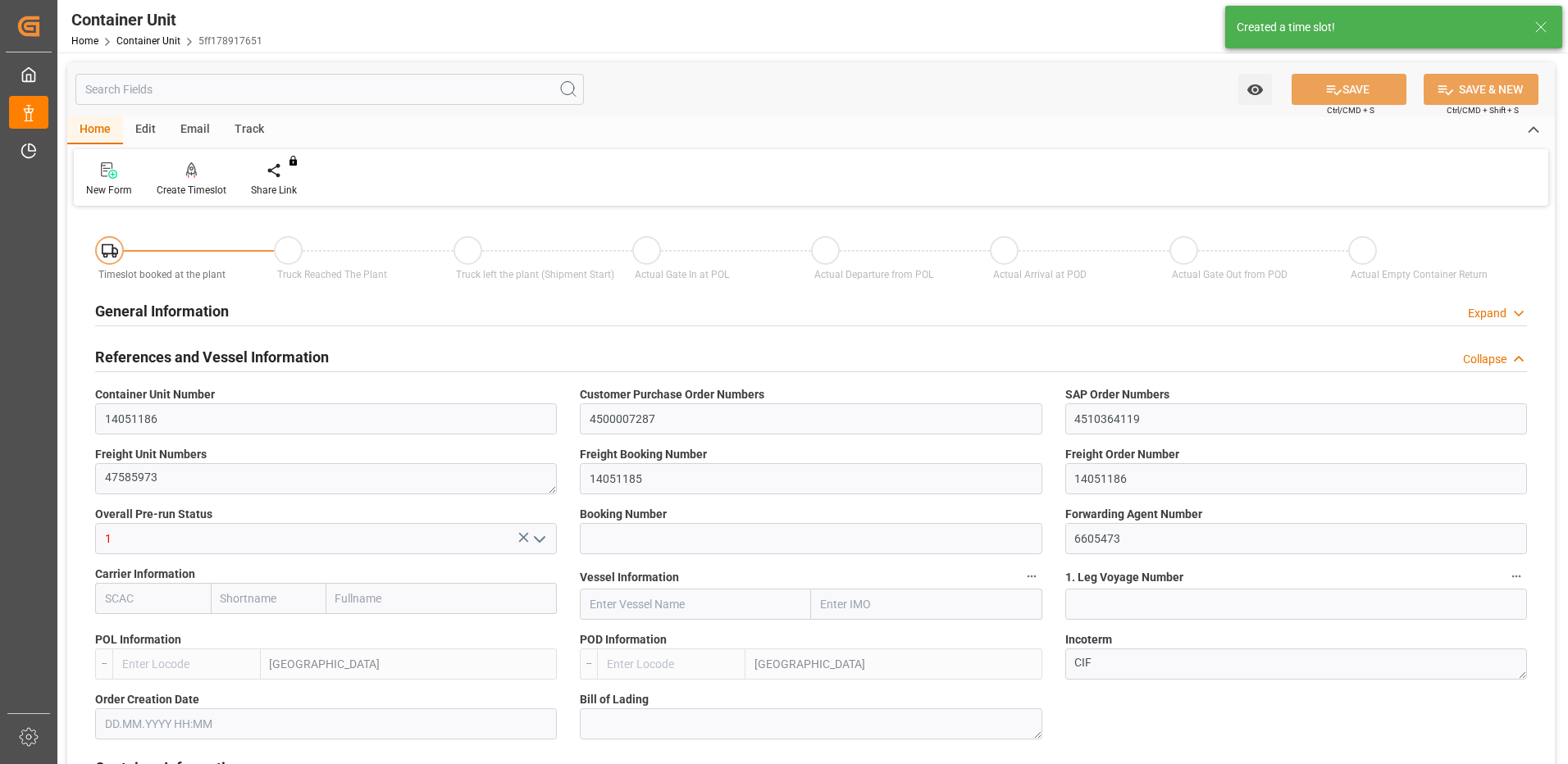
type input "ESVLC"
type input "ECGYE"
type input "9"
type input "0"
type input "9"
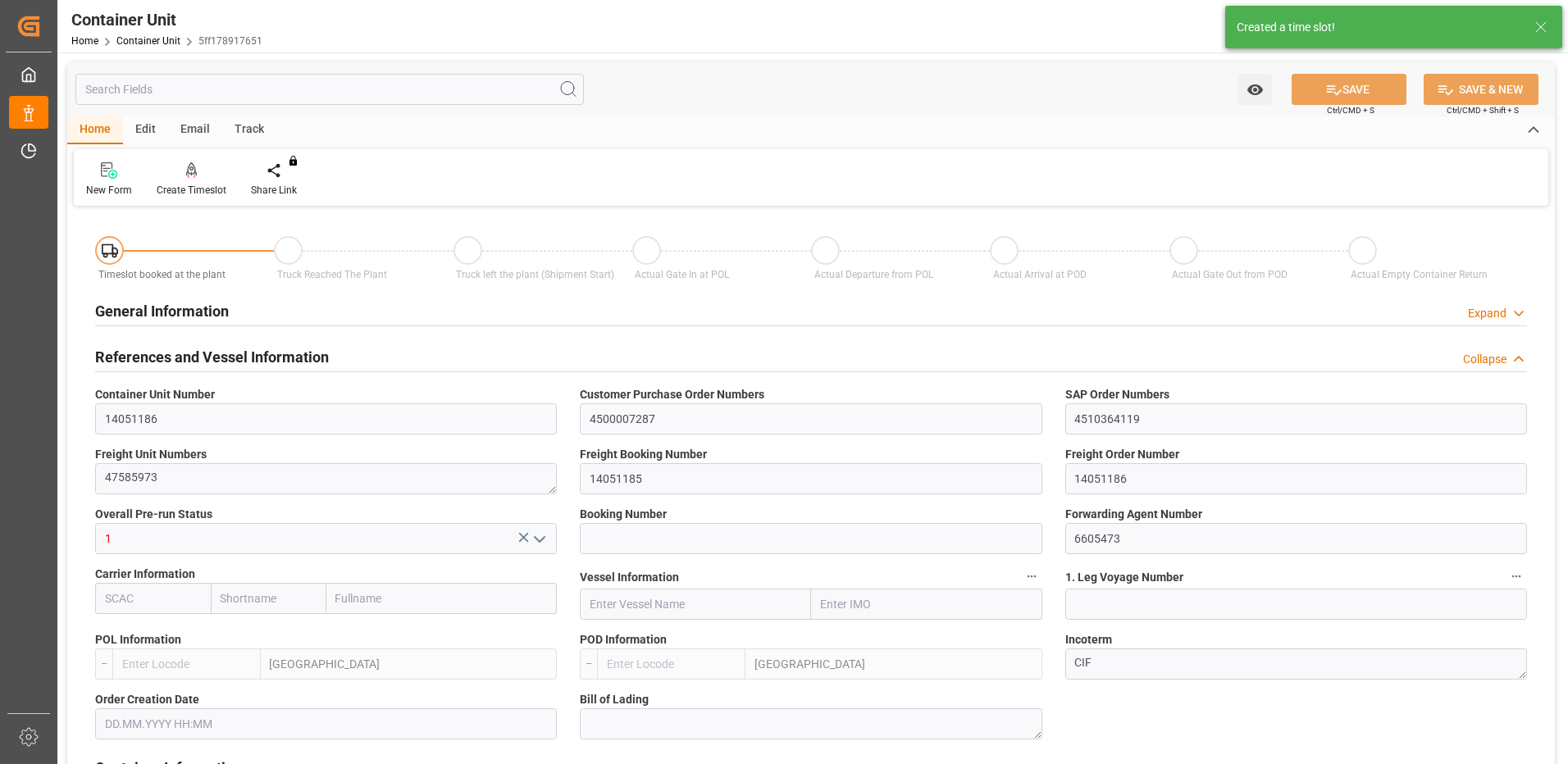
type input "0"
type input "60"
type input "24576"
type input "[DATE] 21:02"
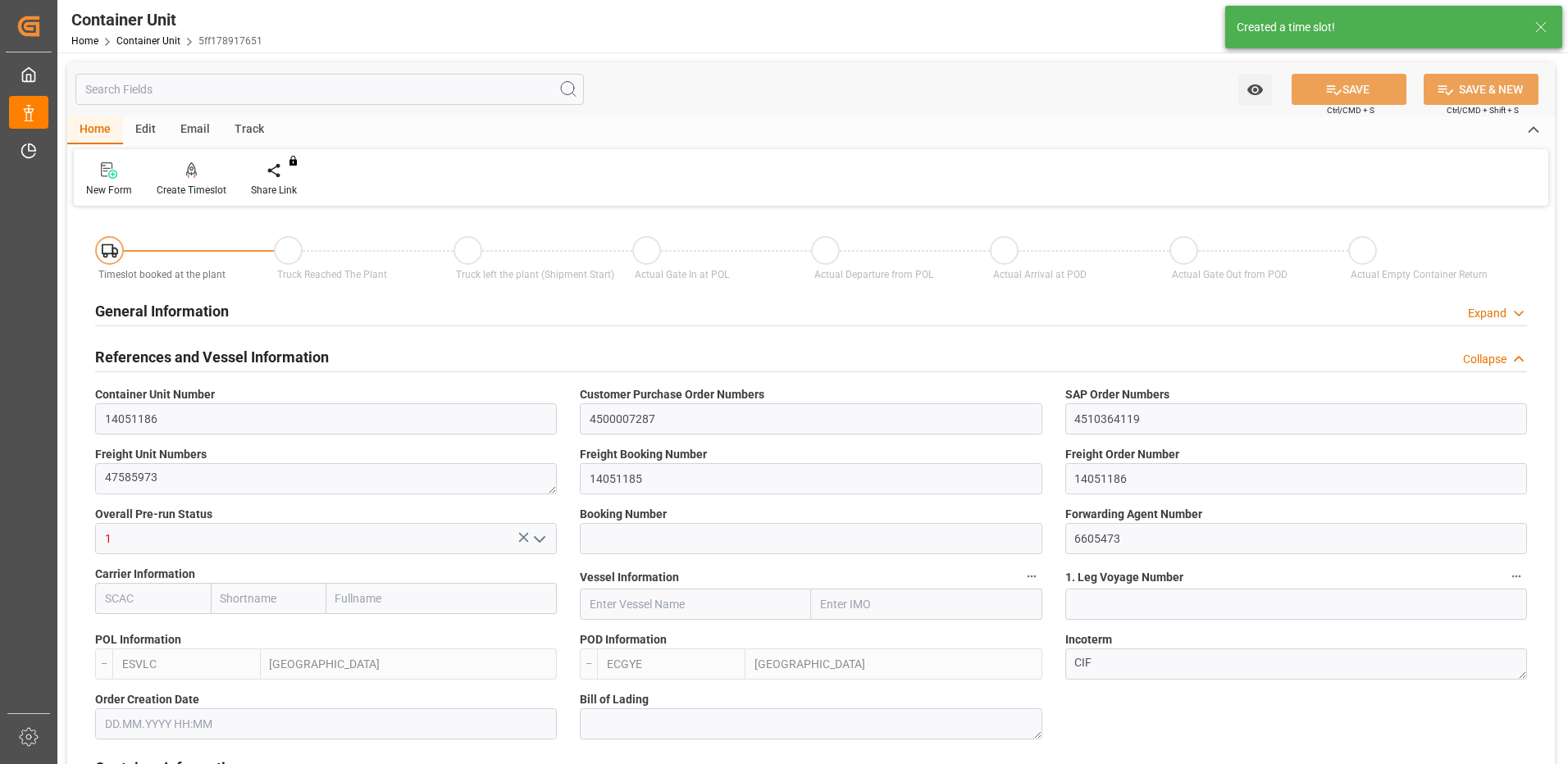
type input "15.09.2025"
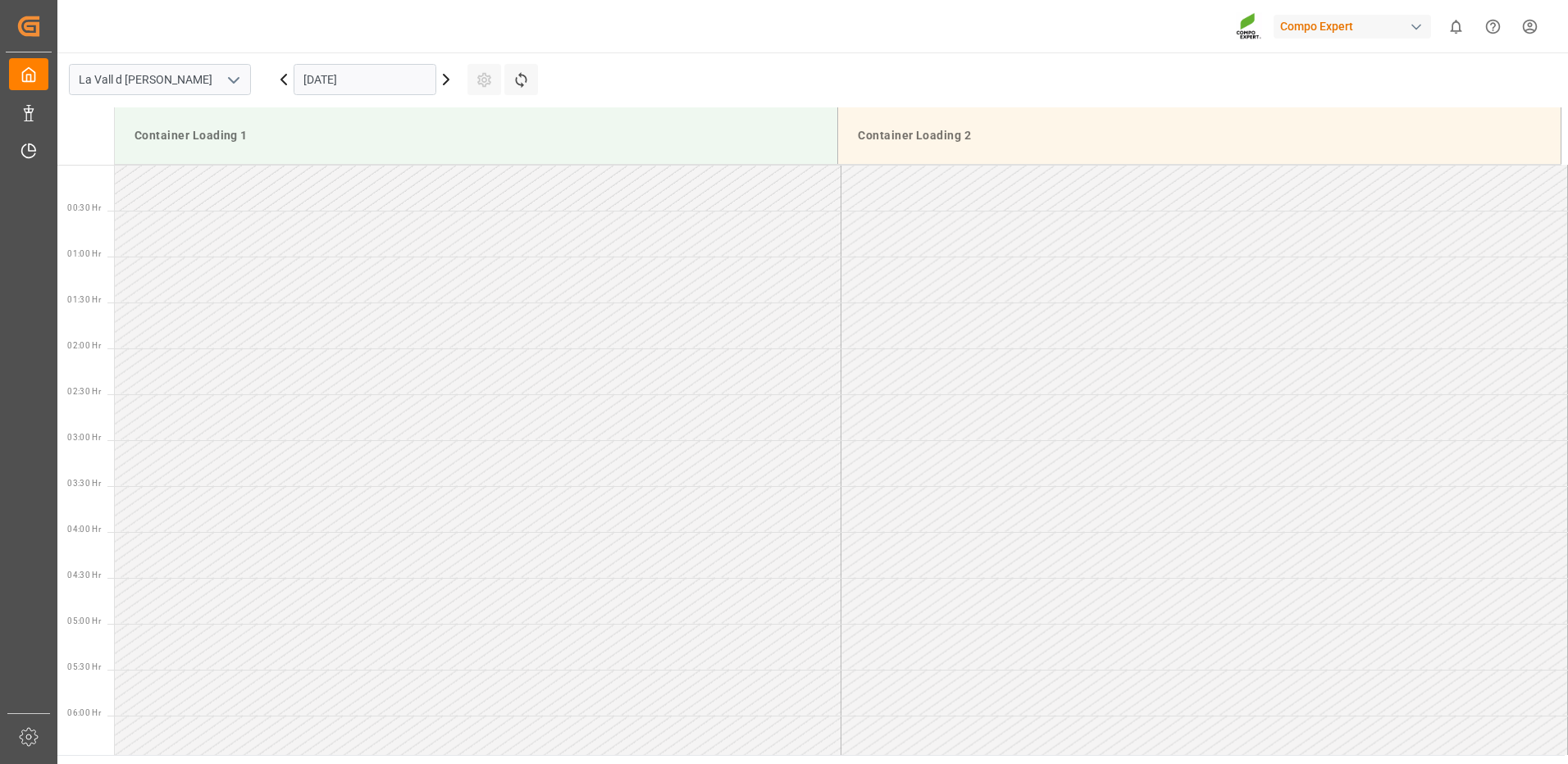
scroll to position [1366, 0]
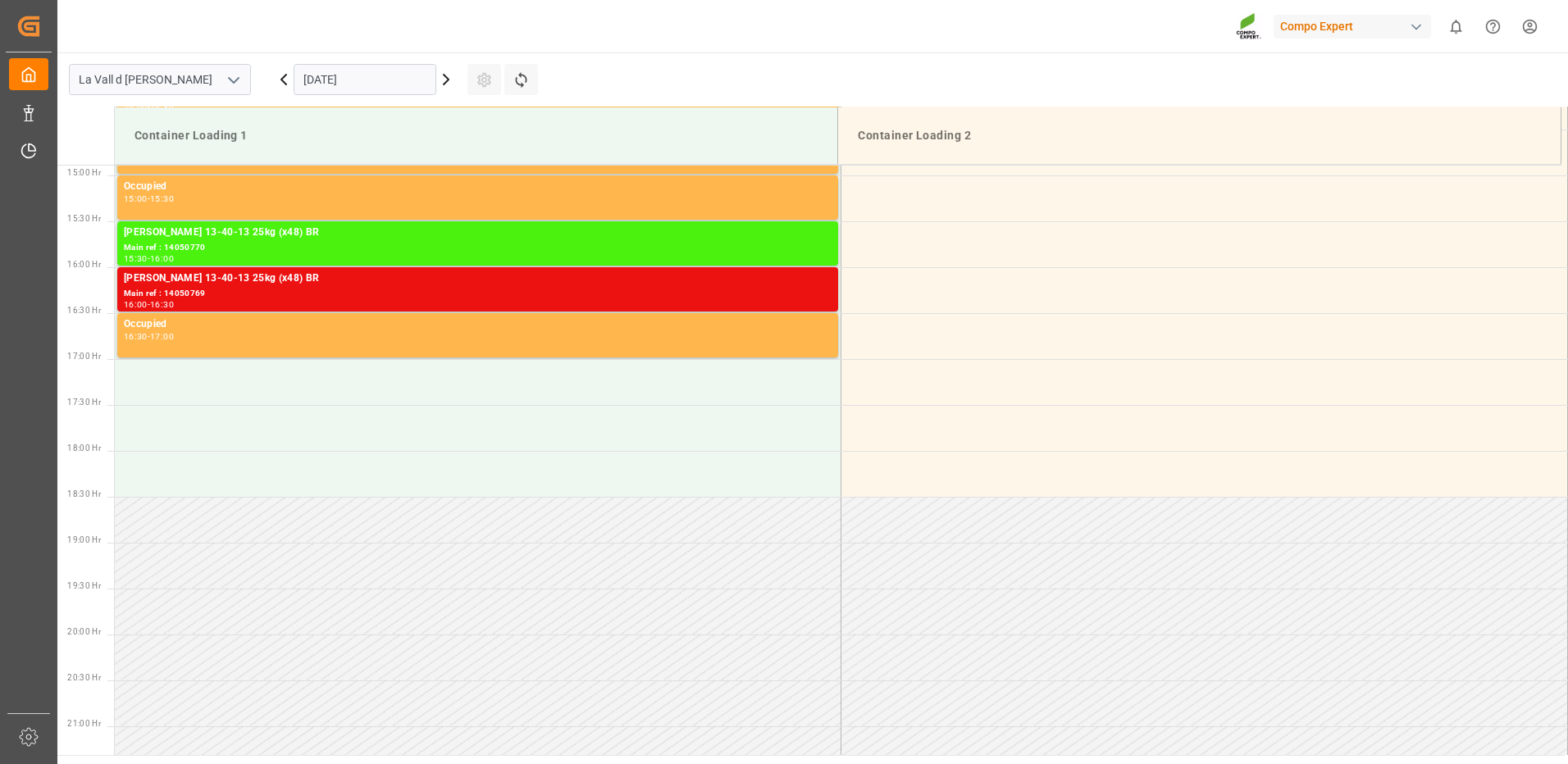
click at [355, 83] on input "[DATE]" at bounding box center [365, 79] width 143 height 31
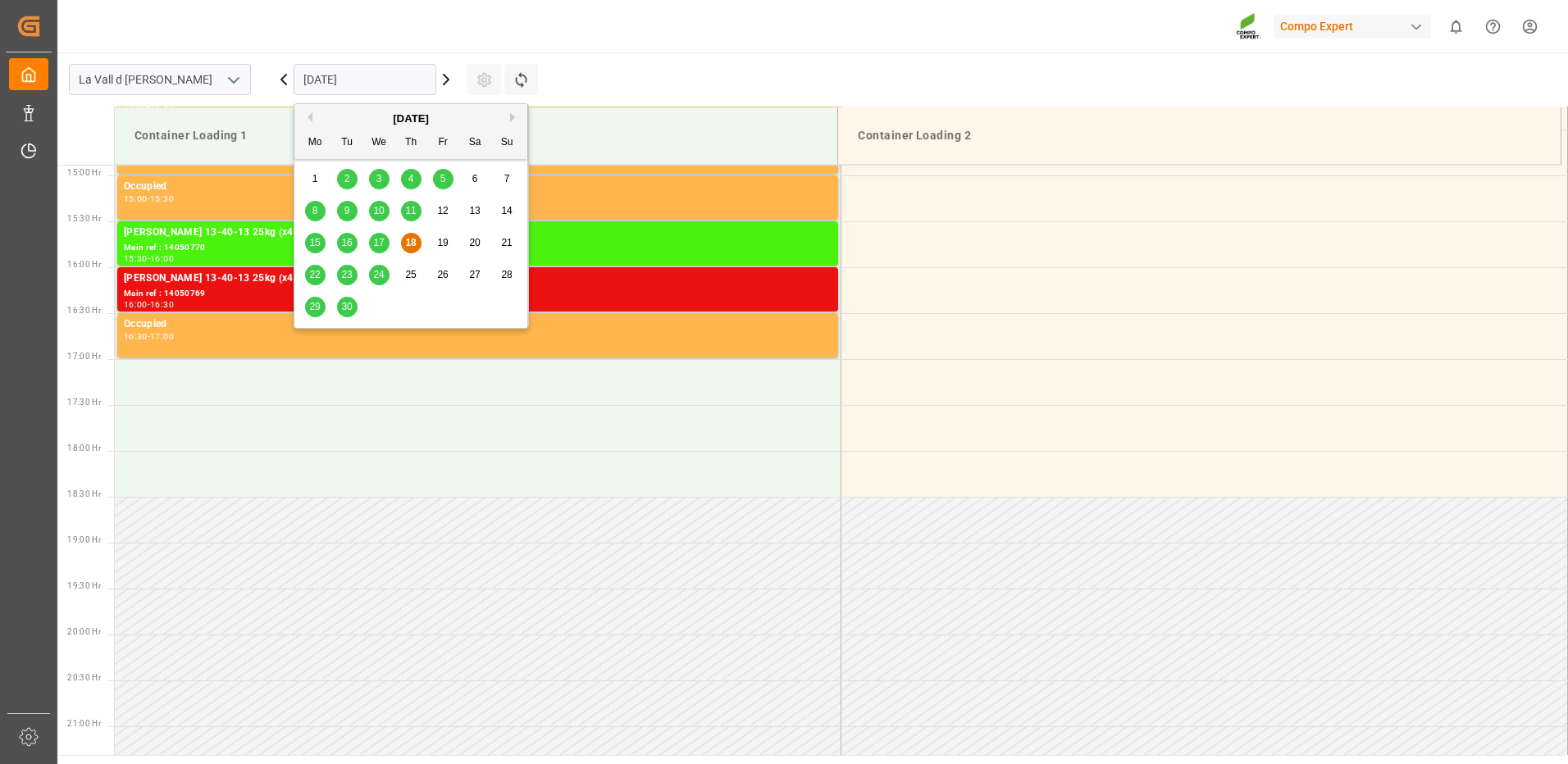
click at [349, 310] on span "30" at bounding box center [346, 306] width 11 height 12
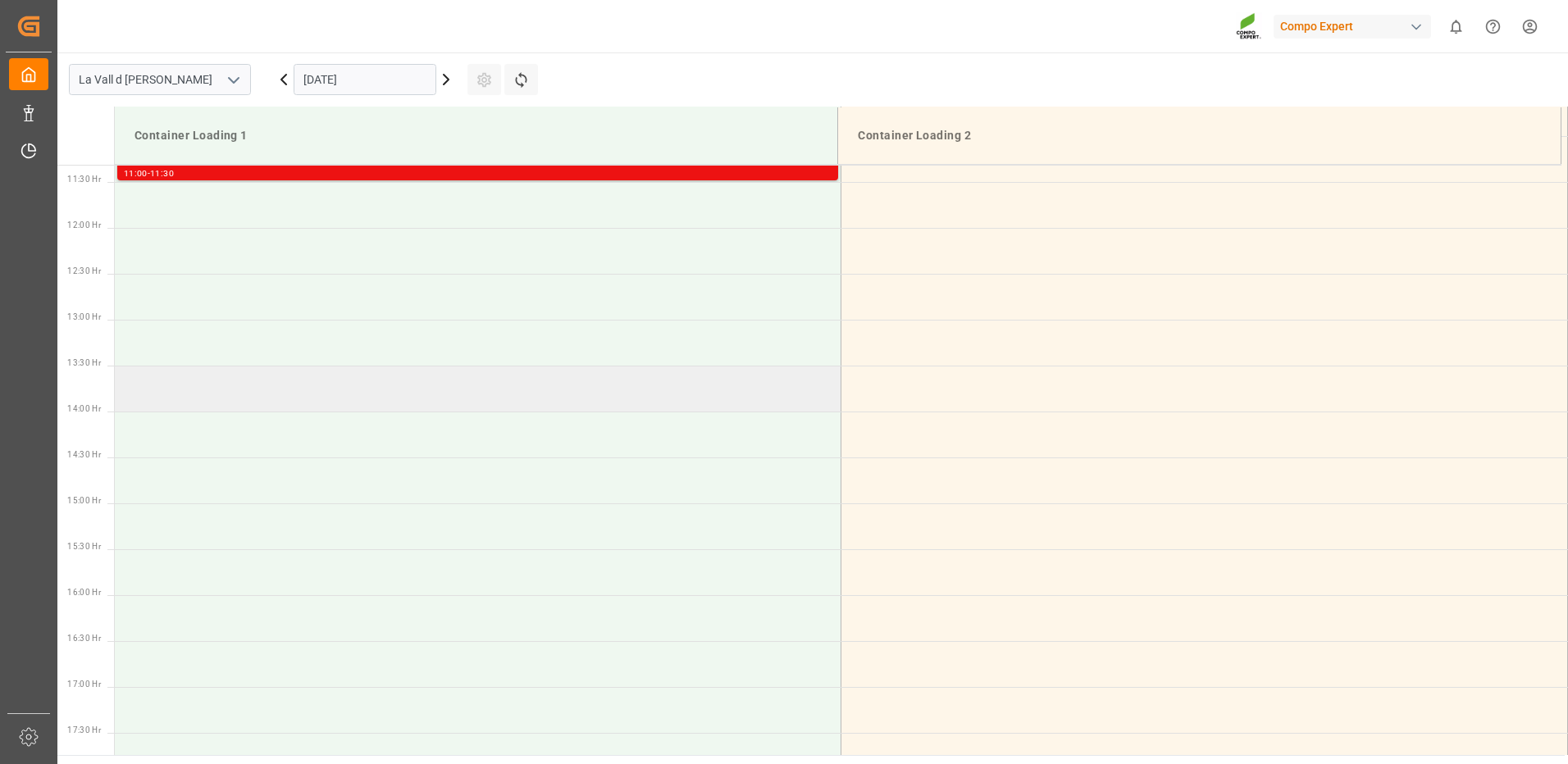
scroll to position [711, 0]
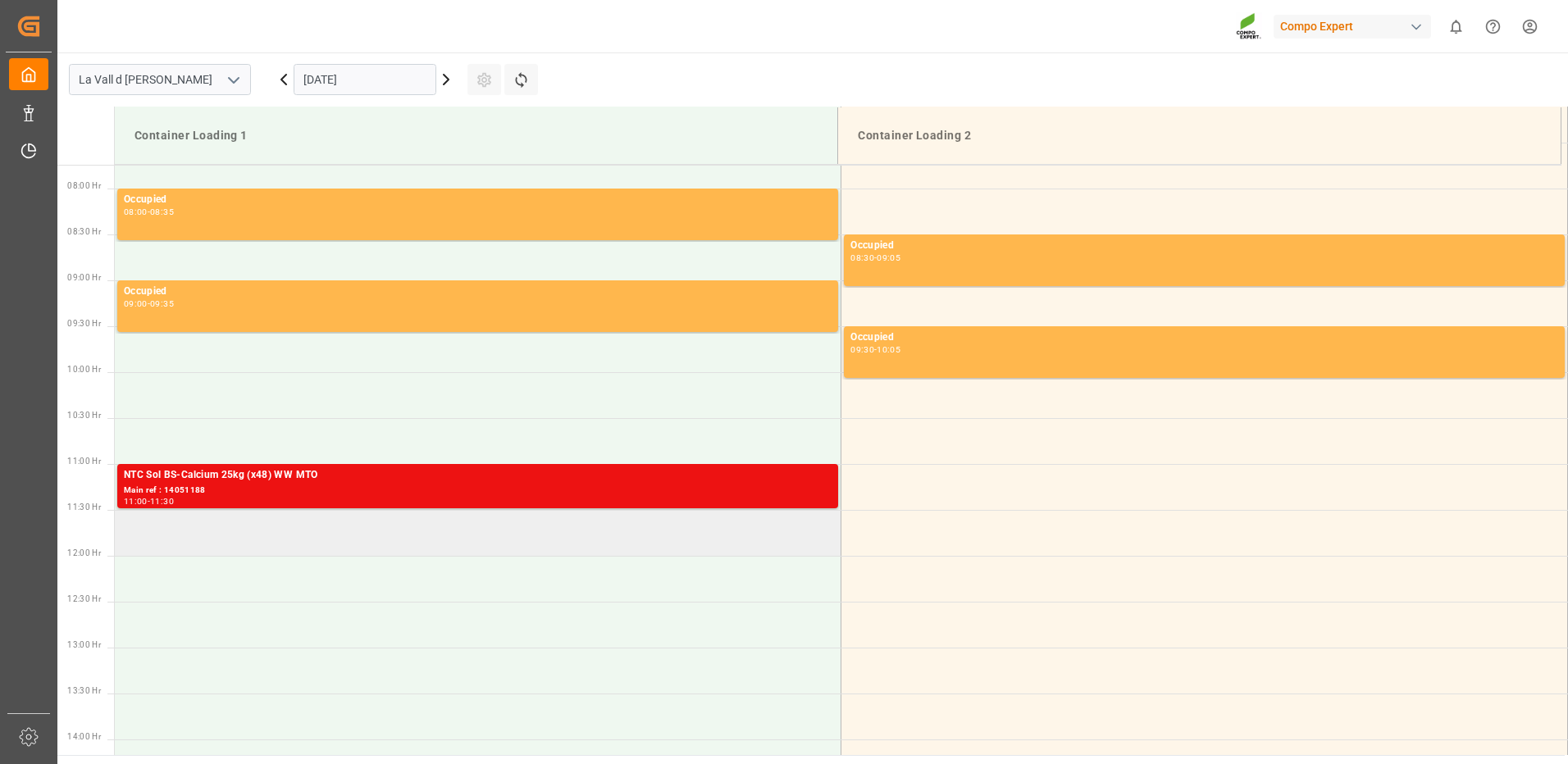
click at [243, 530] on td at bounding box center [478, 532] width 726 height 45
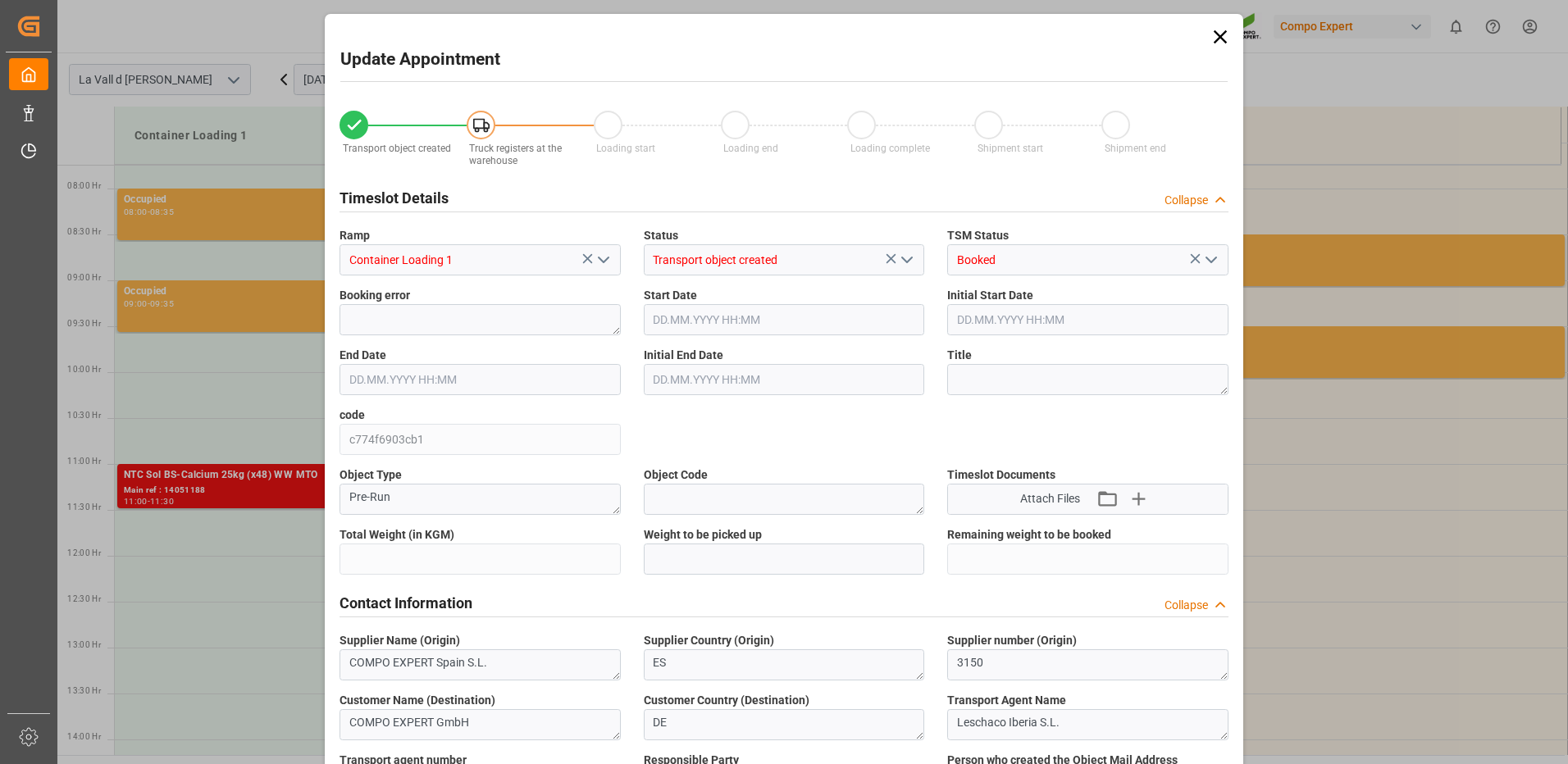
type input "24576"
type input "60"
type input "[DATE] 11:30"
type input "[DATE] 12:00"
type input "[DATE] 21:02"
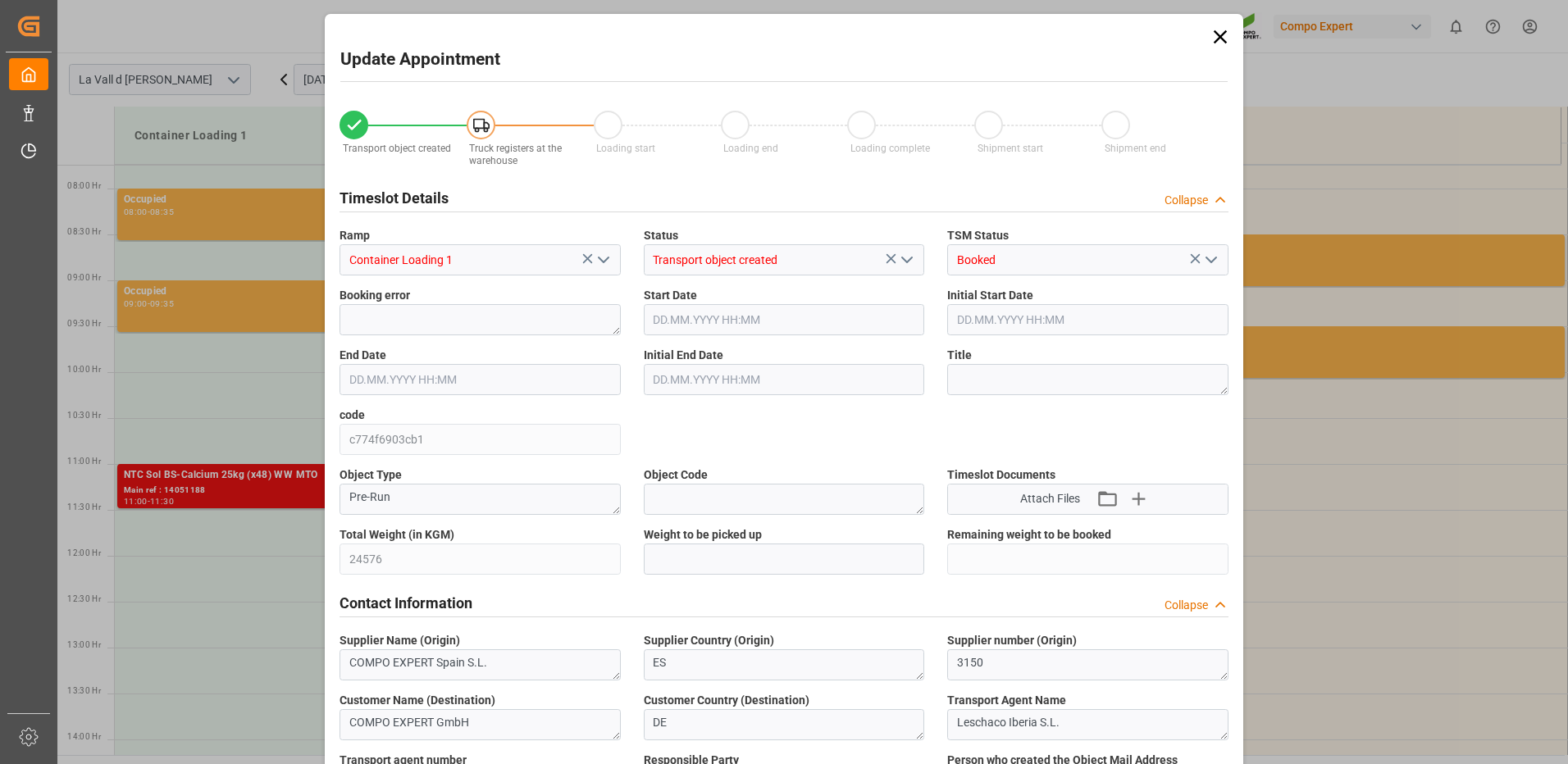
type input "[DATE] 16:19"
click at [706, 555] on input "text" at bounding box center [784, 558] width 281 height 31
type input "24576"
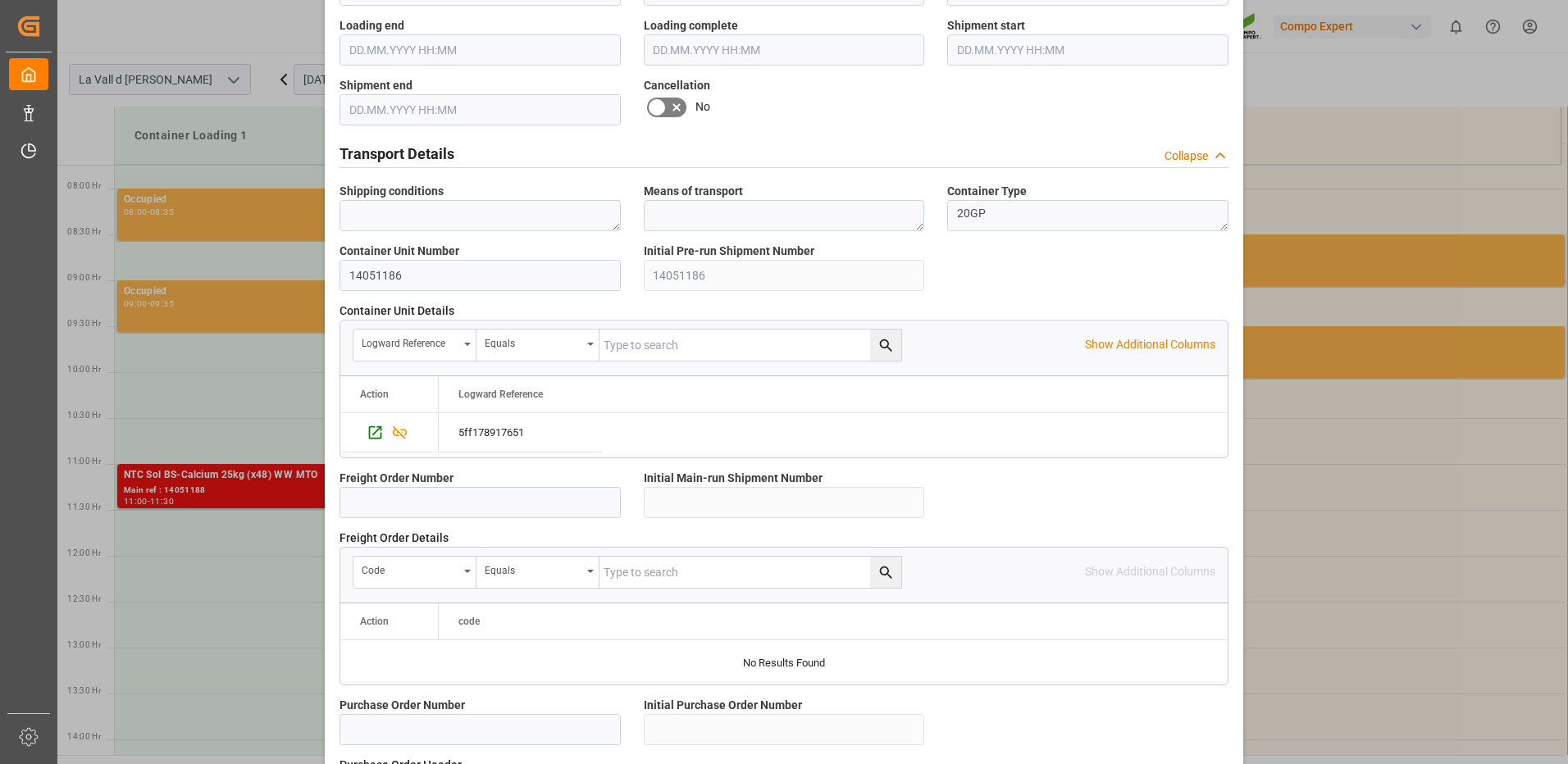
scroll to position [1397, 0]
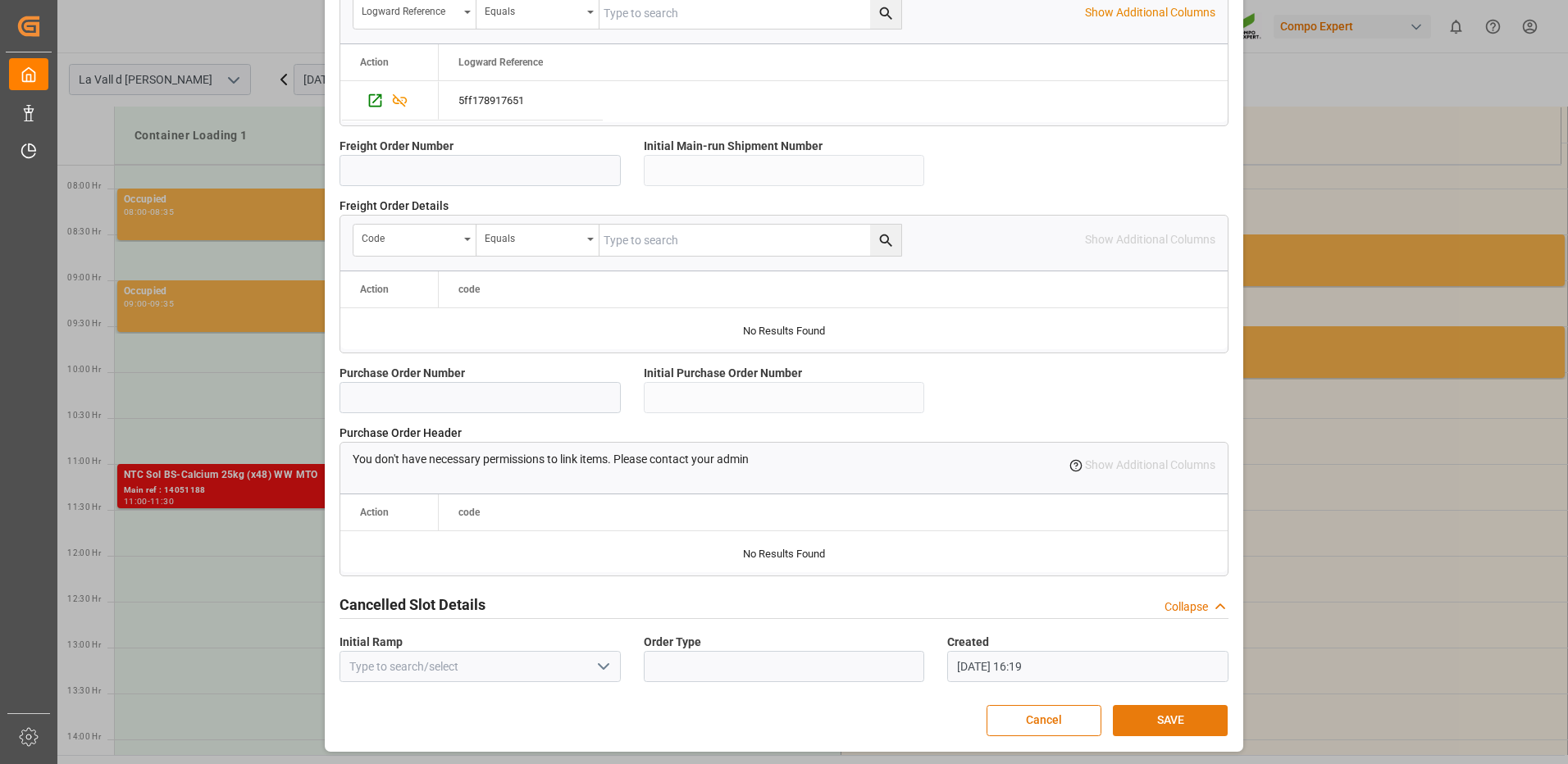
click at [1159, 726] on button "SAVE" at bounding box center [1169, 720] width 115 height 31
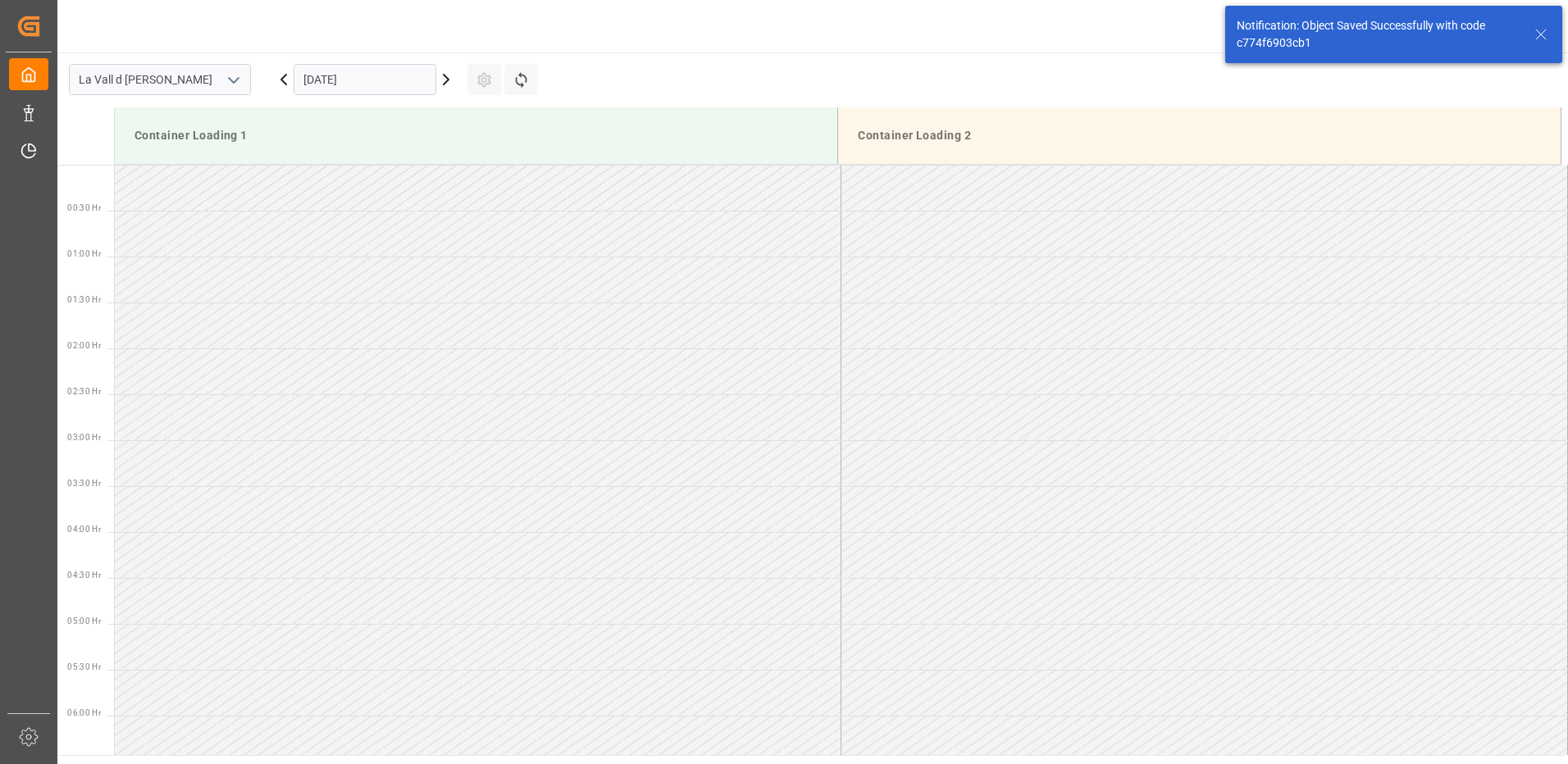
scroll to position [908, 0]
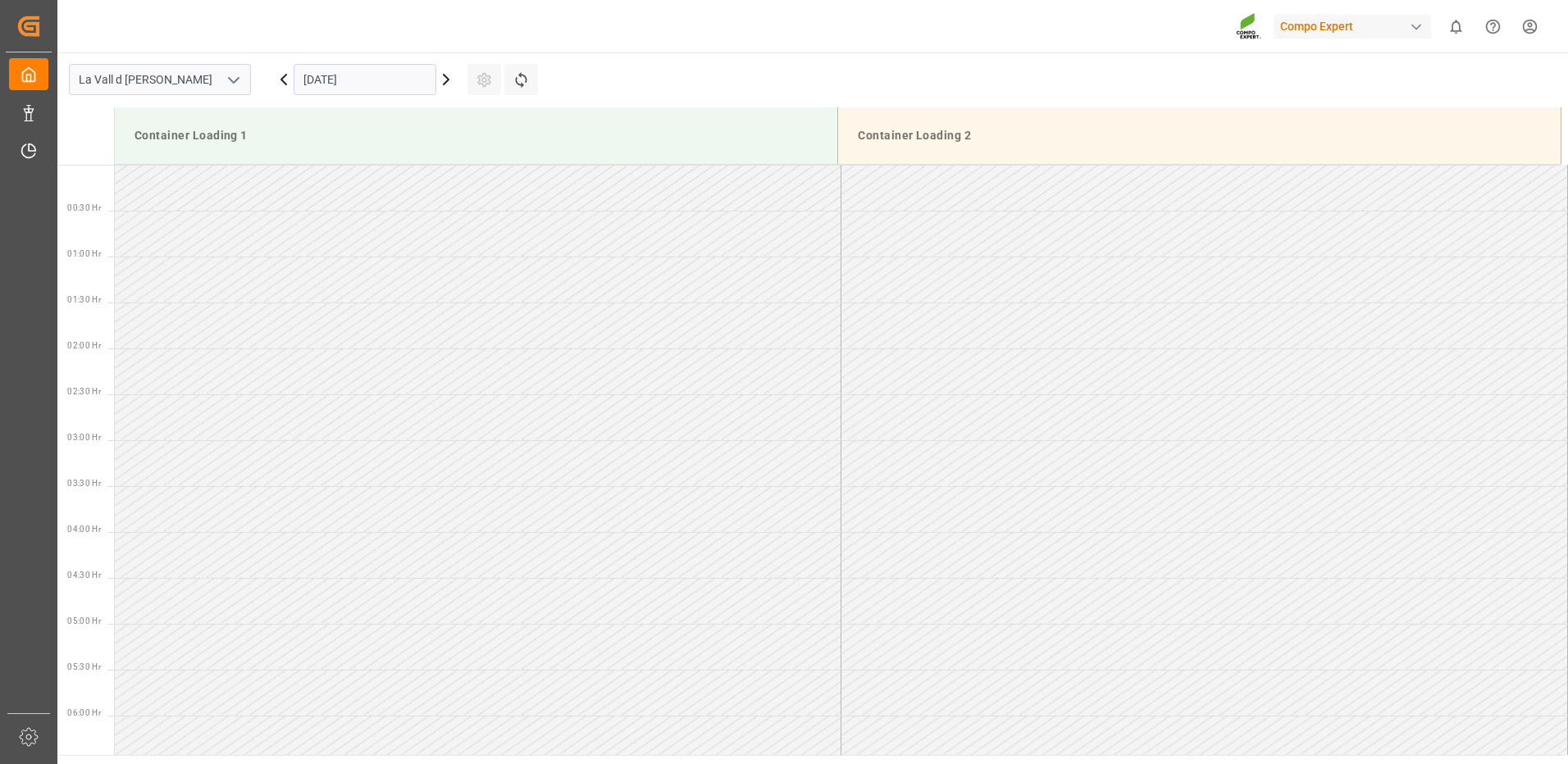
scroll to position [1366, 0]
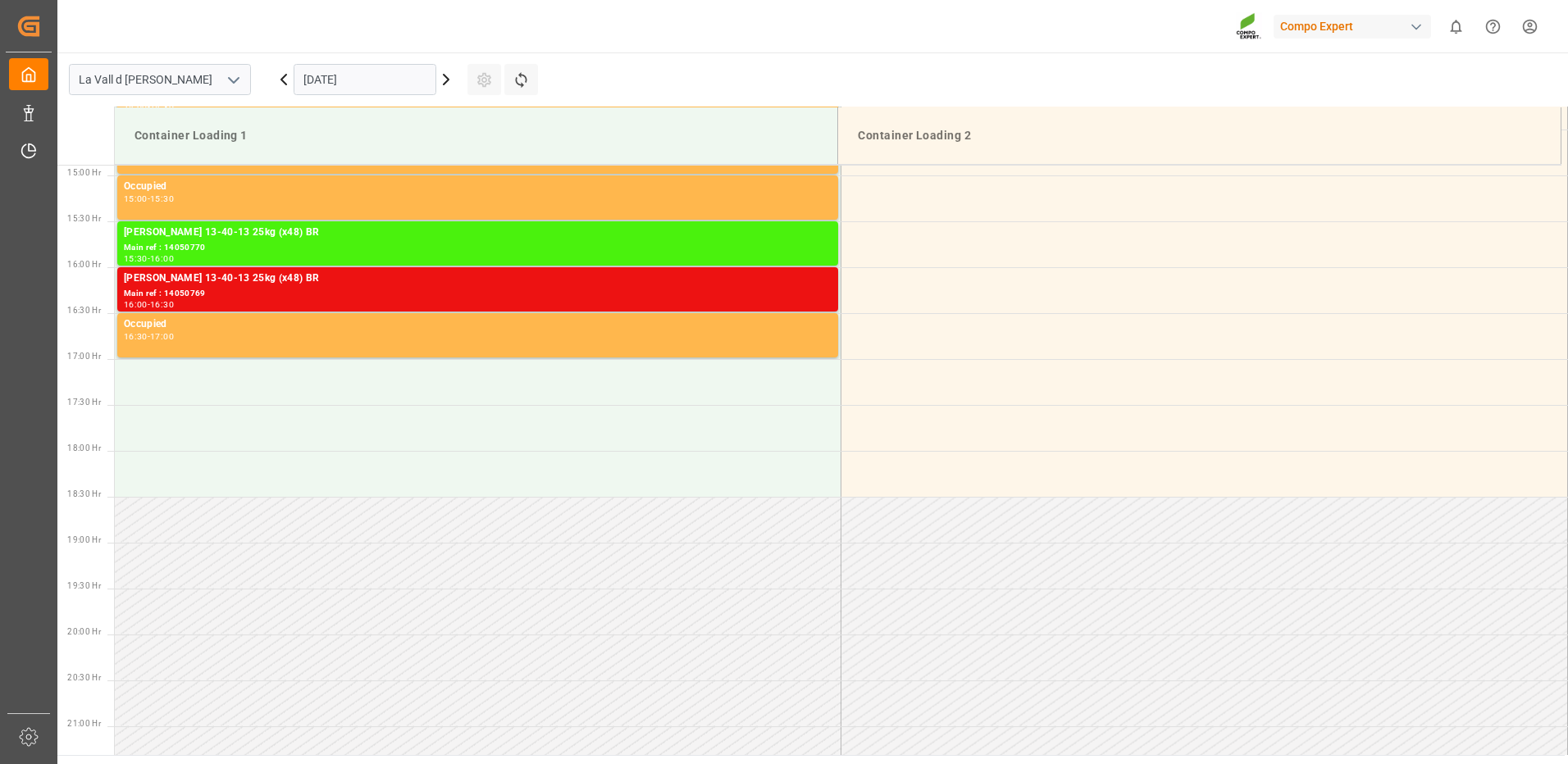
click at [343, 82] on input "18.09.2025" at bounding box center [365, 79] width 143 height 31
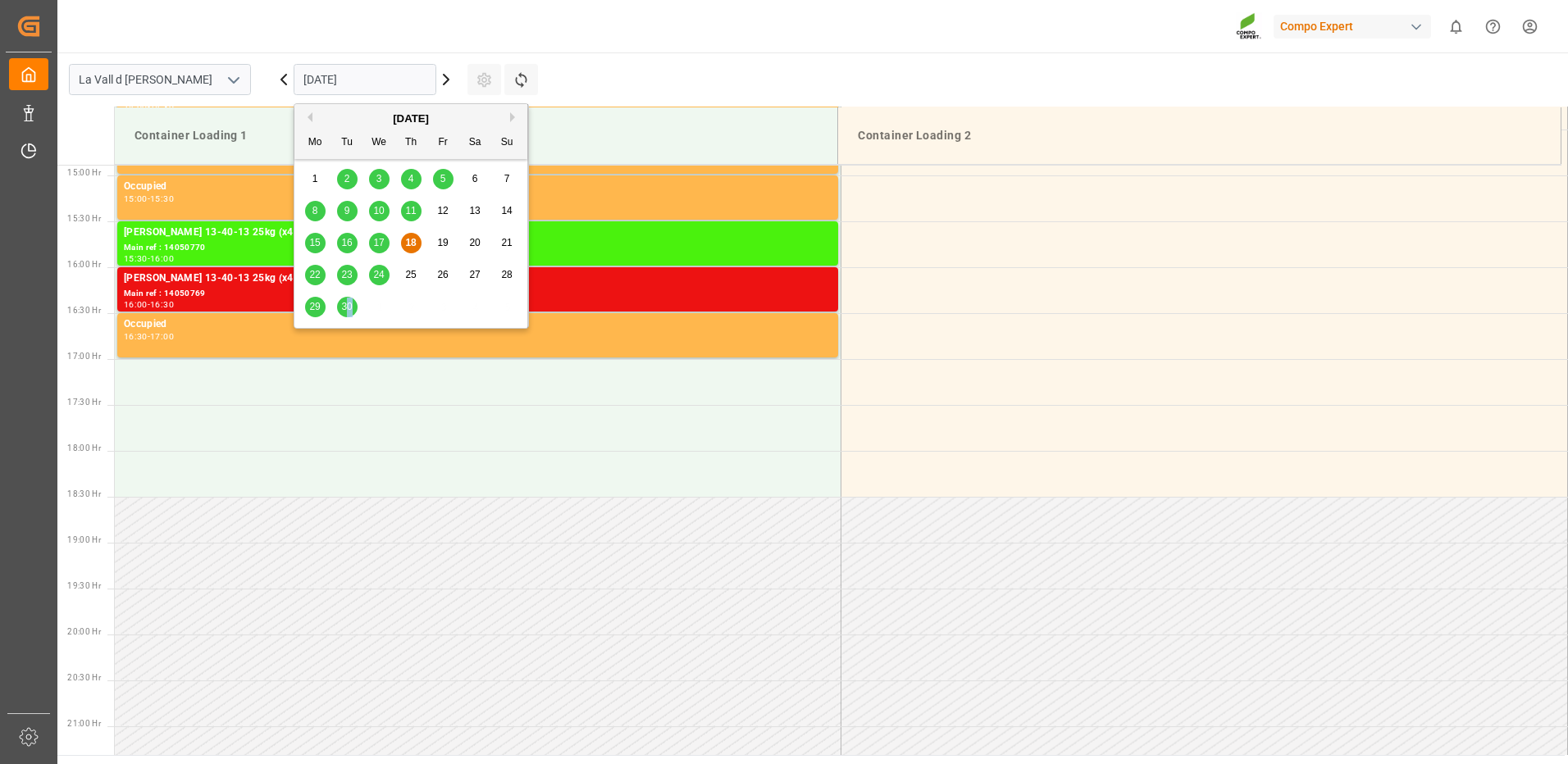
click at [352, 302] on div "30" at bounding box center [347, 308] width 21 height 20
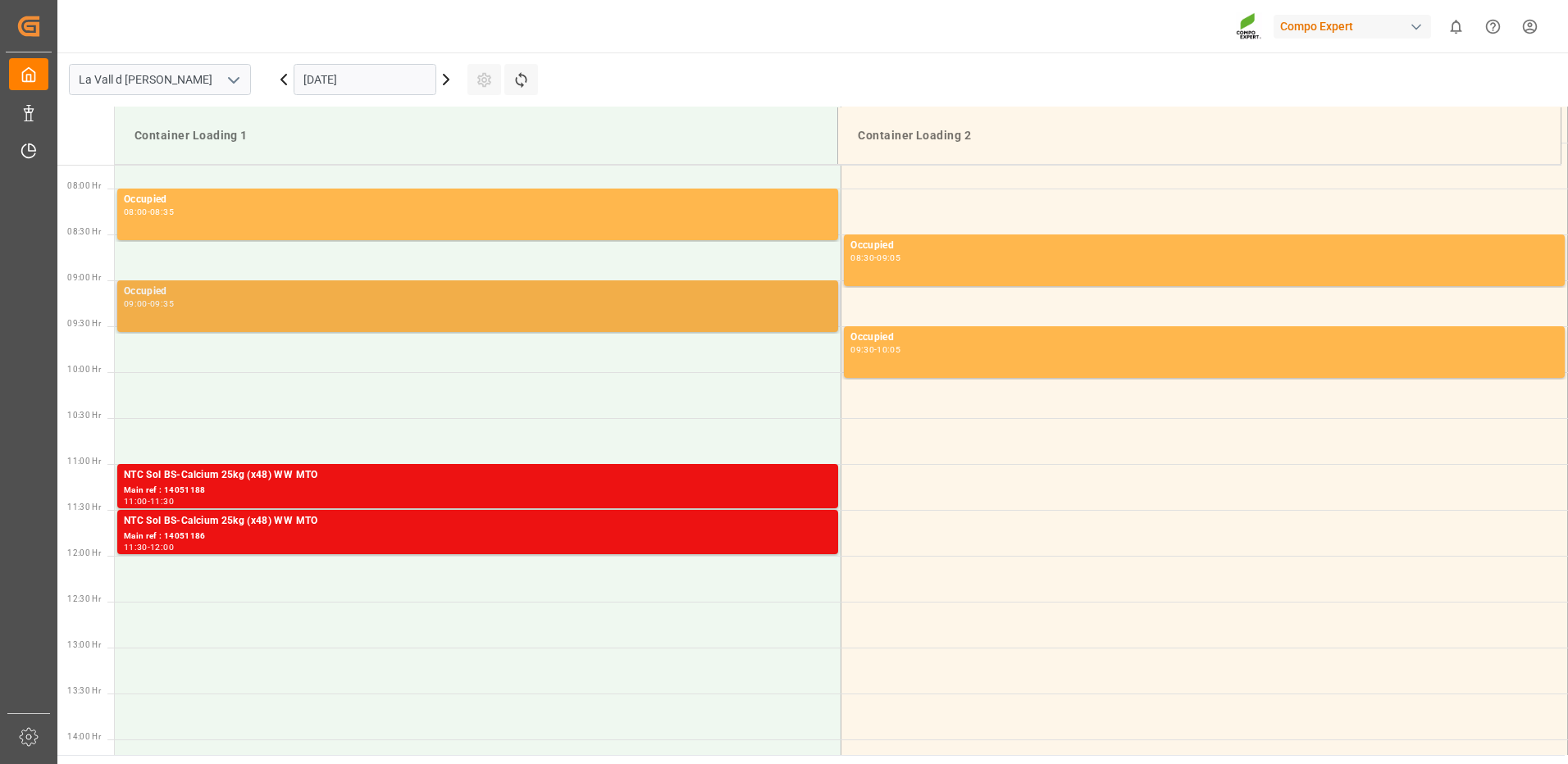
scroll to position [957, 0]
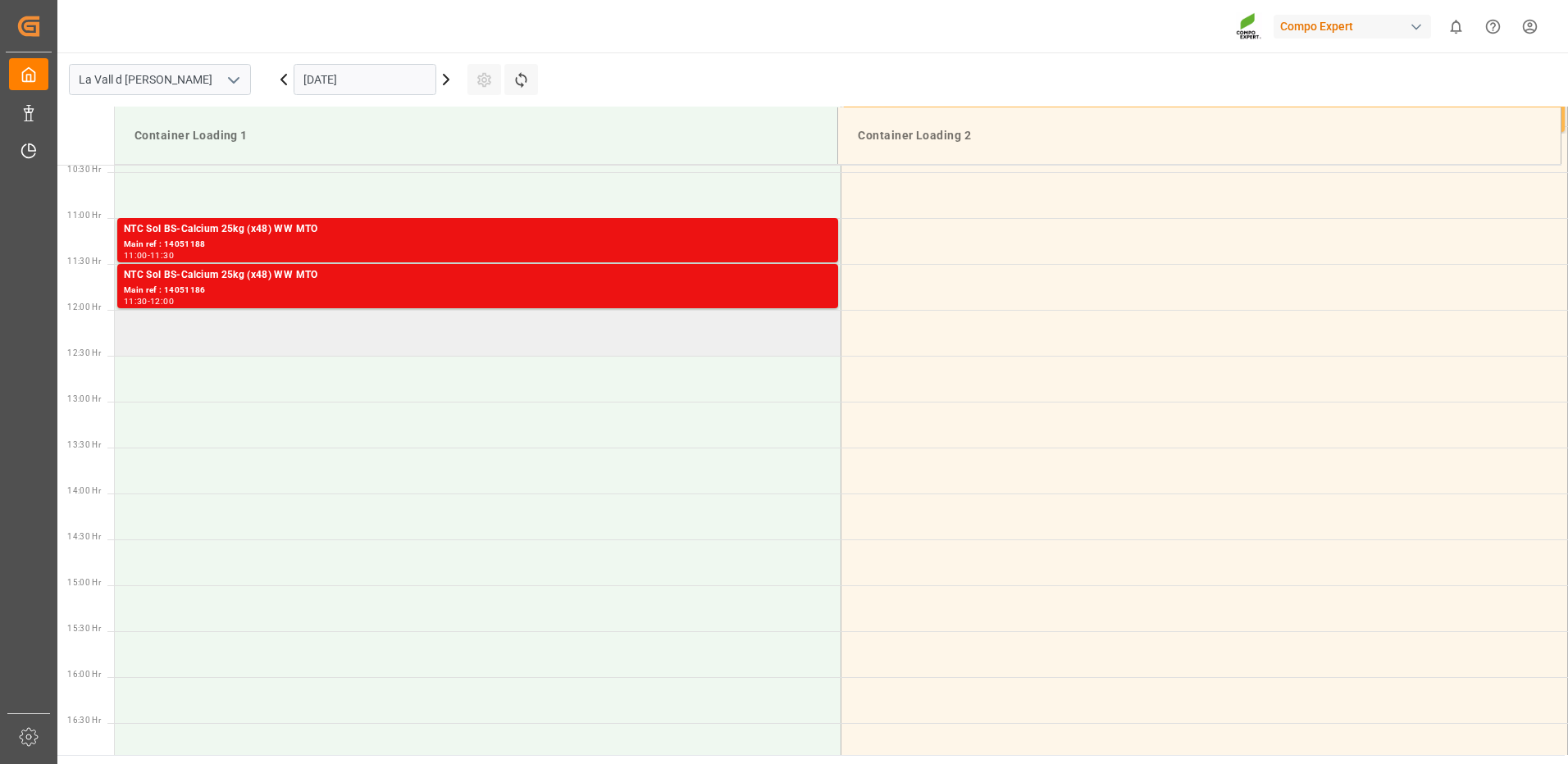
click at [374, 340] on td at bounding box center [478, 332] width 726 height 45
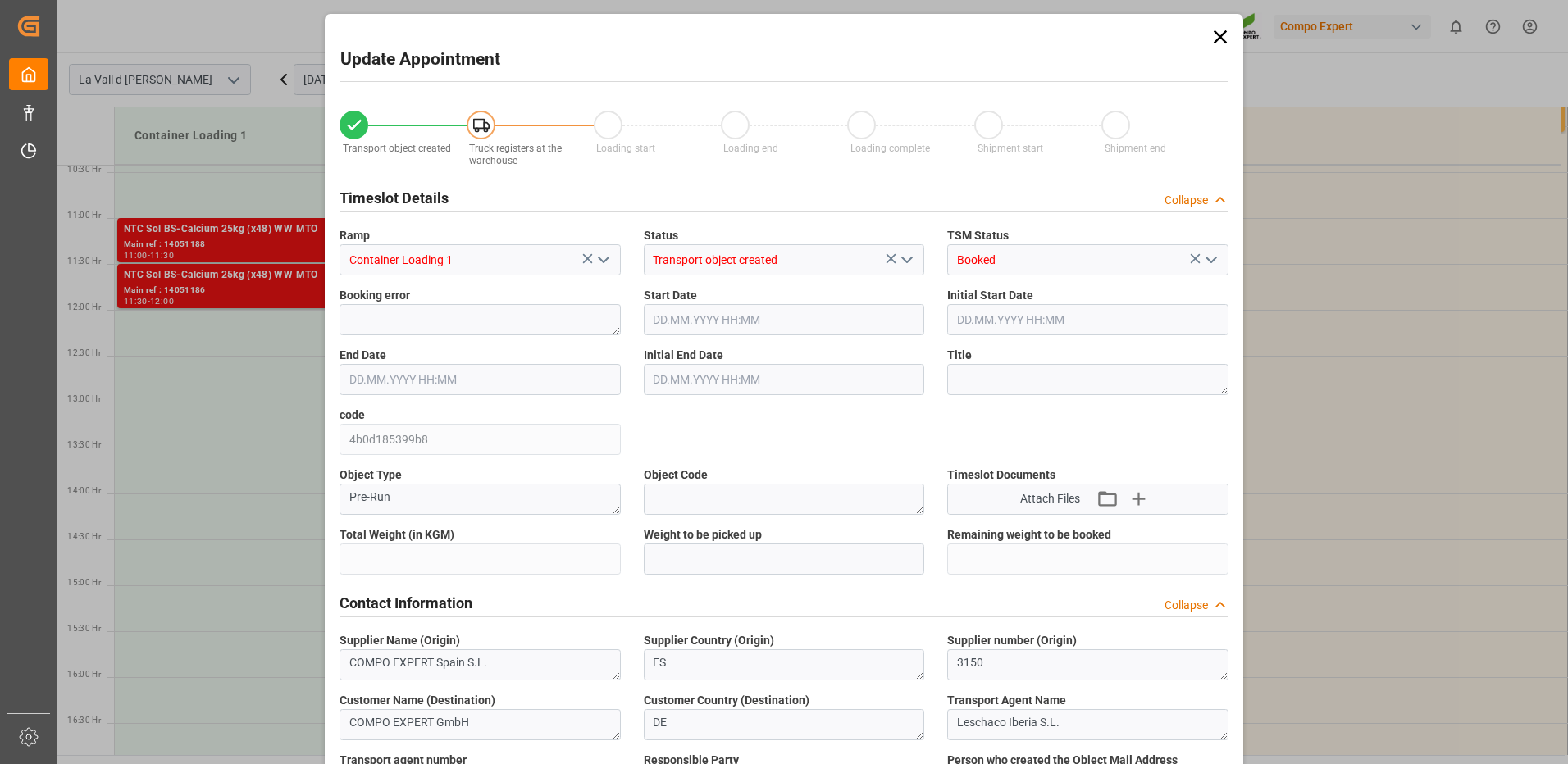
type input "24576"
type input "60"
type input "[DATE] 12:00"
type input "30.09.2025 12:30"
type input "[DATE] 21:02"
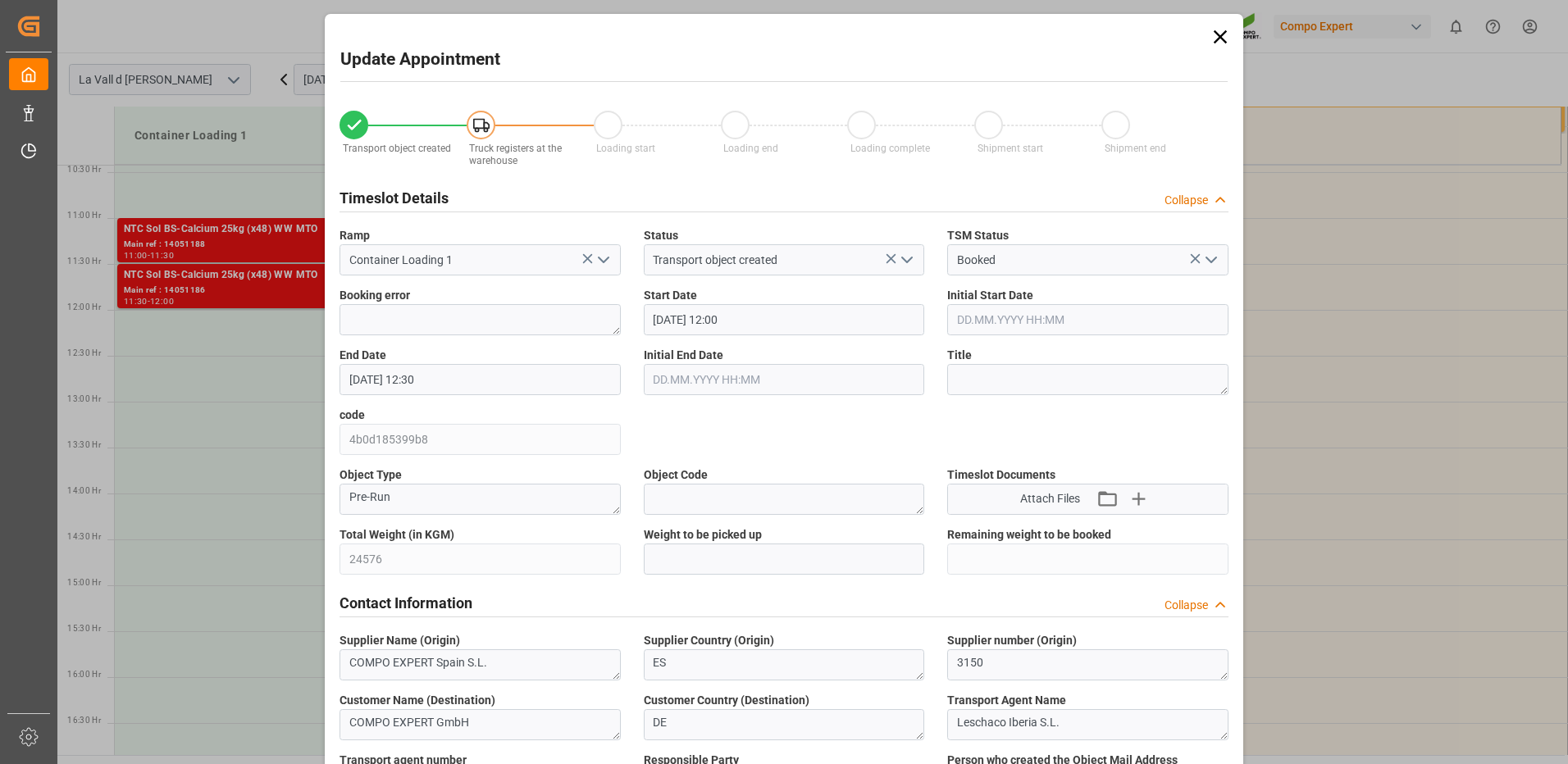
type input "[DATE] 16:19"
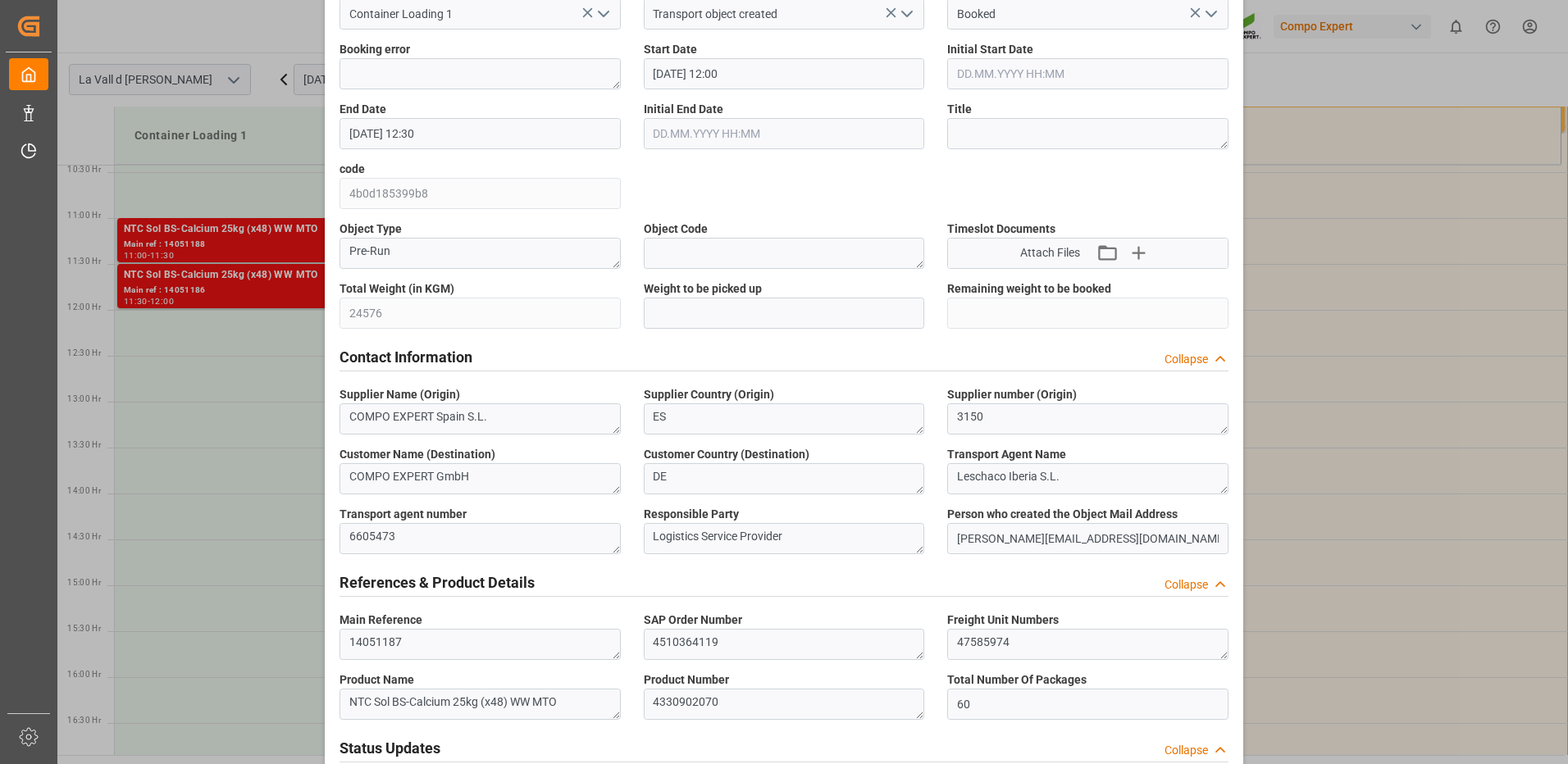
scroll to position [164, 0]
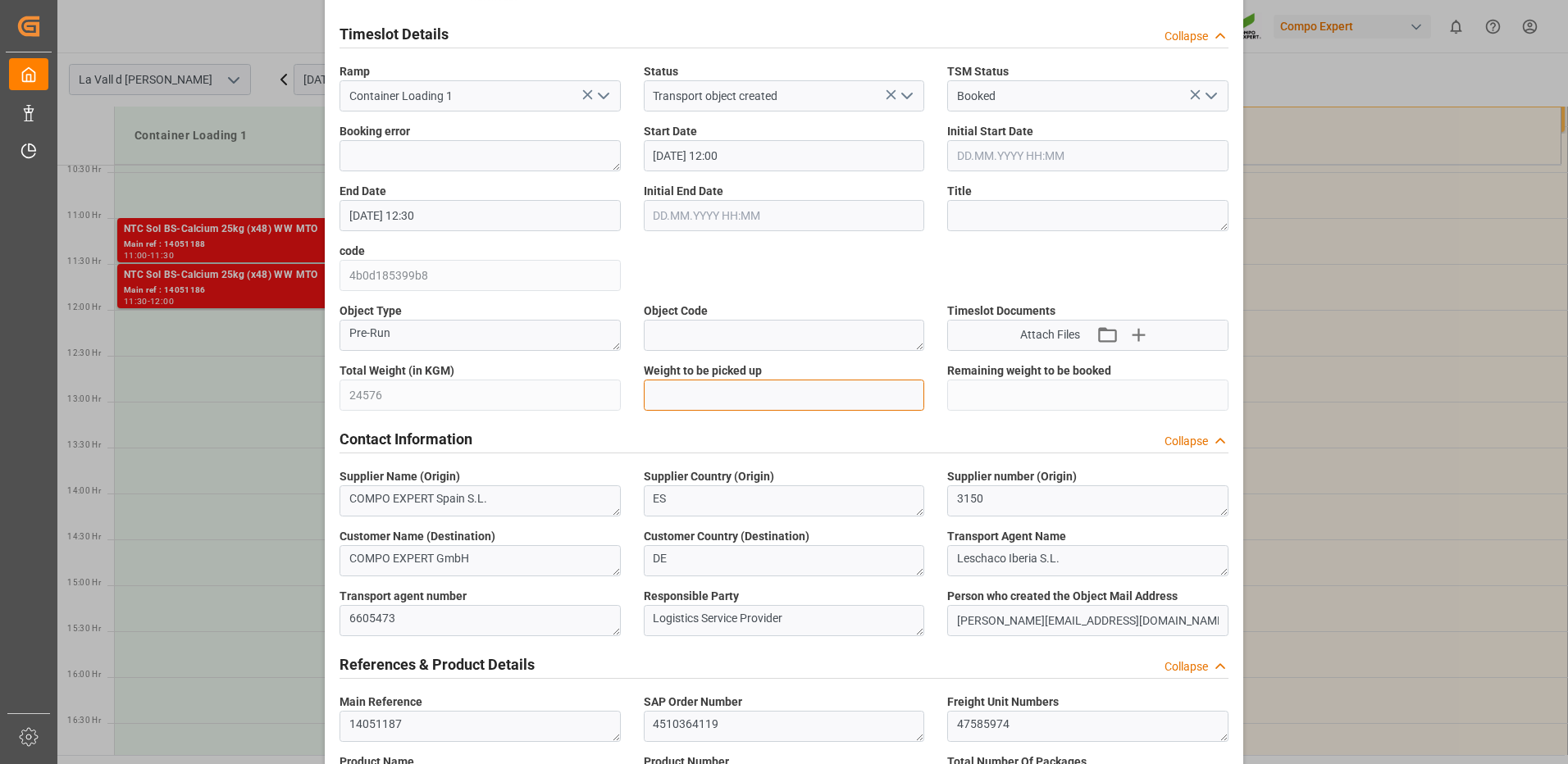
click at [696, 388] on input "text" at bounding box center [784, 395] width 281 height 31
type input "24576"
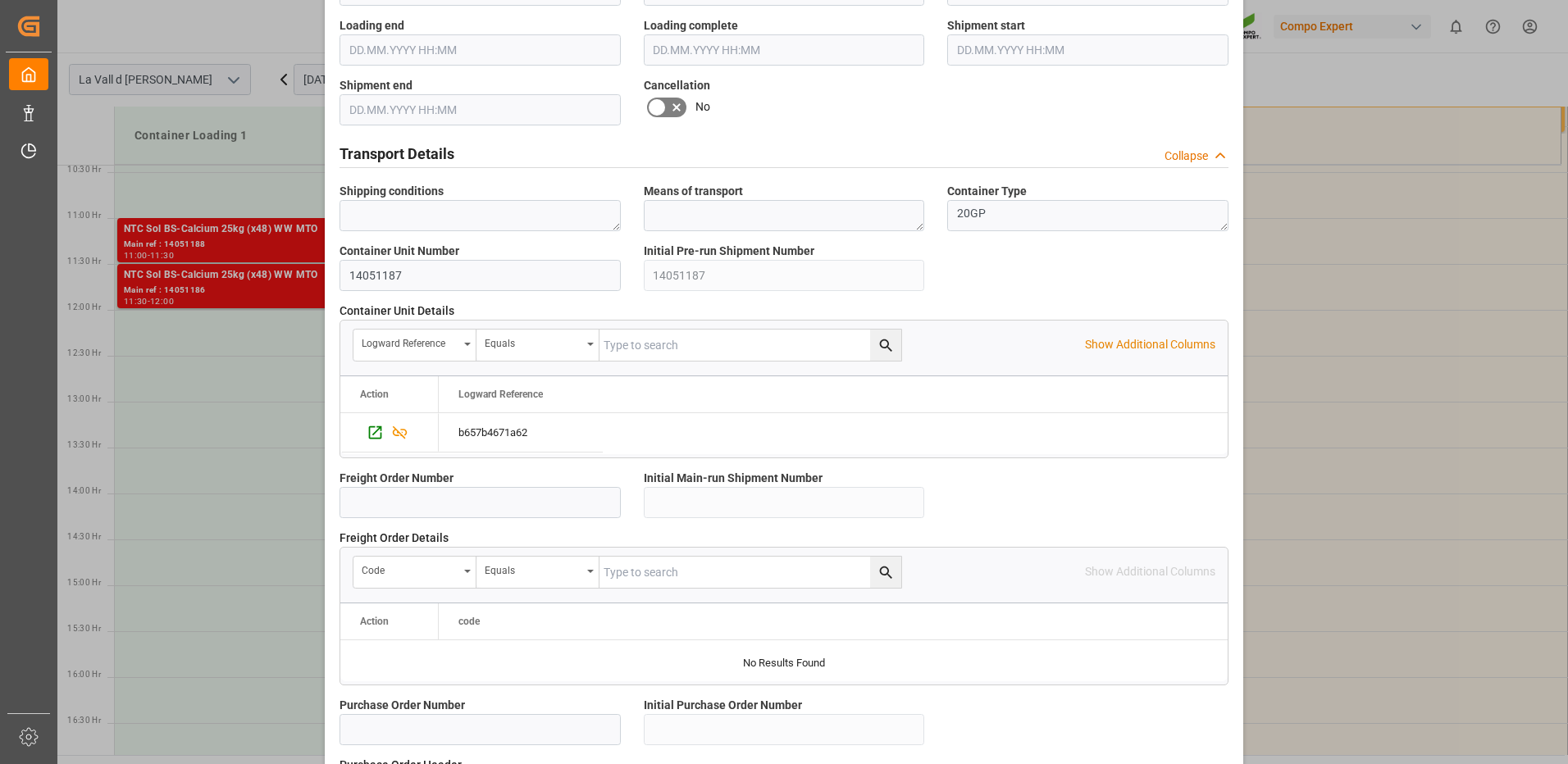
scroll to position [1397, 0]
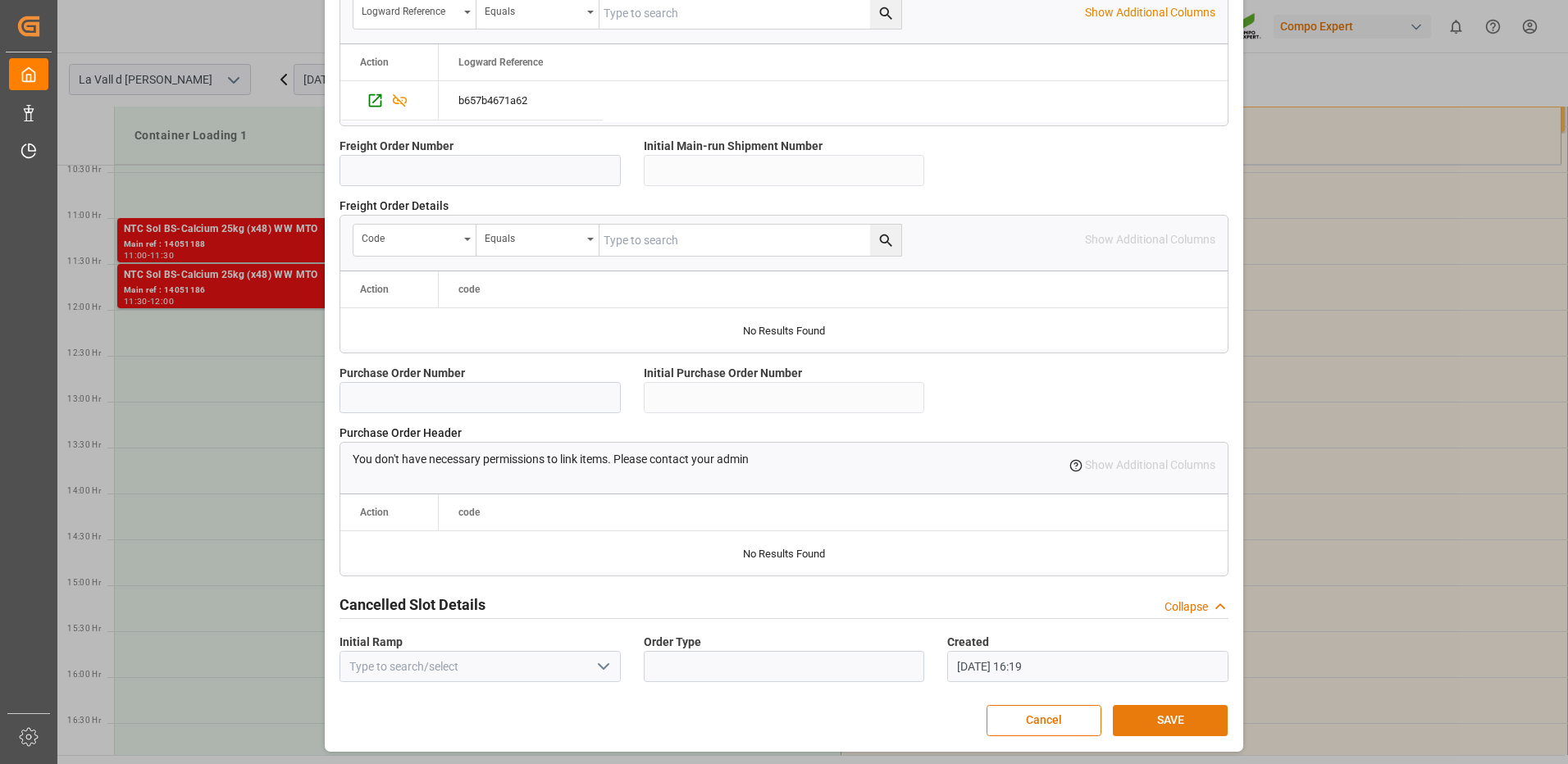
click at [1190, 717] on button "SAVE" at bounding box center [1169, 720] width 115 height 31
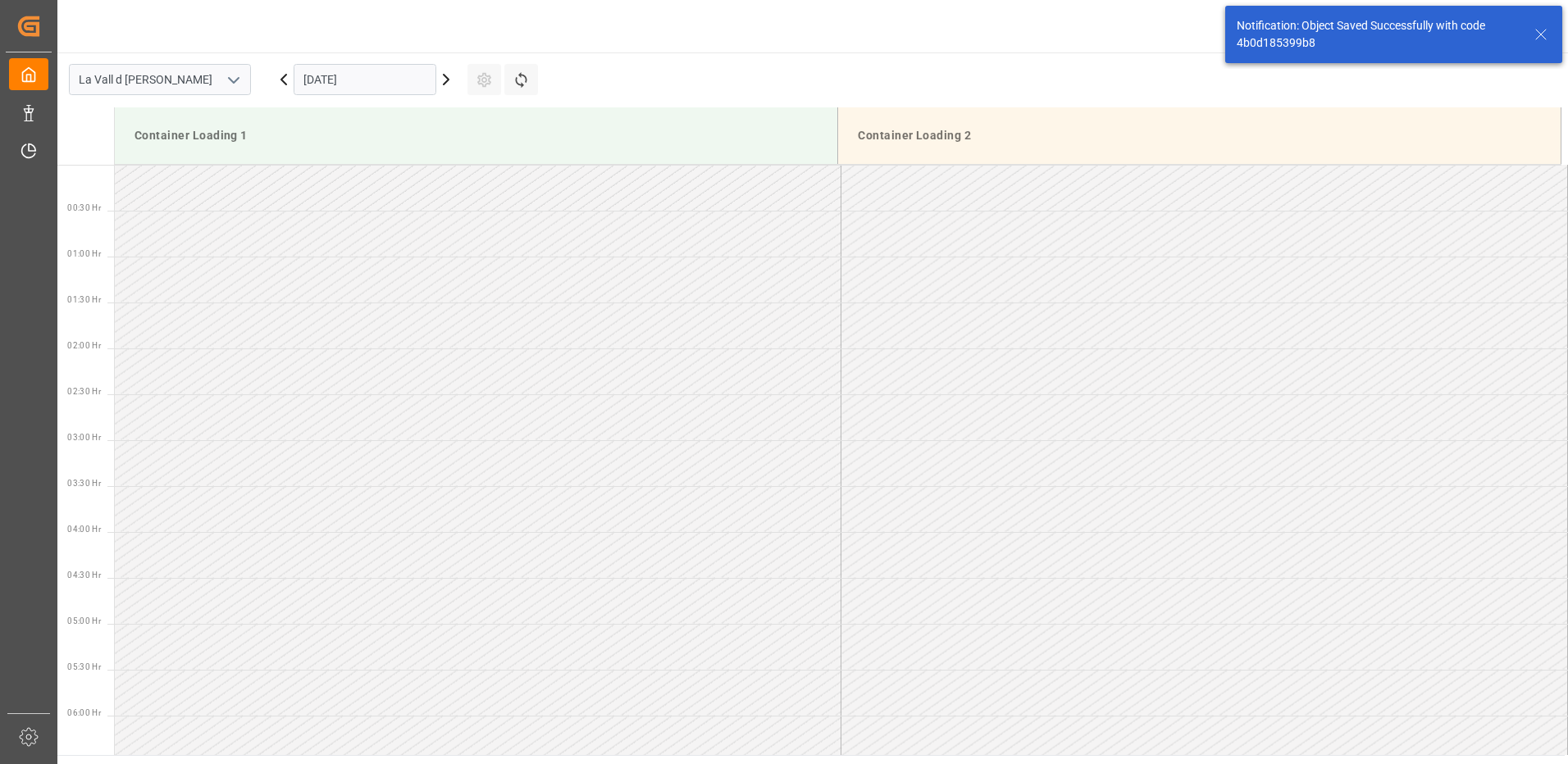
scroll to position [999, 0]
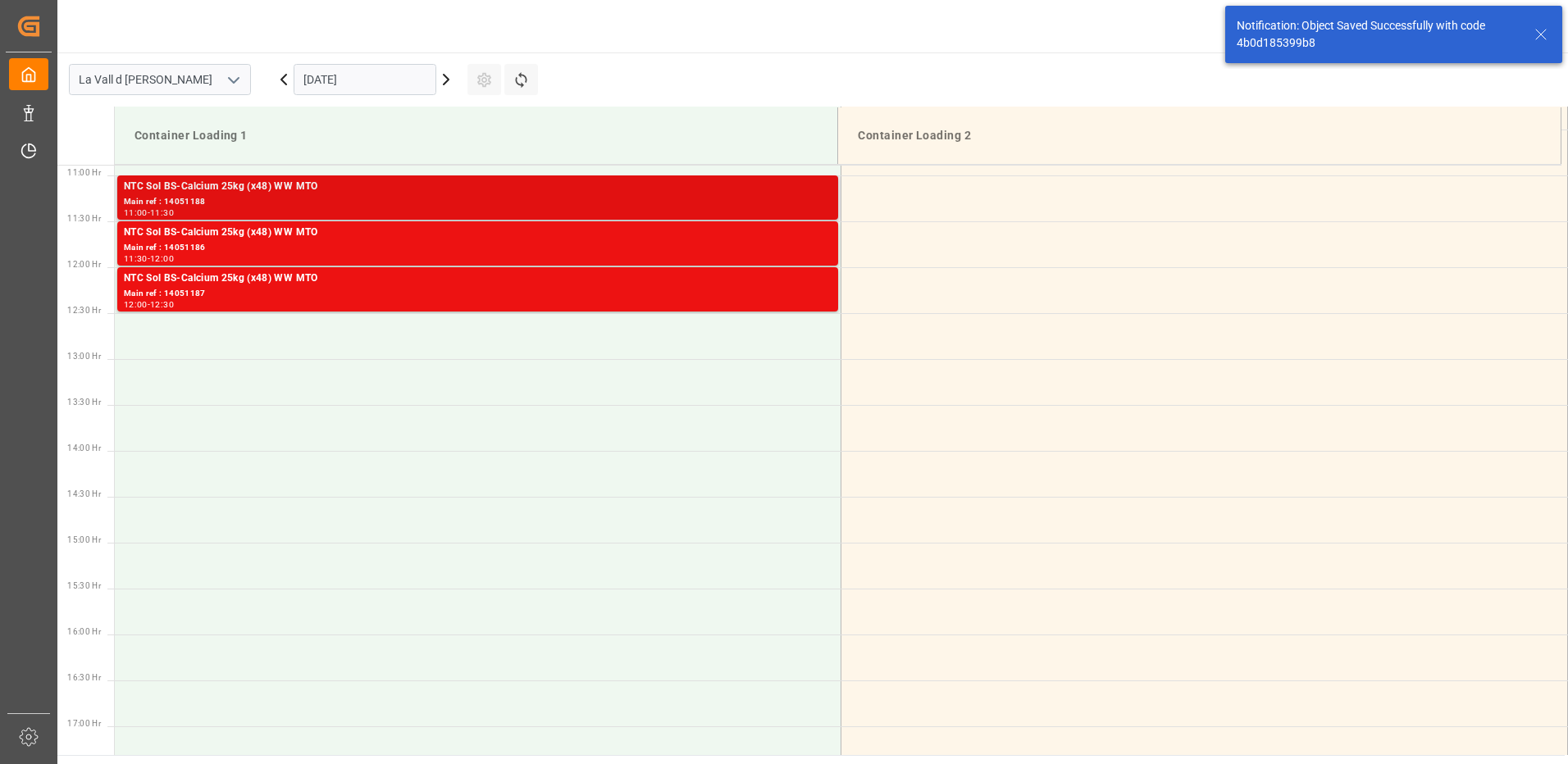
click at [780, 188] on div "NTC Sol BS-Calcium 25kg (x48) WW MTO" at bounding box center [477, 186] width 707 height 16
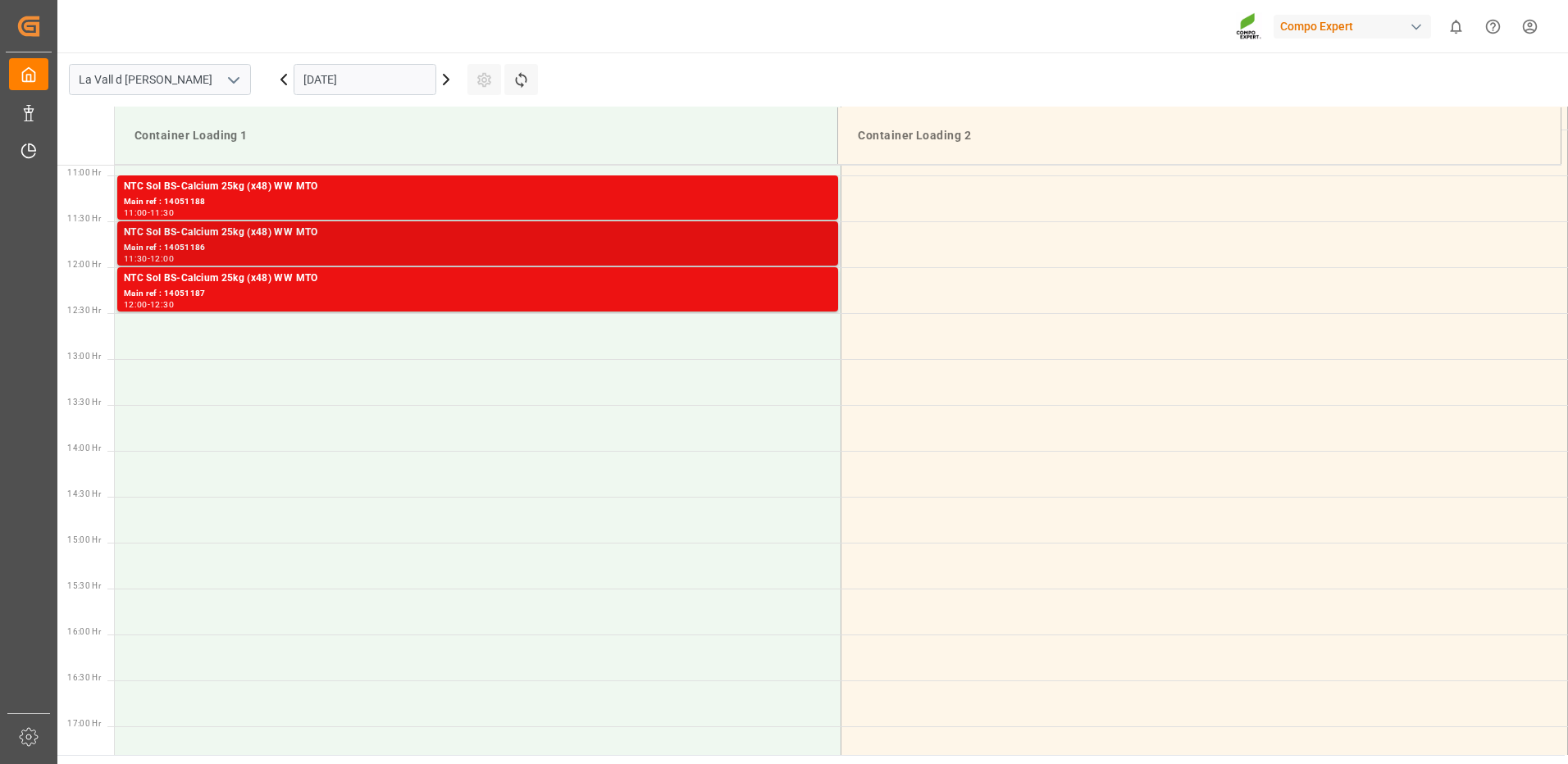
click at [807, 240] on div "NTC Sol BS-Calcium 25kg (x48) WW MTO" at bounding box center [477, 233] width 707 height 16
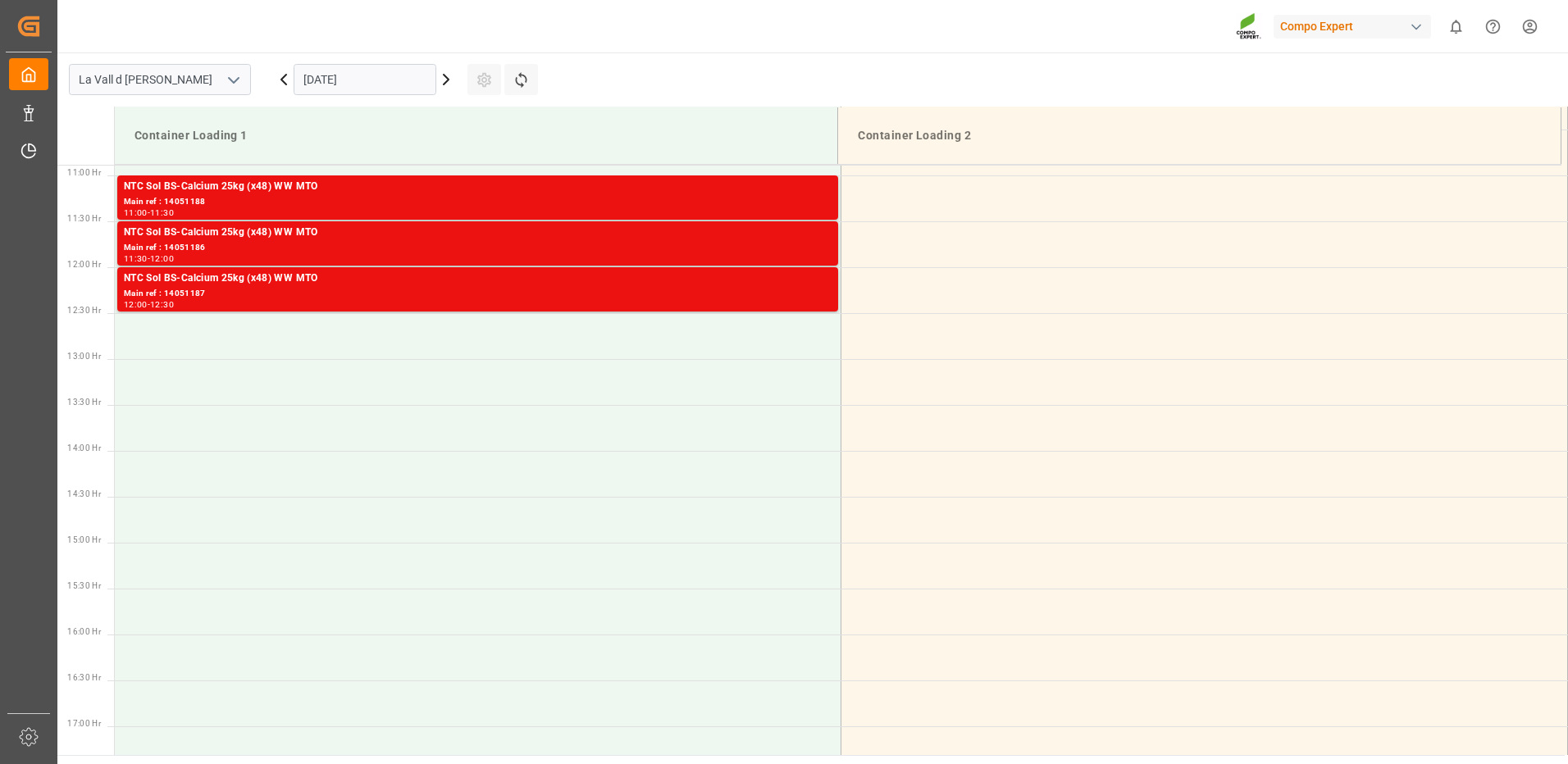
click at [805, 283] on div "NTC Sol BS-Calcium 25kg (x48) WW MTO" at bounding box center [477, 278] width 707 height 16
